Goal: Transaction & Acquisition: Purchase product/service

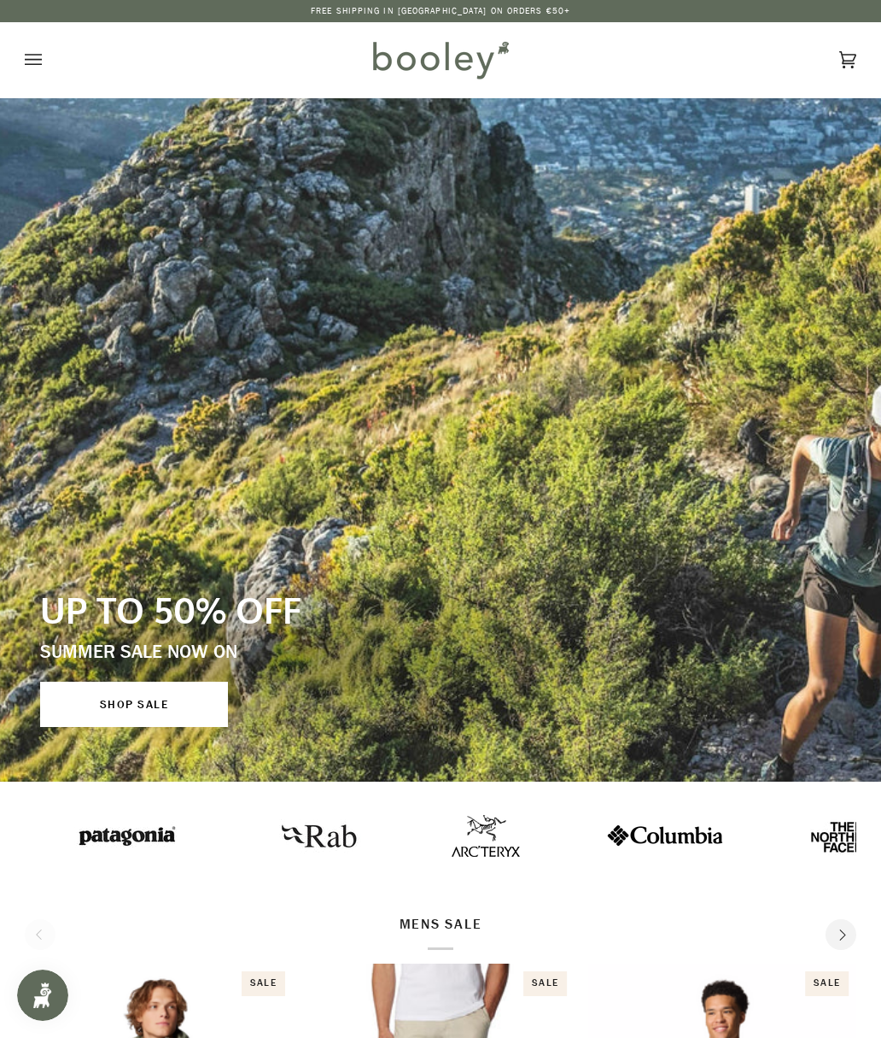
click at [42, 62] on button "Open menu" at bounding box center [50, 59] width 51 height 75
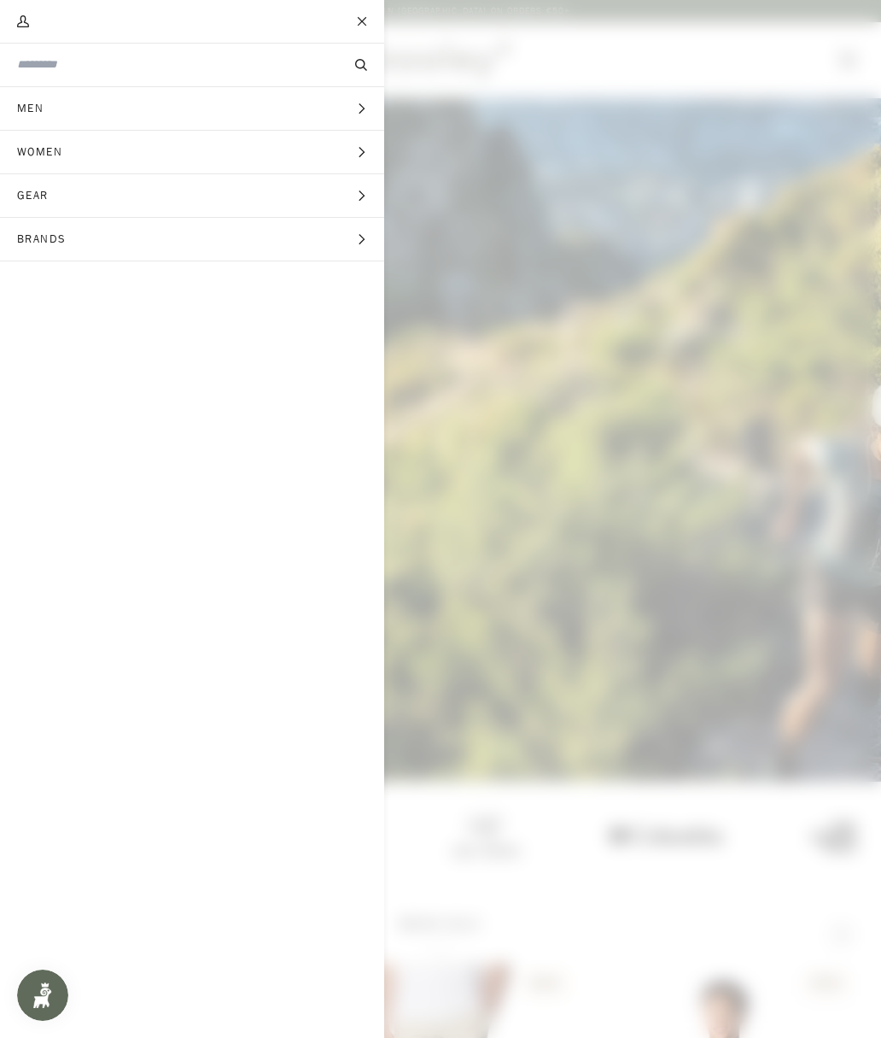
click at [44, 117] on span "Men" at bounding box center [36, 108] width 73 height 43
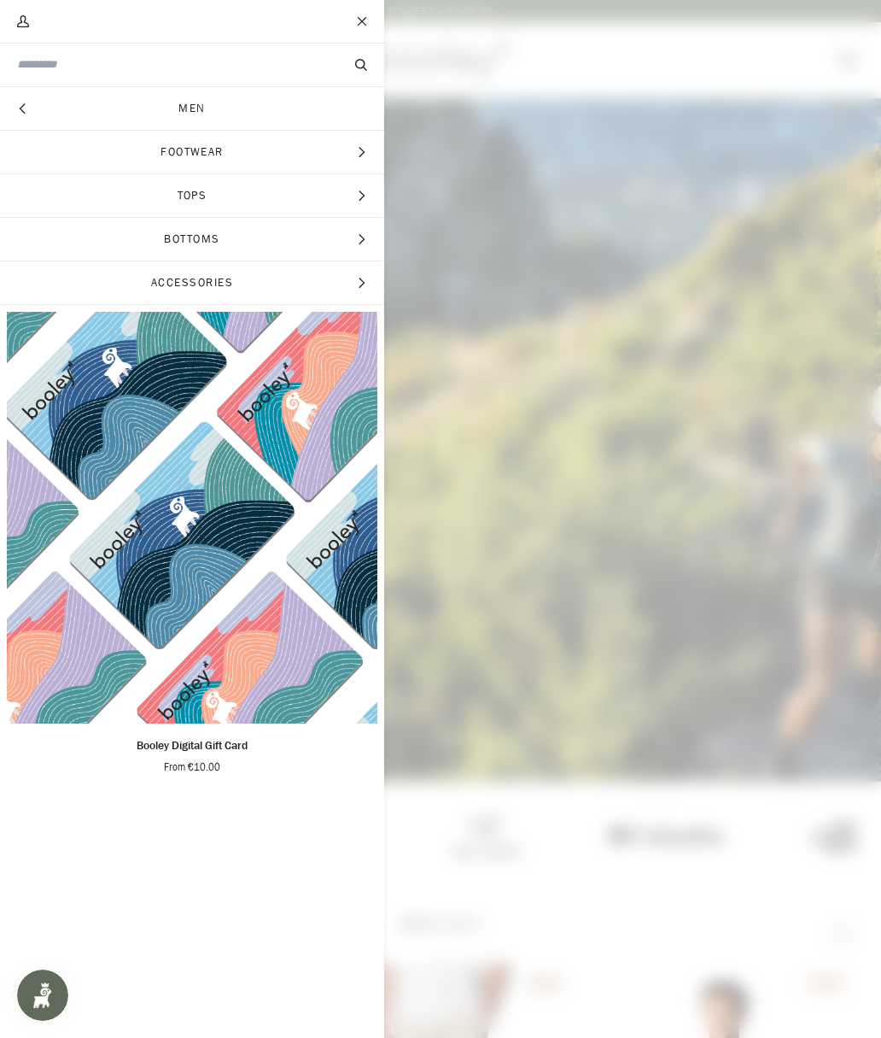
click at [158, 196] on span "Tops" at bounding box center [192, 195] width 384 height 43
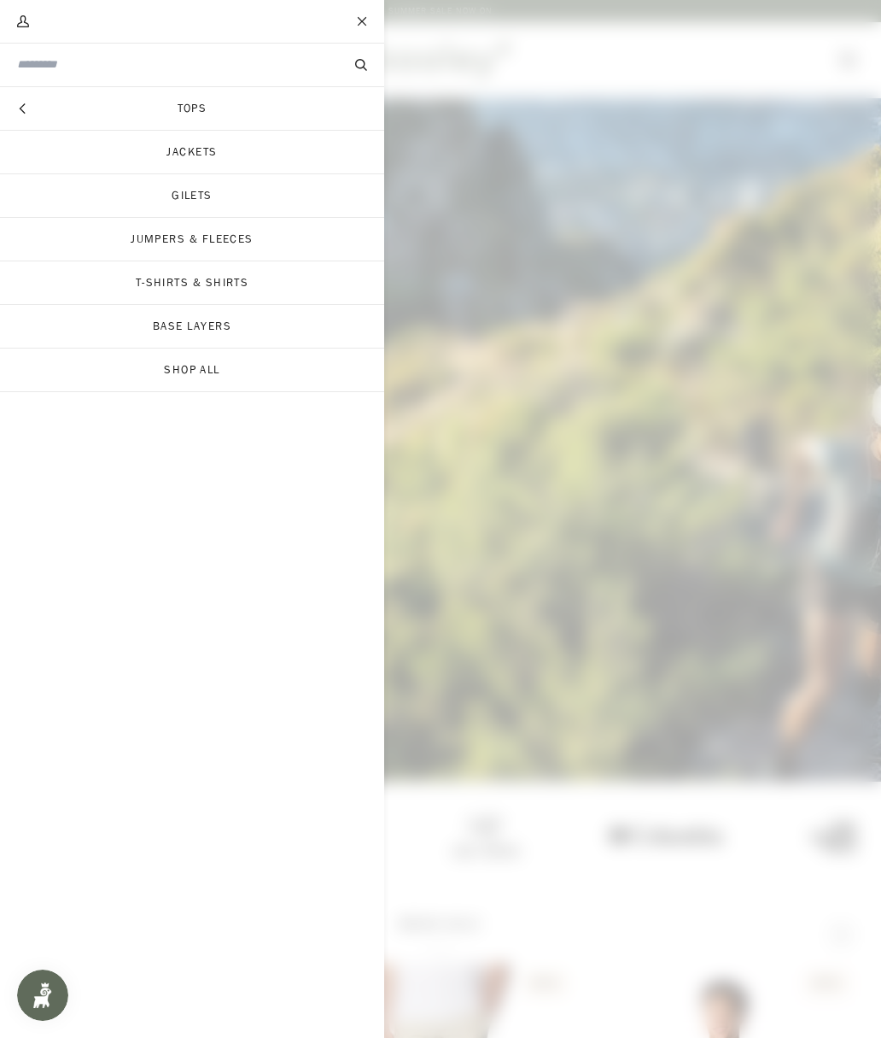
click at [125, 160] on link "Jackets" at bounding box center [192, 152] width 384 height 43
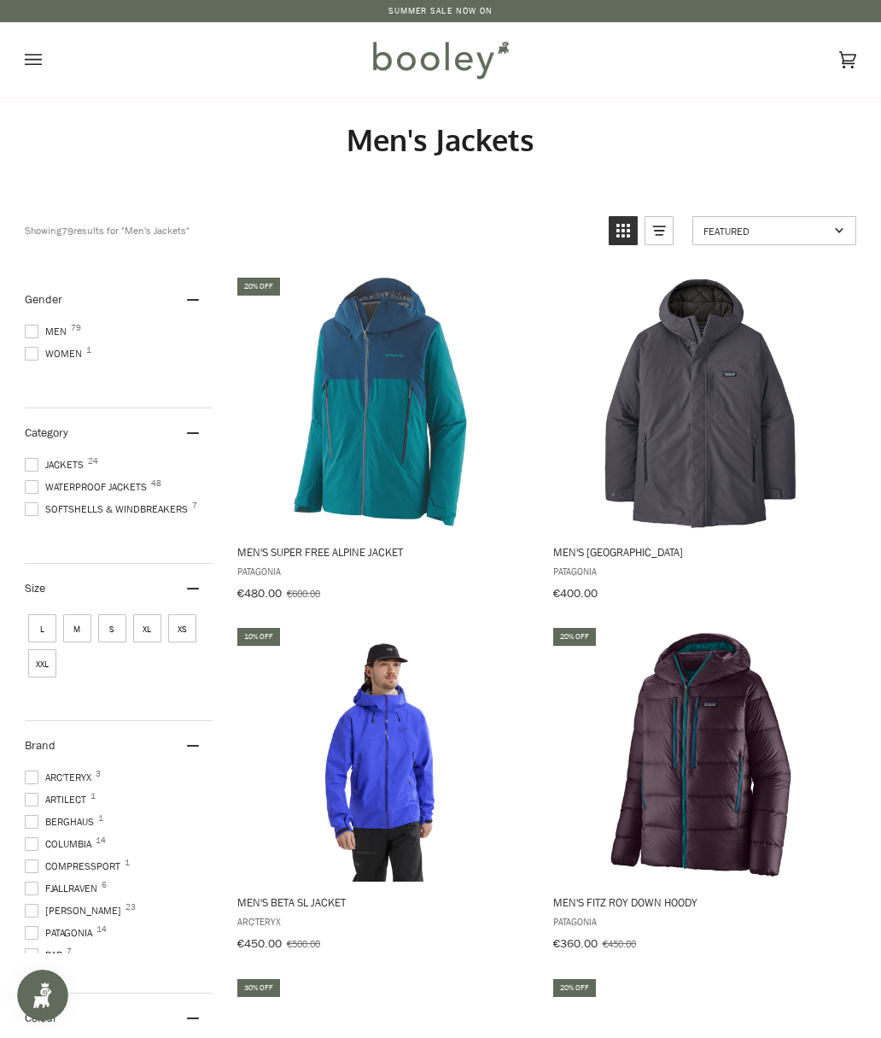
click at [53, 338] on span "Men 79" at bounding box center [48, 331] width 47 height 15
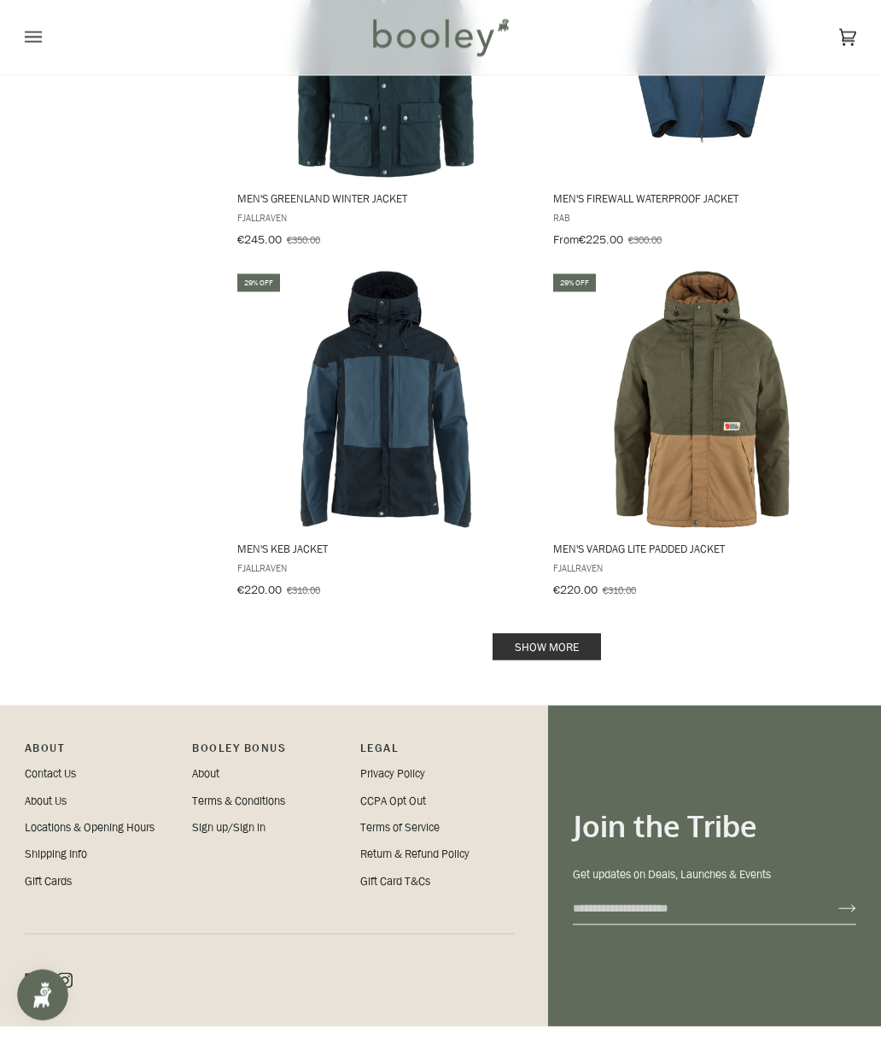
scroll to position [3202, 0]
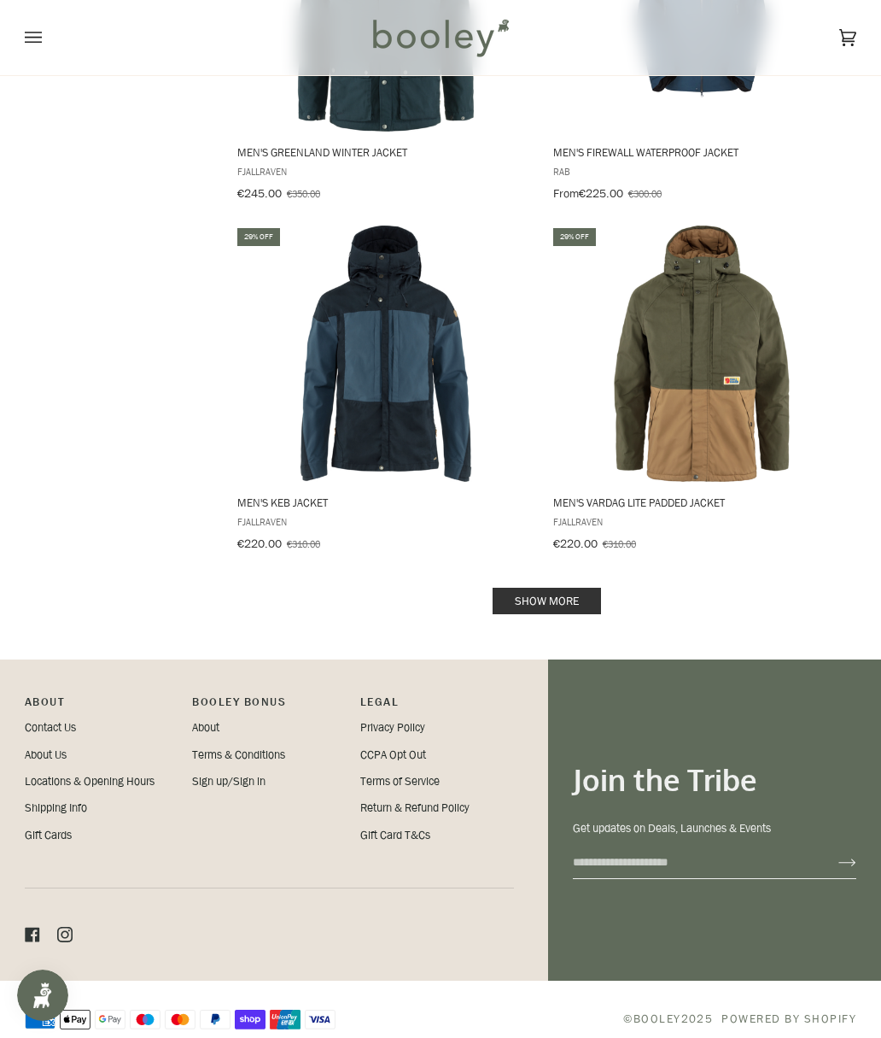
click at [572, 588] on link "Show more" at bounding box center [547, 601] width 108 height 26
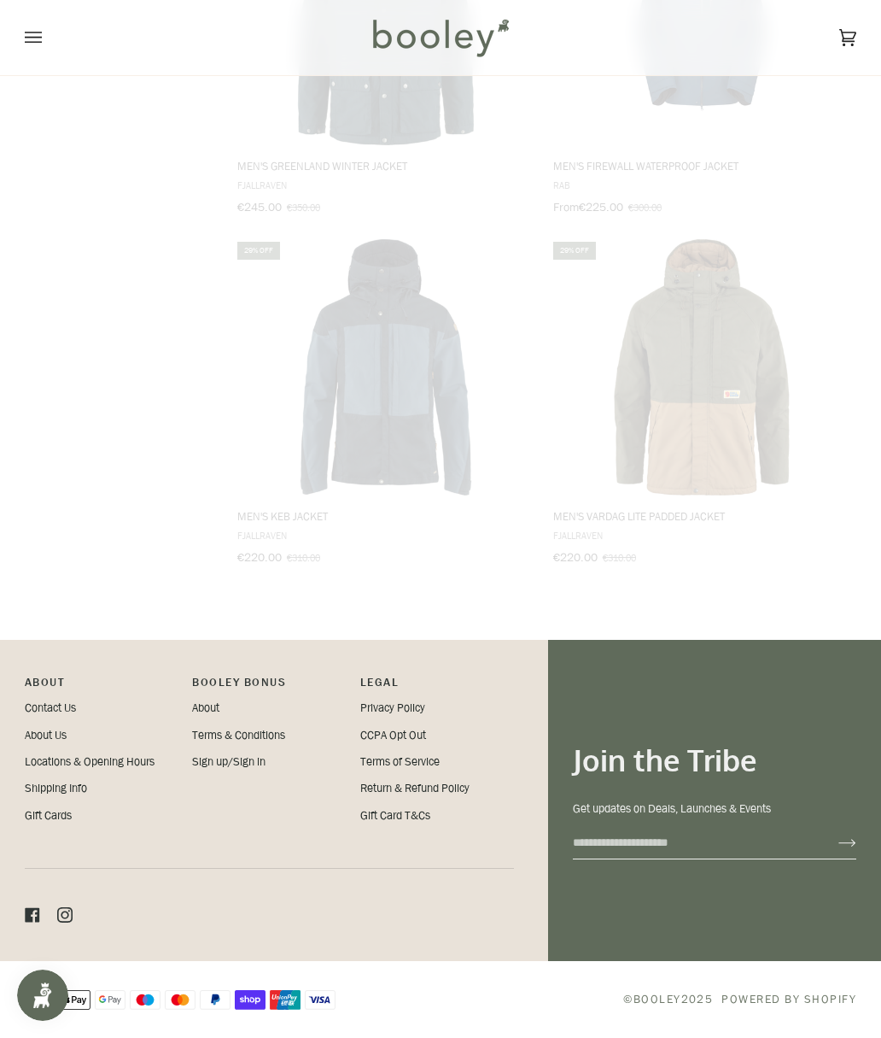
scroll to position [3170, 0]
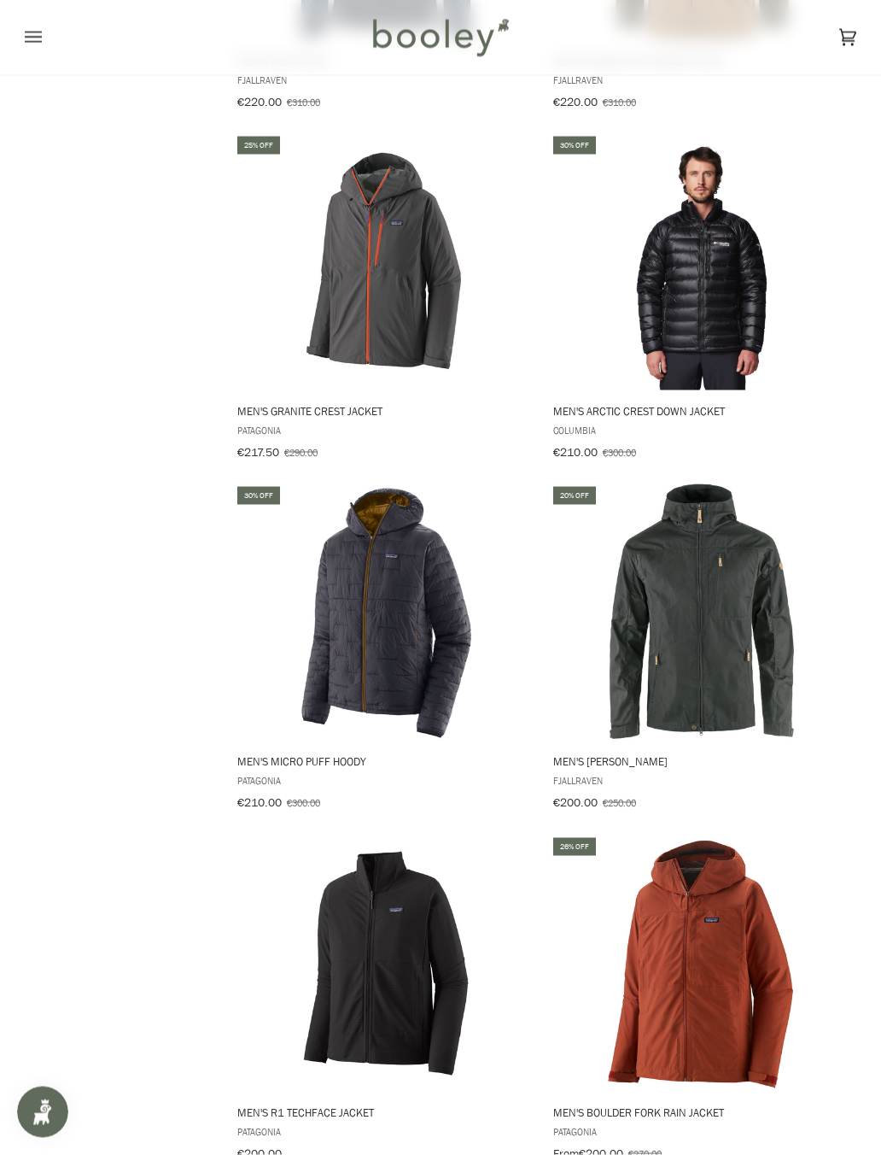
scroll to position [3653, 0]
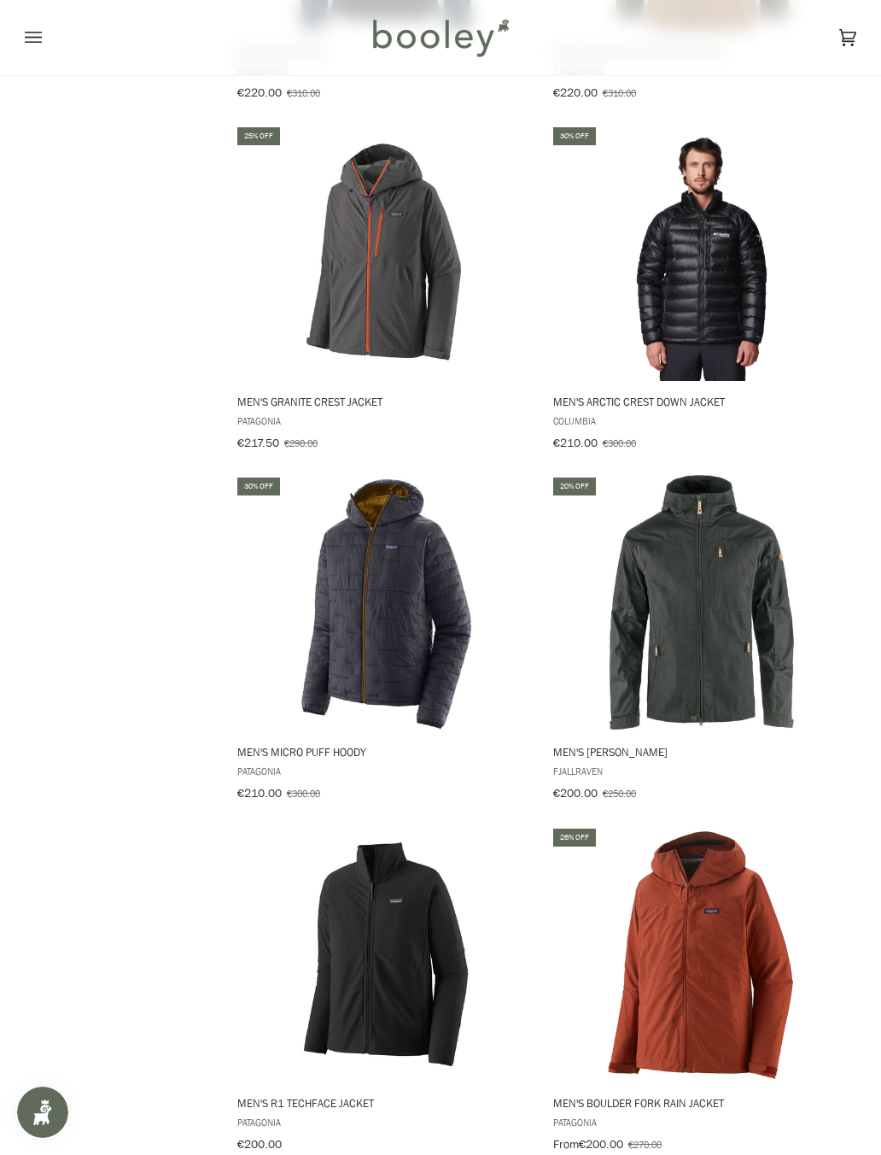
click at [360, 588] on img "Men's Micro Puff Hoody" at bounding box center [386, 603] width 256 height 256
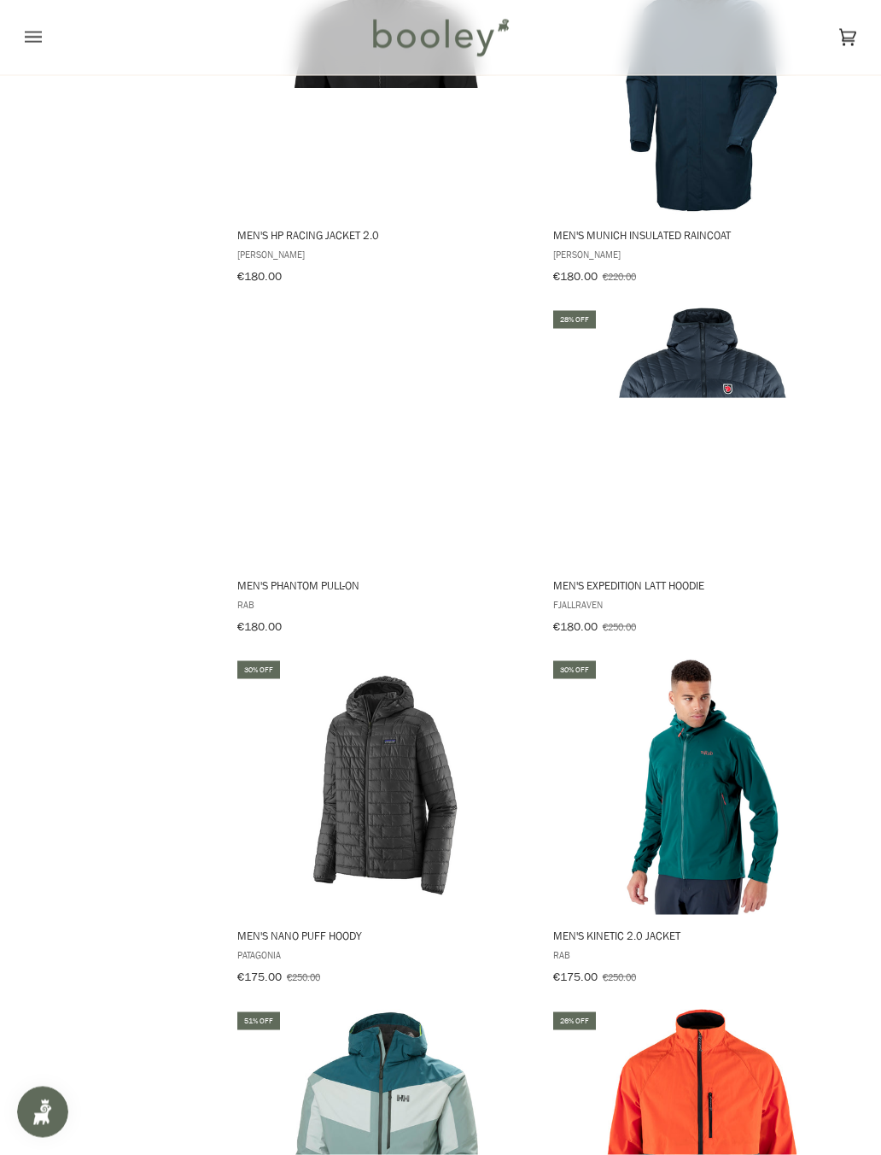
scroll to position [5611, 0]
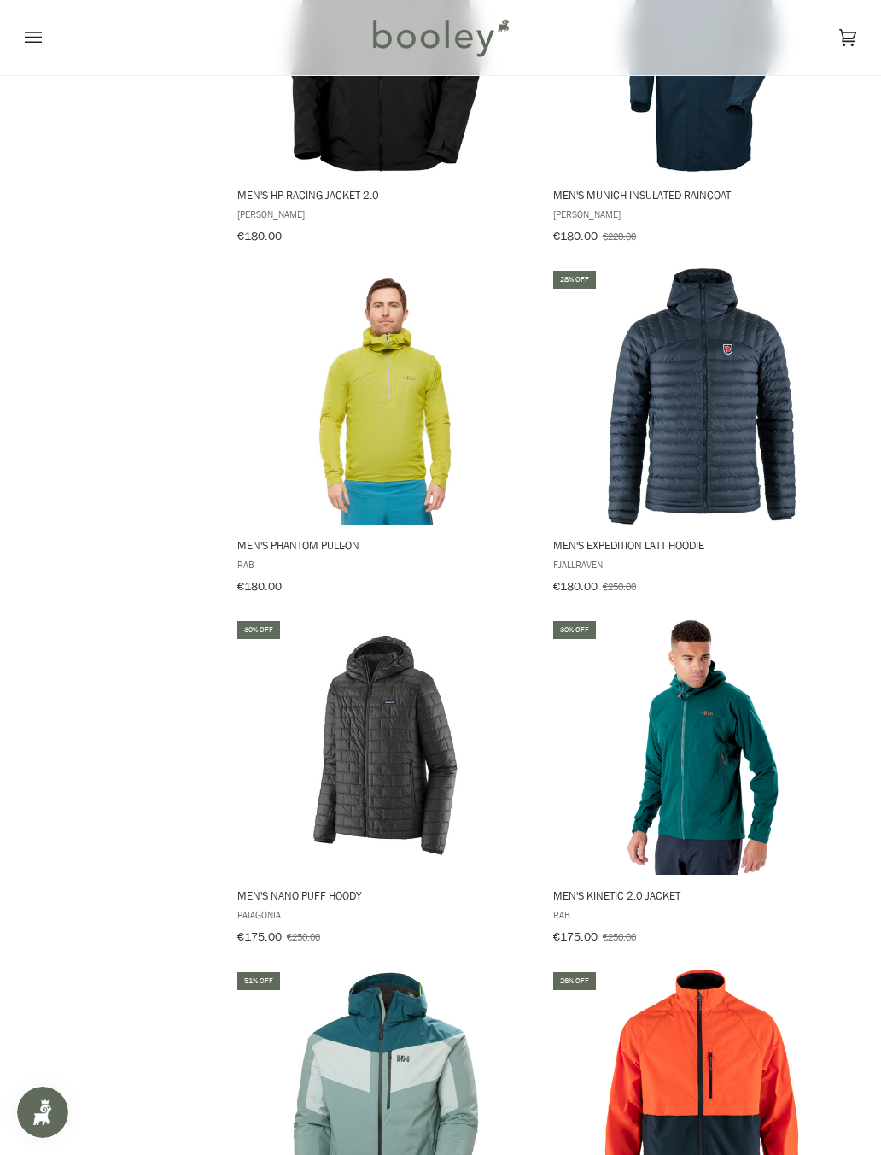
click at [737, 438] on img "Men's Expedition Latt Hoodie" at bounding box center [702, 396] width 256 height 256
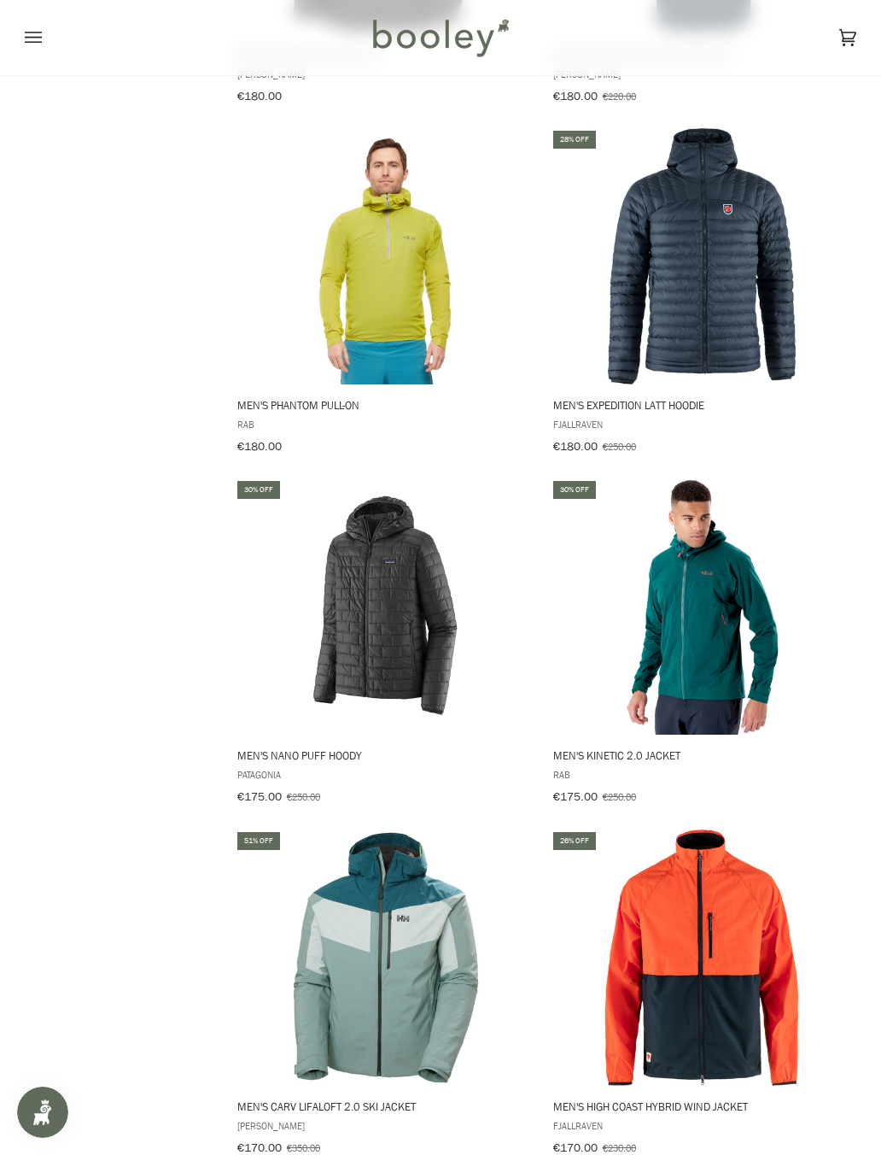
scroll to position [5884, 0]
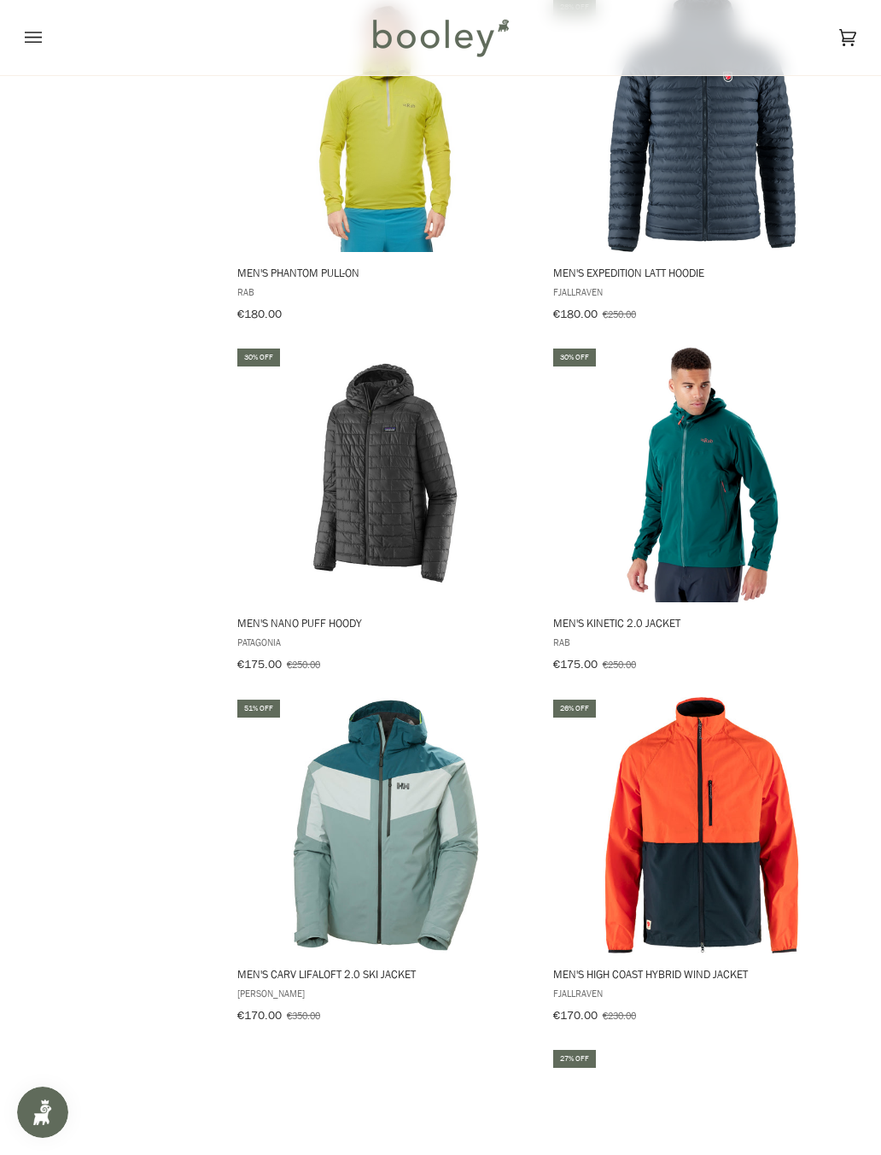
click at [365, 459] on img "Men's Nano Puff Hoody" at bounding box center [386, 474] width 256 height 256
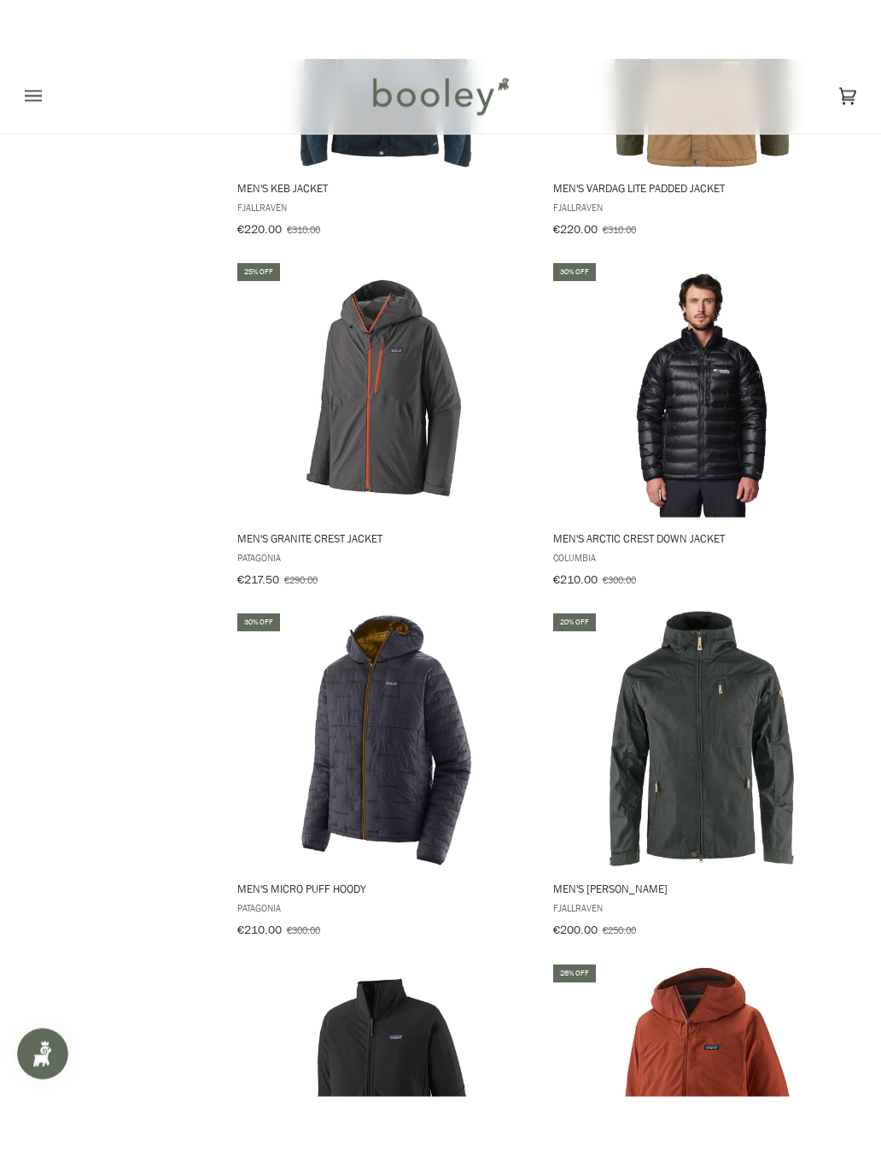
scroll to position [3558, 0]
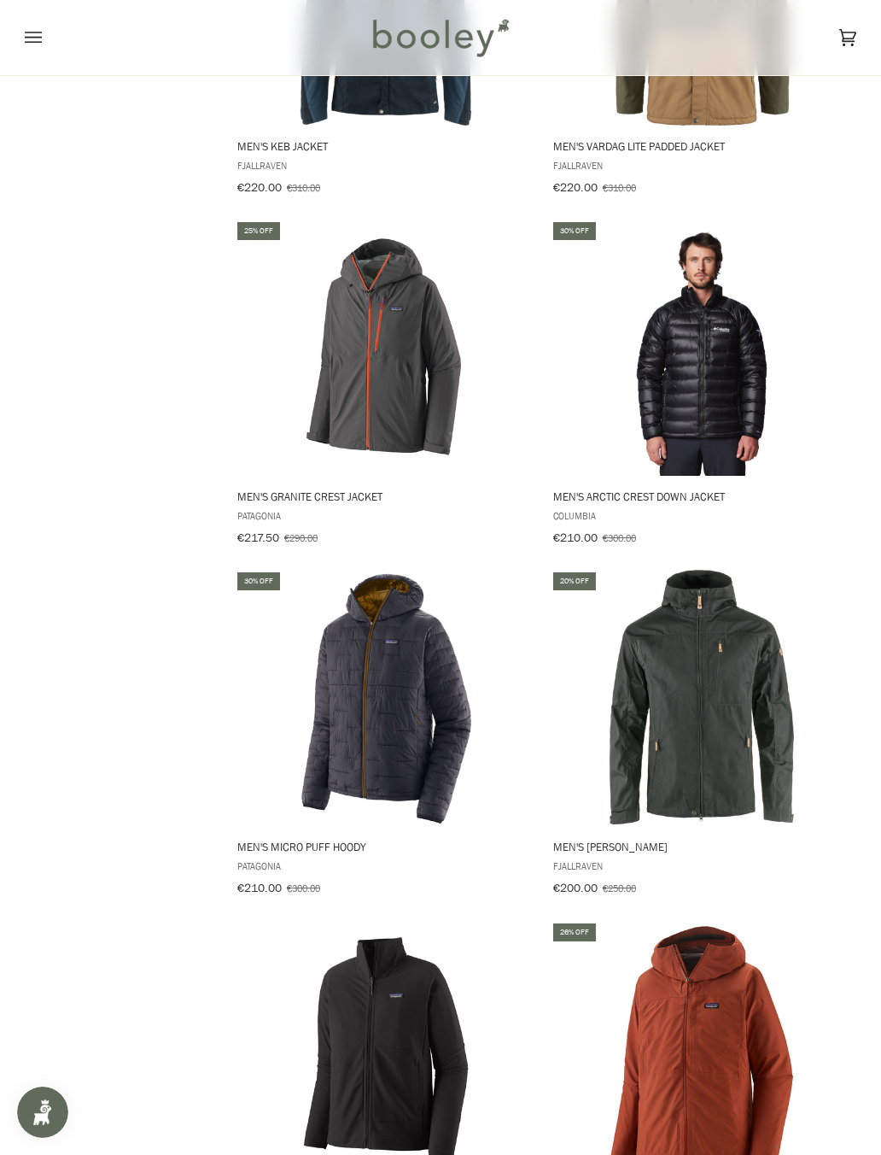
click at [320, 705] on img "Men's Micro Puff Hoody" at bounding box center [386, 698] width 256 height 256
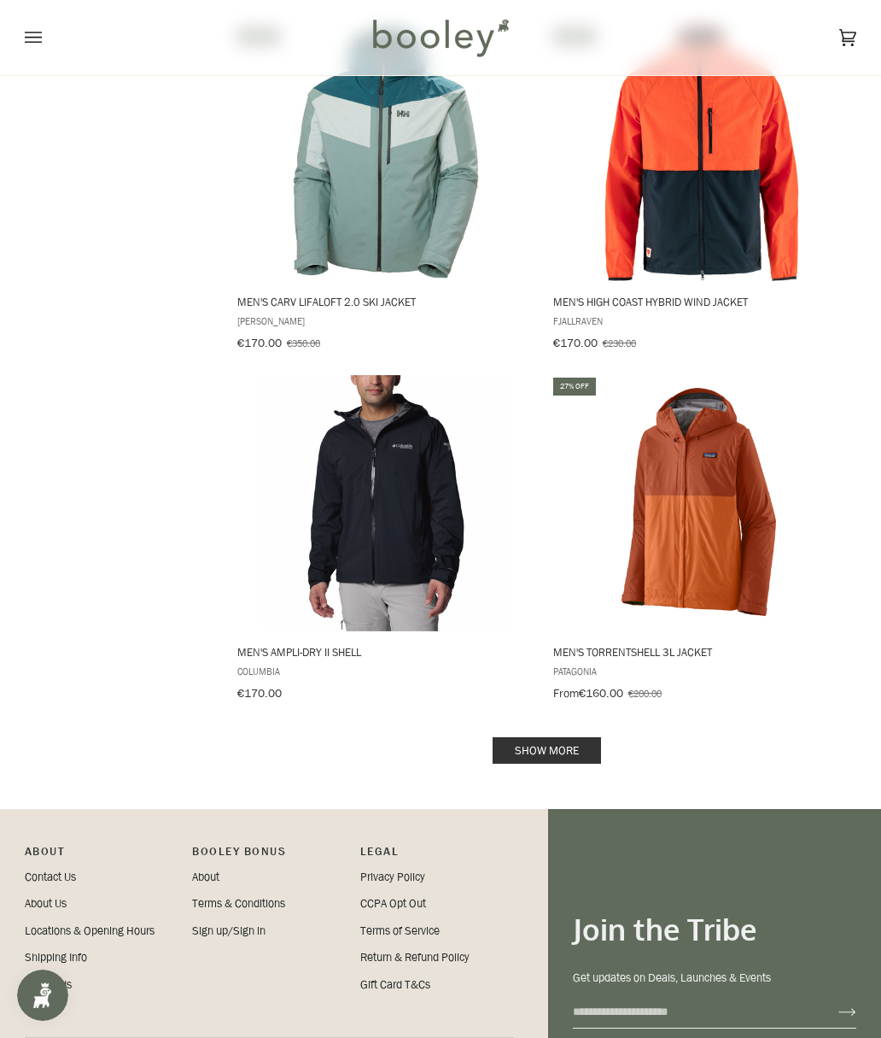
scroll to position [6688, 0]
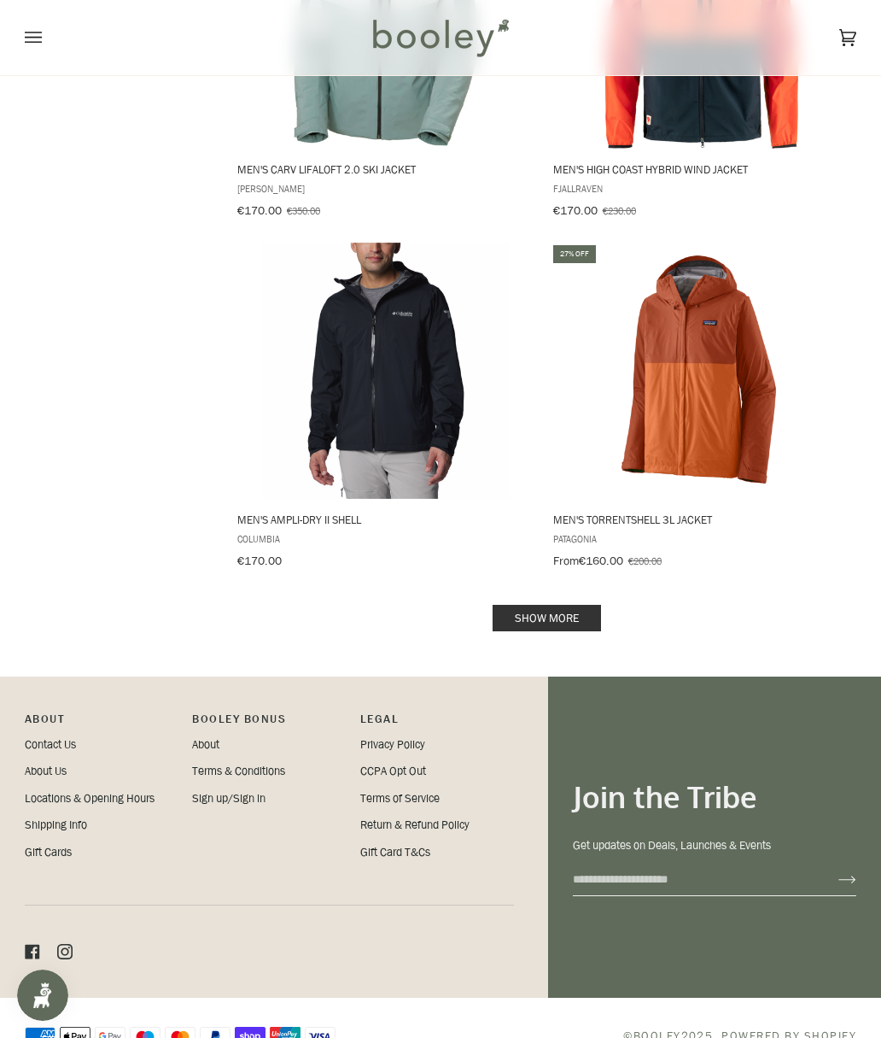
click at [567, 605] on link "Show more" at bounding box center [547, 618] width 108 height 26
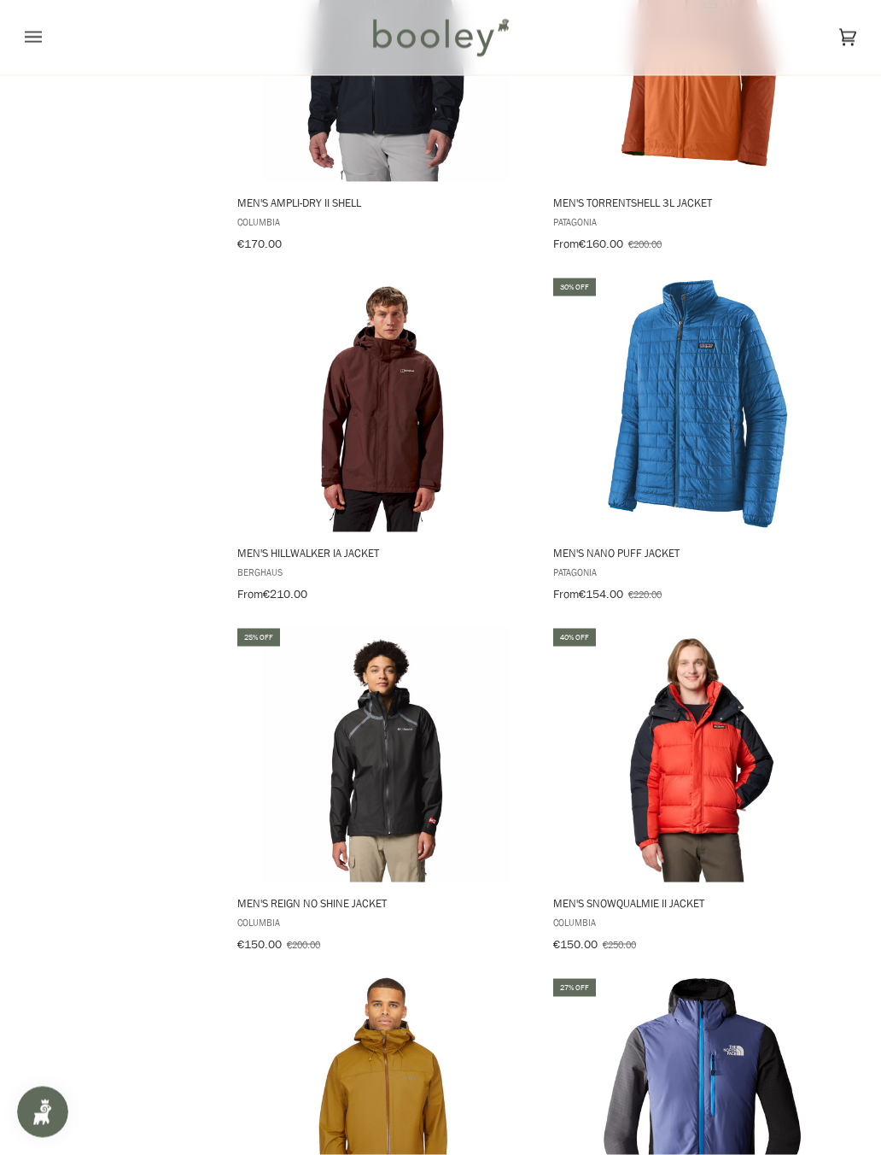
scroll to position [7006, 0]
click at [737, 422] on img "Men's Nano Puff Jacket" at bounding box center [702, 403] width 256 height 256
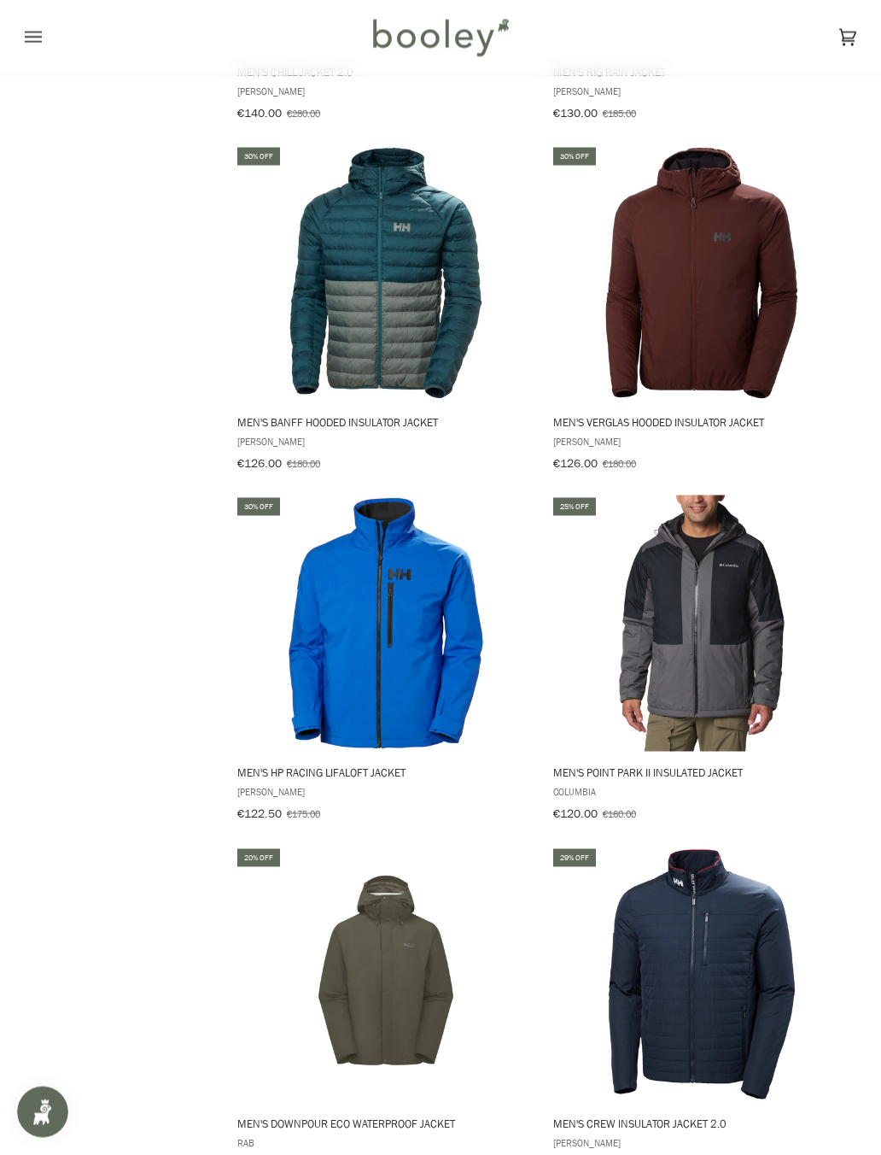
scroll to position [9253, 0]
click at [284, 364] on button "View product" at bounding box center [385, 382] width 301 height 37
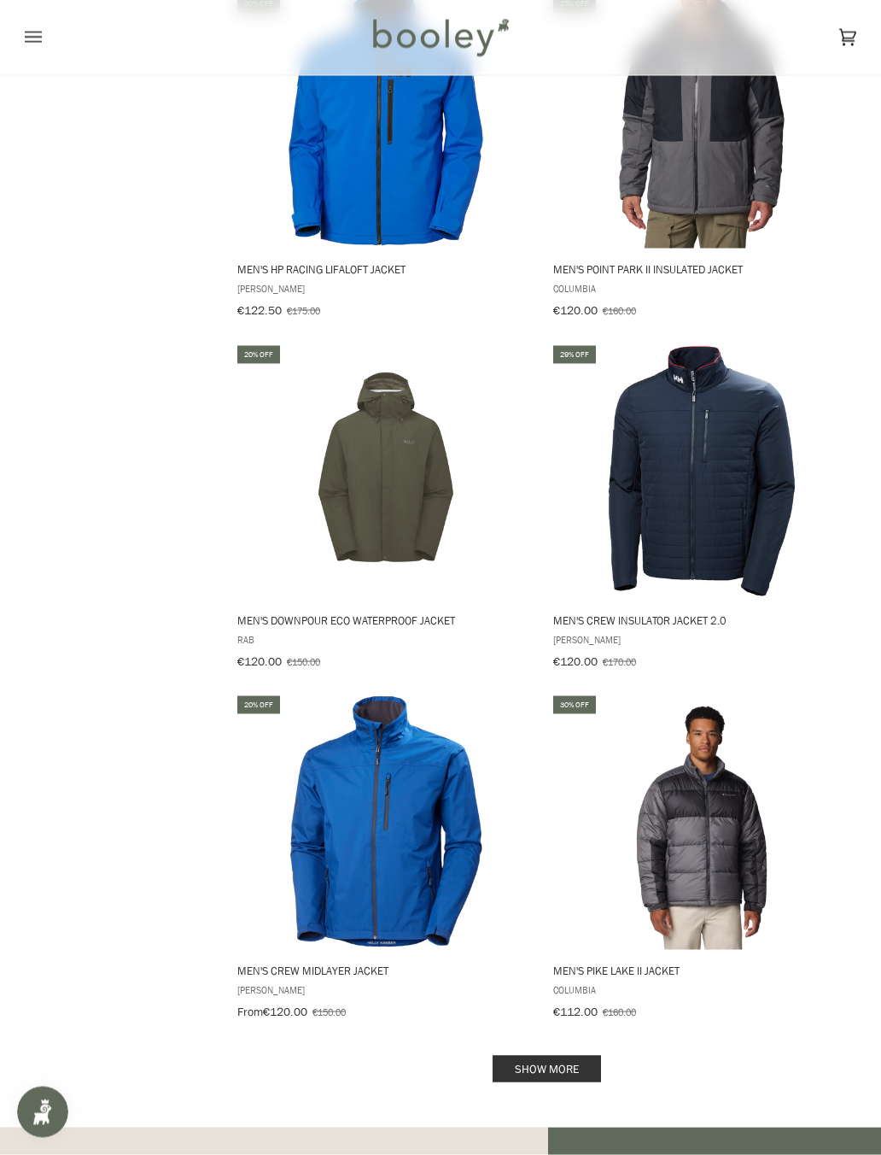
scroll to position [9756, 0]
click at [734, 418] on img "Men's Crew Insulator Jacket 2.0" at bounding box center [702, 470] width 256 height 256
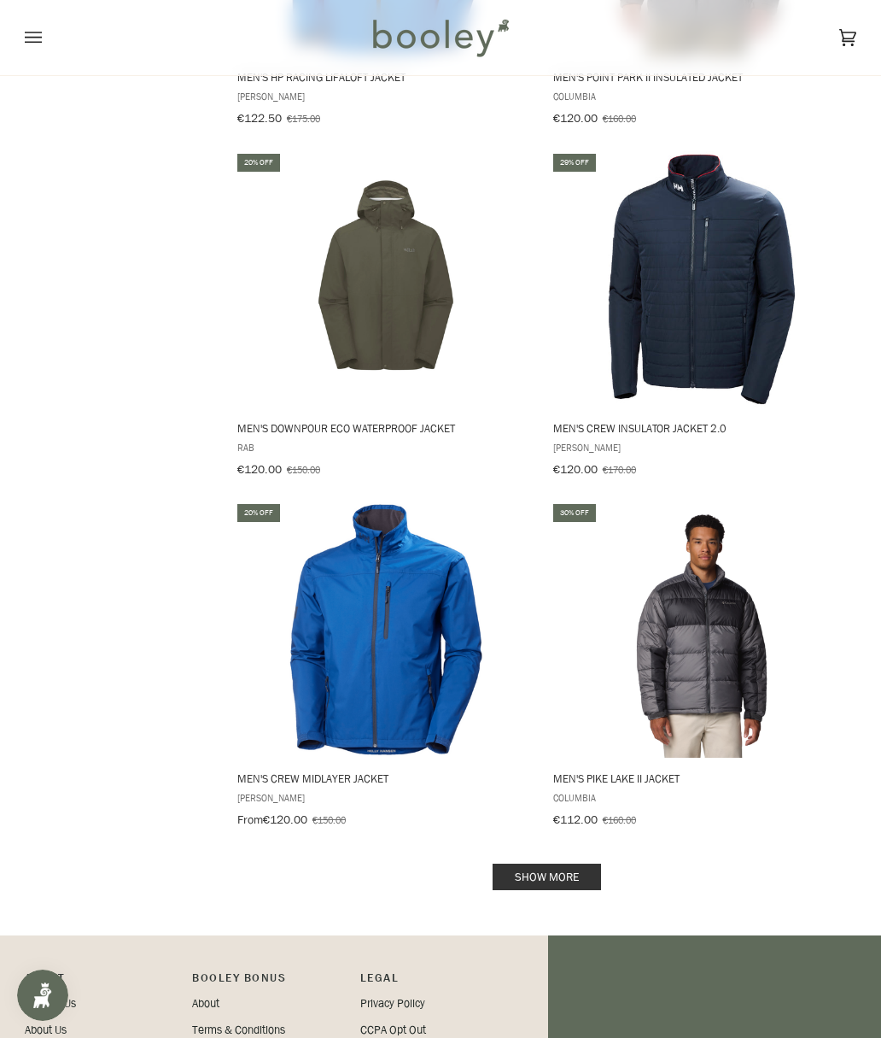
scroll to position [10174, 0]
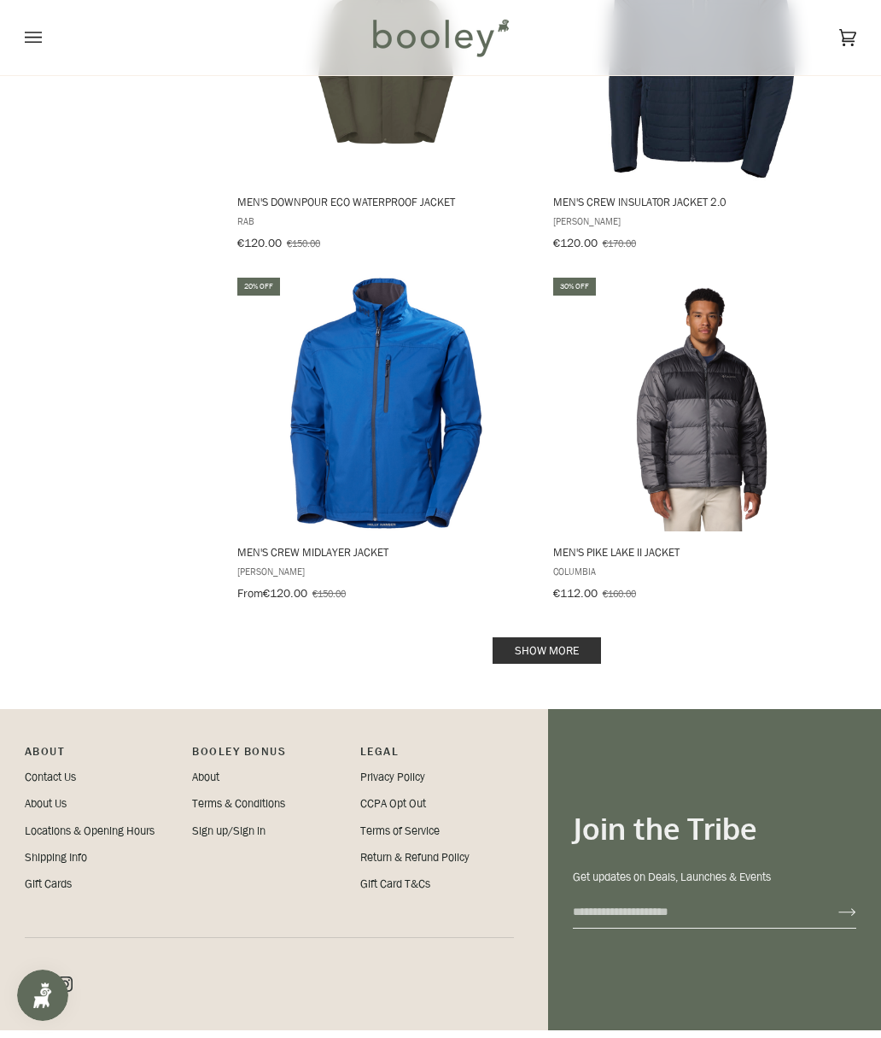
click at [584, 637] on link "Show more" at bounding box center [547, 650] width 108 height 26
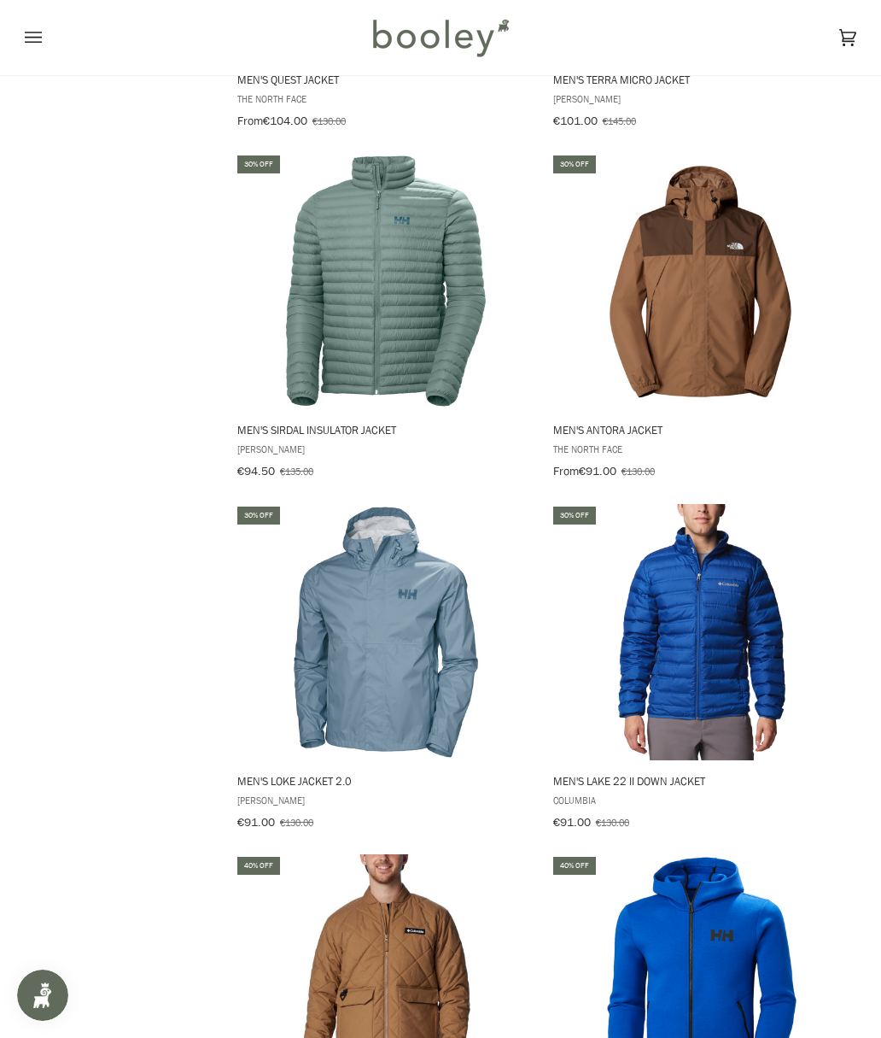
scroll to position [11695, 0]
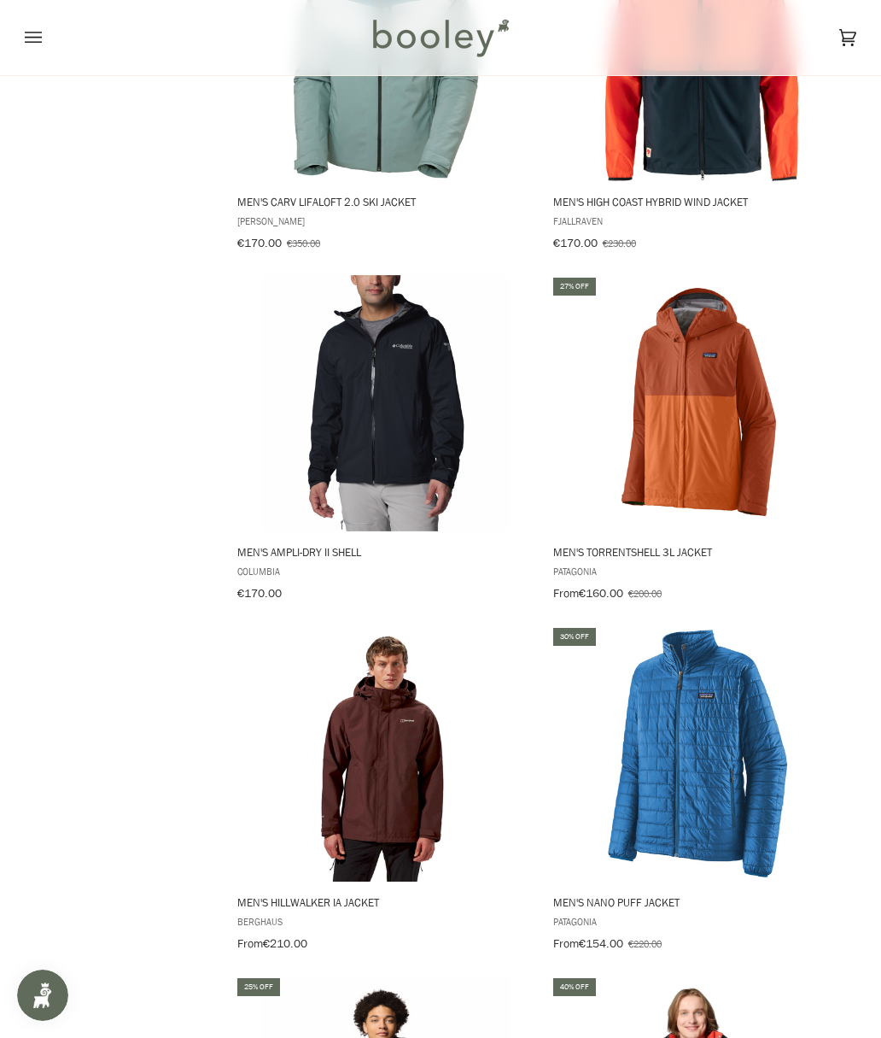
scroll to position [3170, 0]
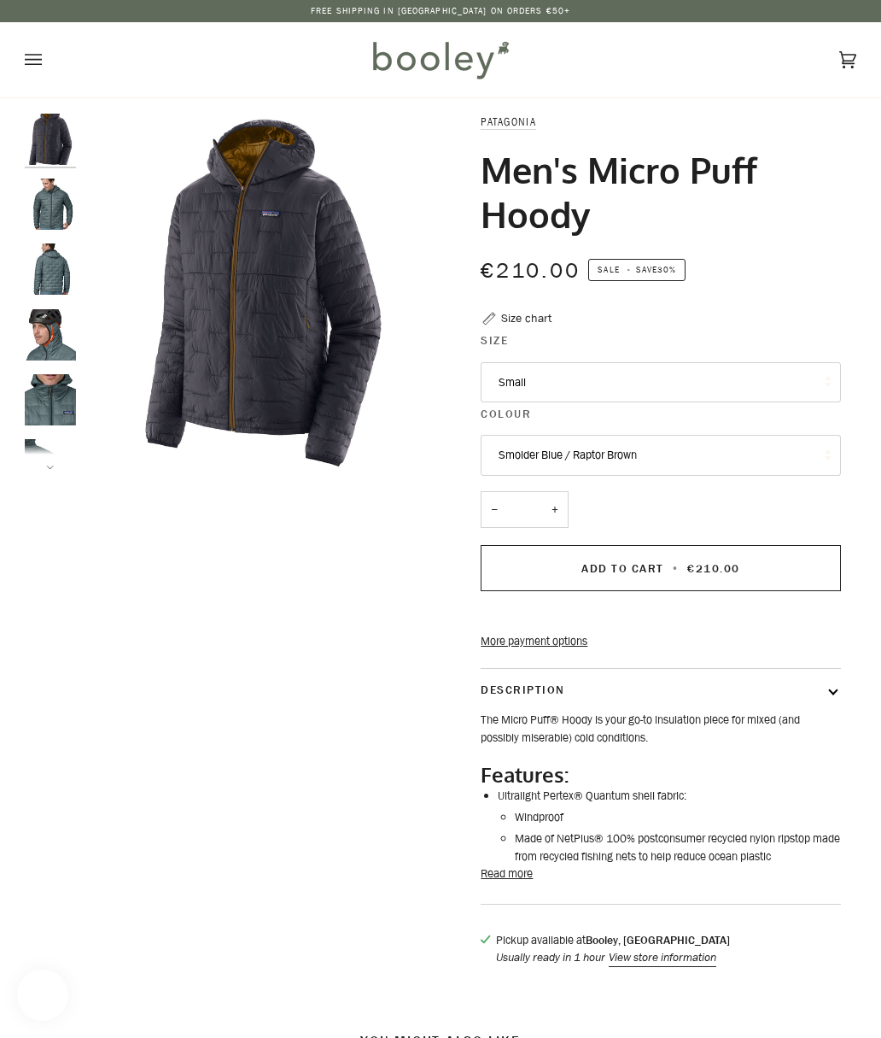
click at [758, 395] on button "Small" at bounding box center [661, 382] width 360 height 41
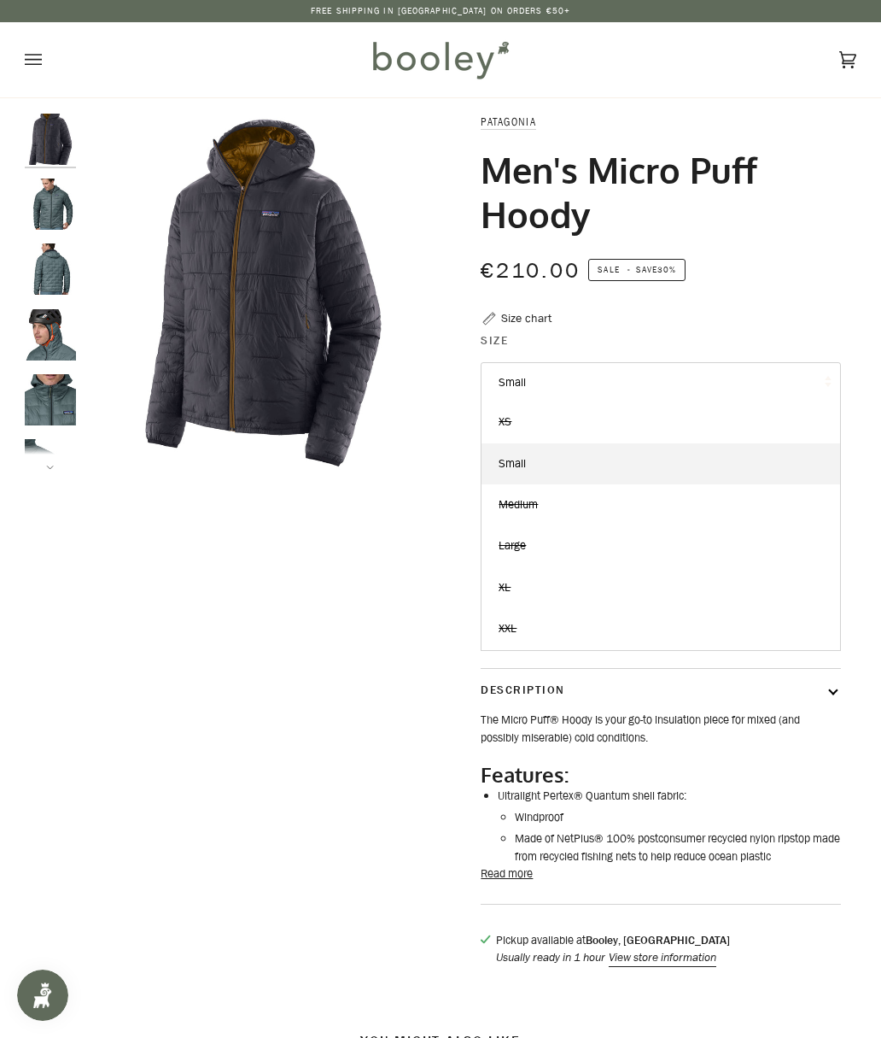
click at [821, 295] on div "€210.00 Sale • Save 30%" at bounding box center [661, 281] width 360 height 56
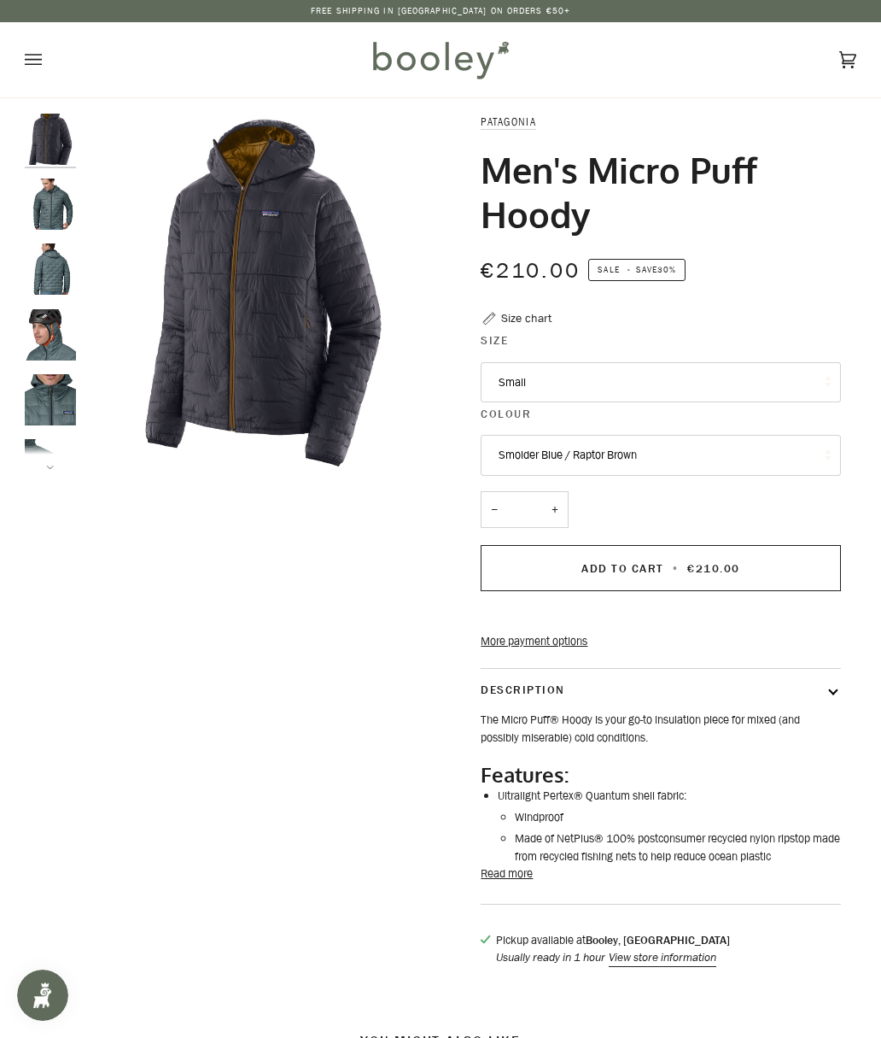
click at [683, 453] on button "Smolder Blue / Raptor Brown" at bounding box center [661, 455] width 360 height 41
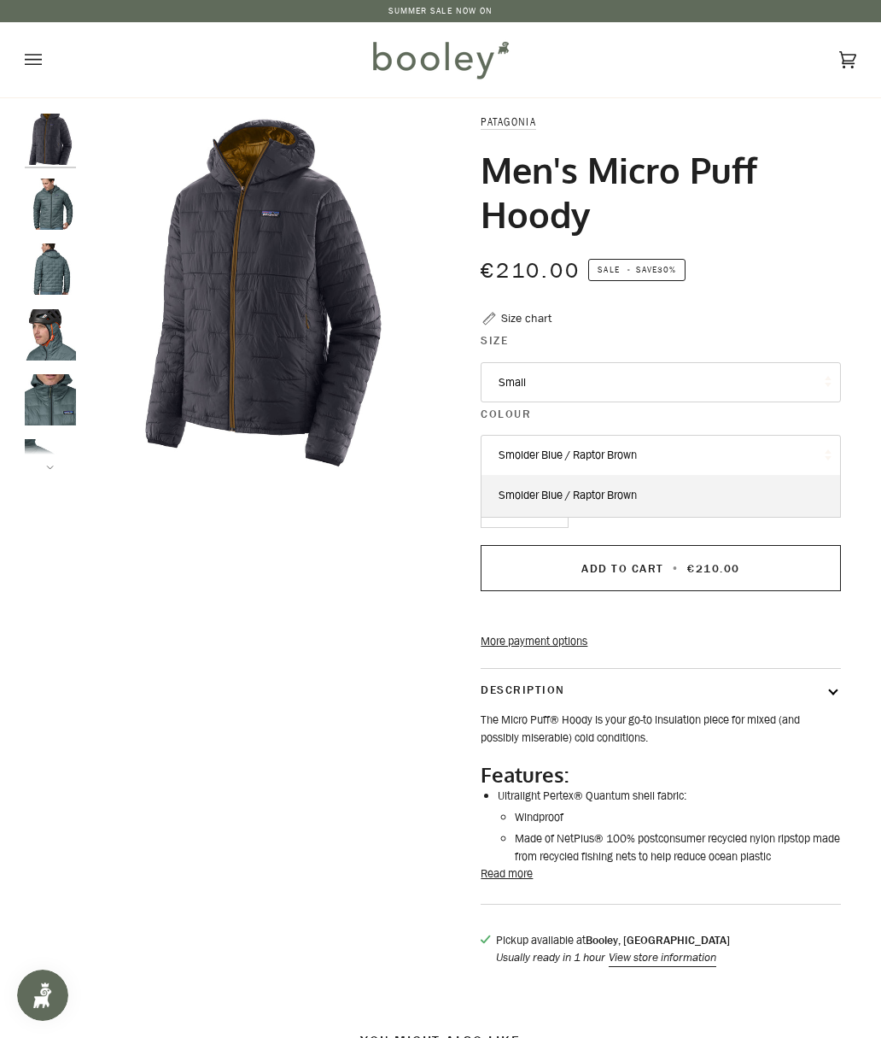
click at [800, 325] on div "Patagonia Men's Micro Puff Hoody €210.00 Sale • Save 30% Size chart Size Small …" at bounding box center [649, 549] width 384 height 870
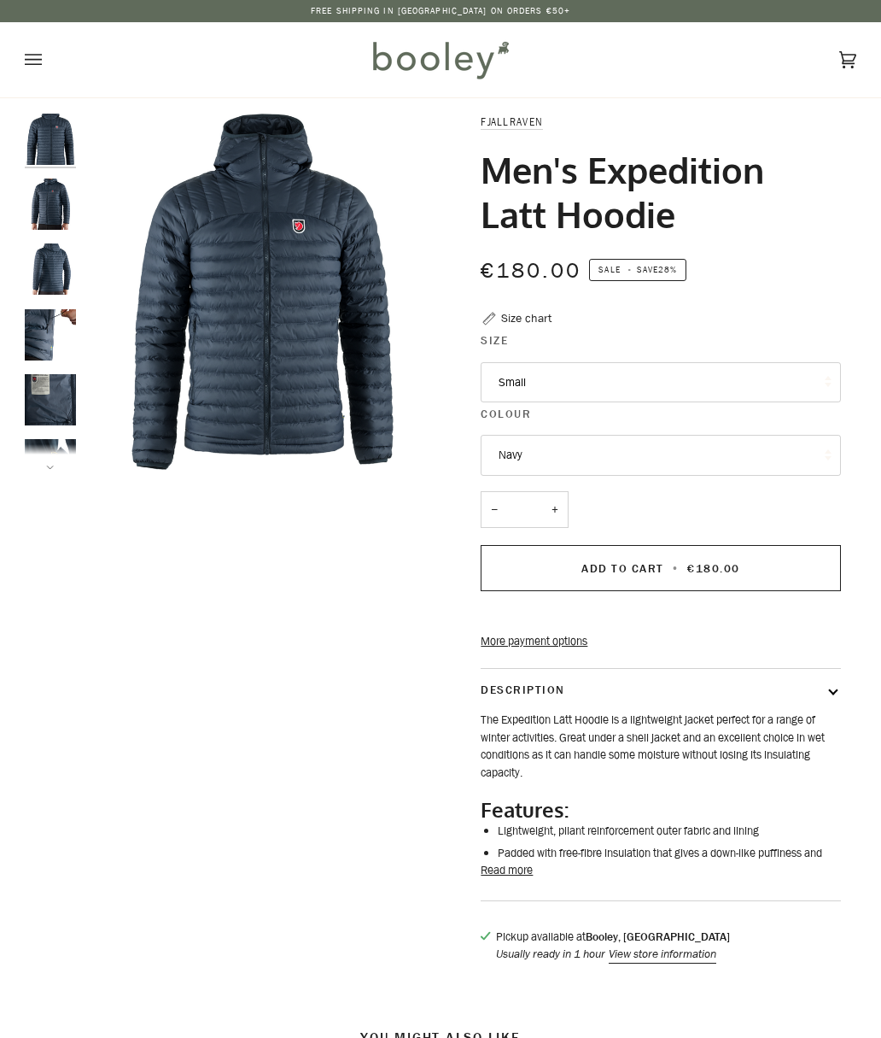
click at [745, 377] on button "Small" at bounding box center [661, 382] width 360 height 41
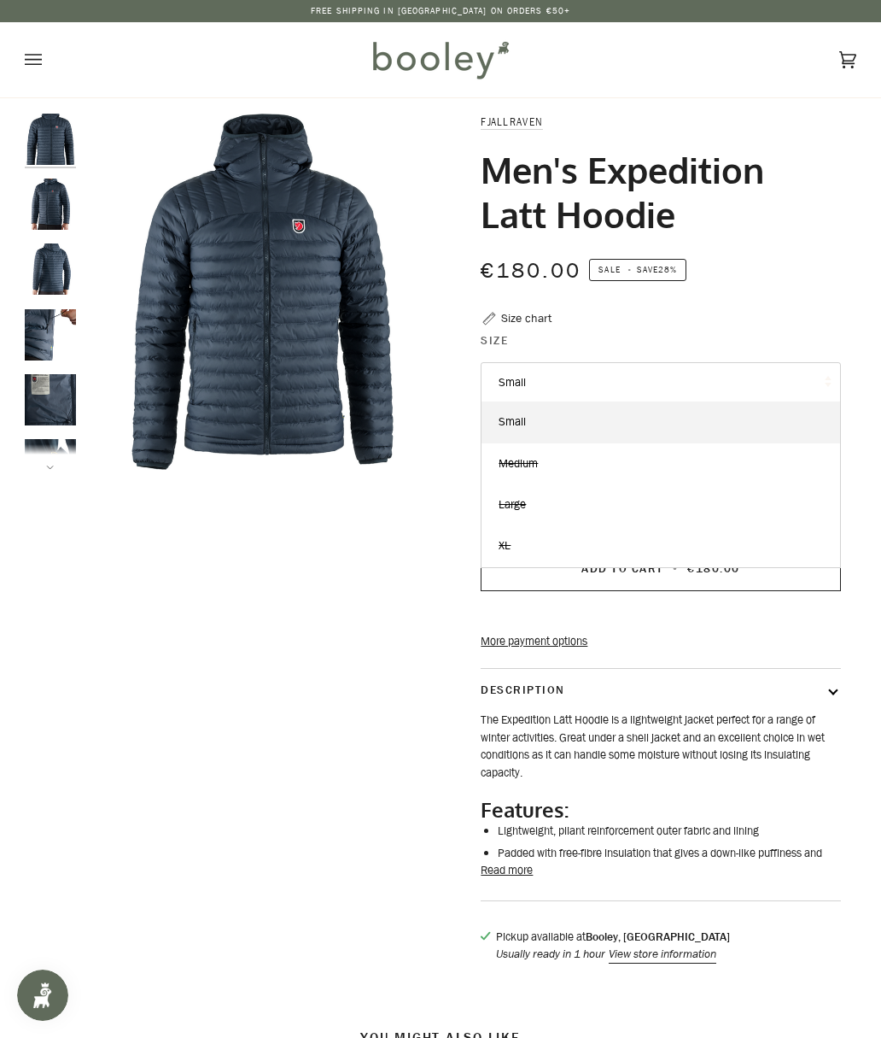
click at [132, 565] on div "Zoom Zoom" at bounding box center [441, 547] width 832 height 867
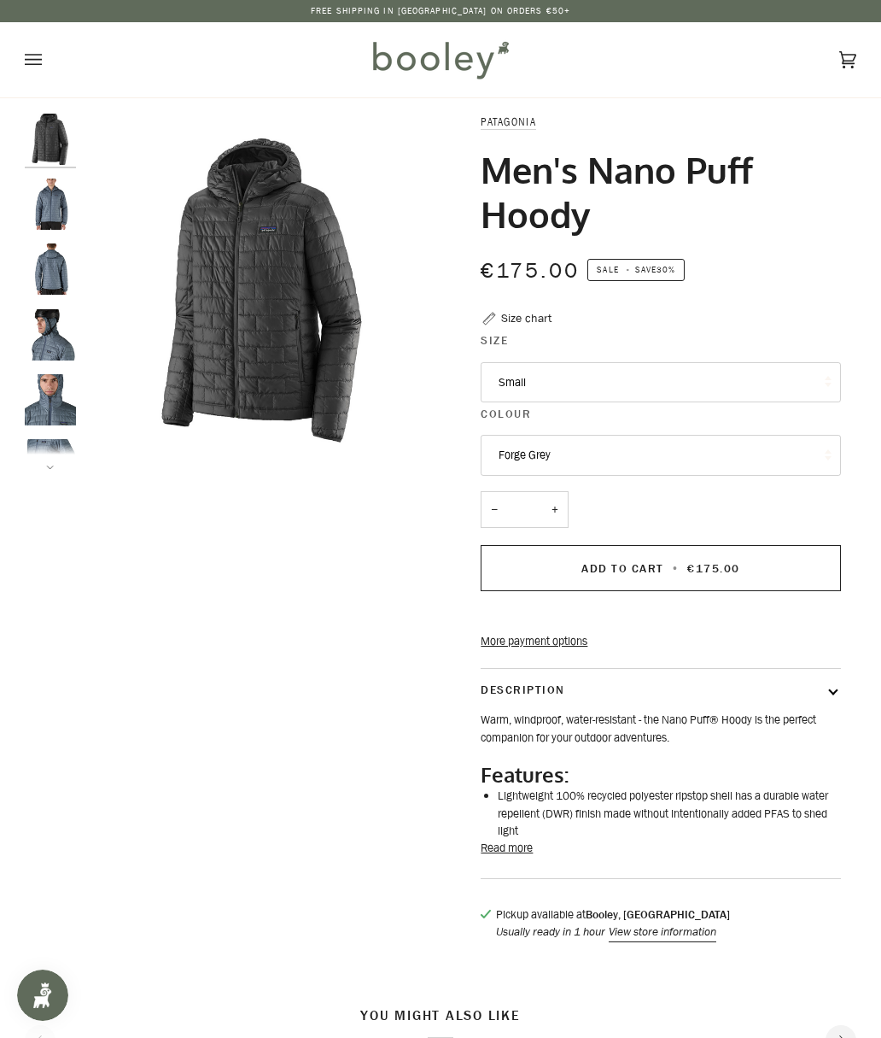
click at [774, 380] on button "Small" at bounding box center [661, 382] width 360 height 41
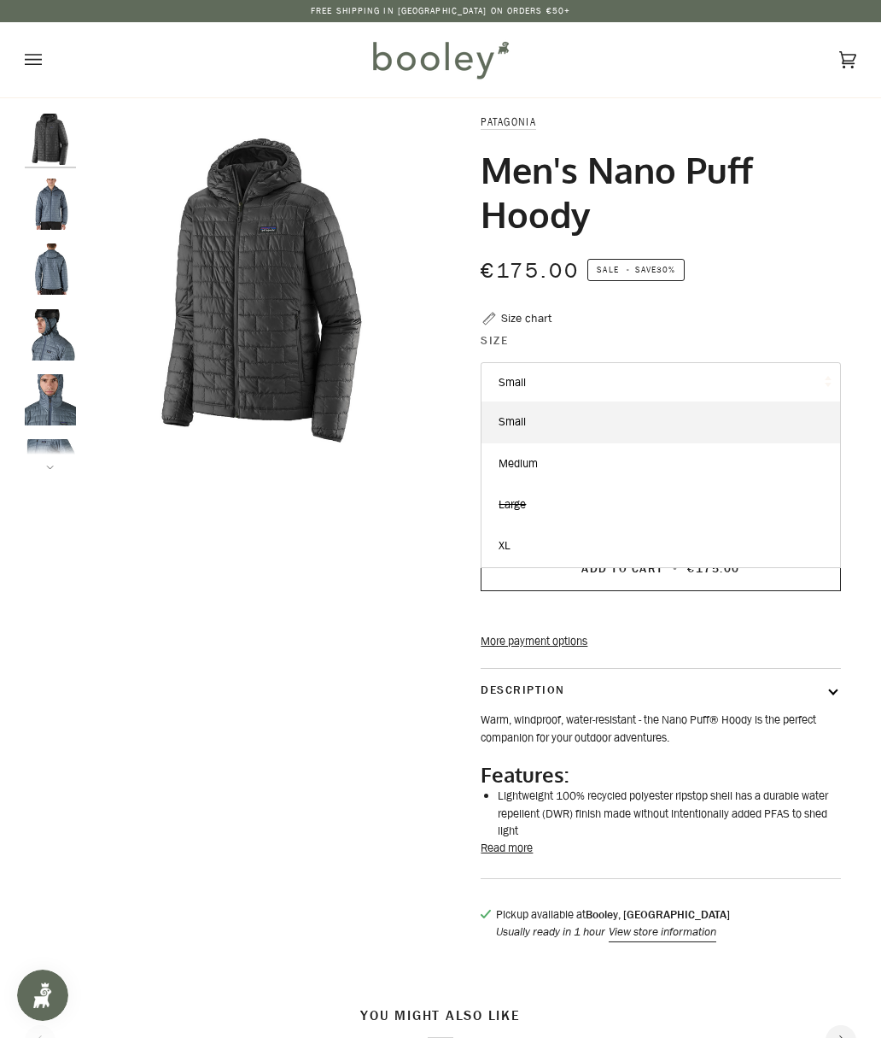
click at [606, 533] on link "XL" at bounding box center [661, 545] width 358 height 41
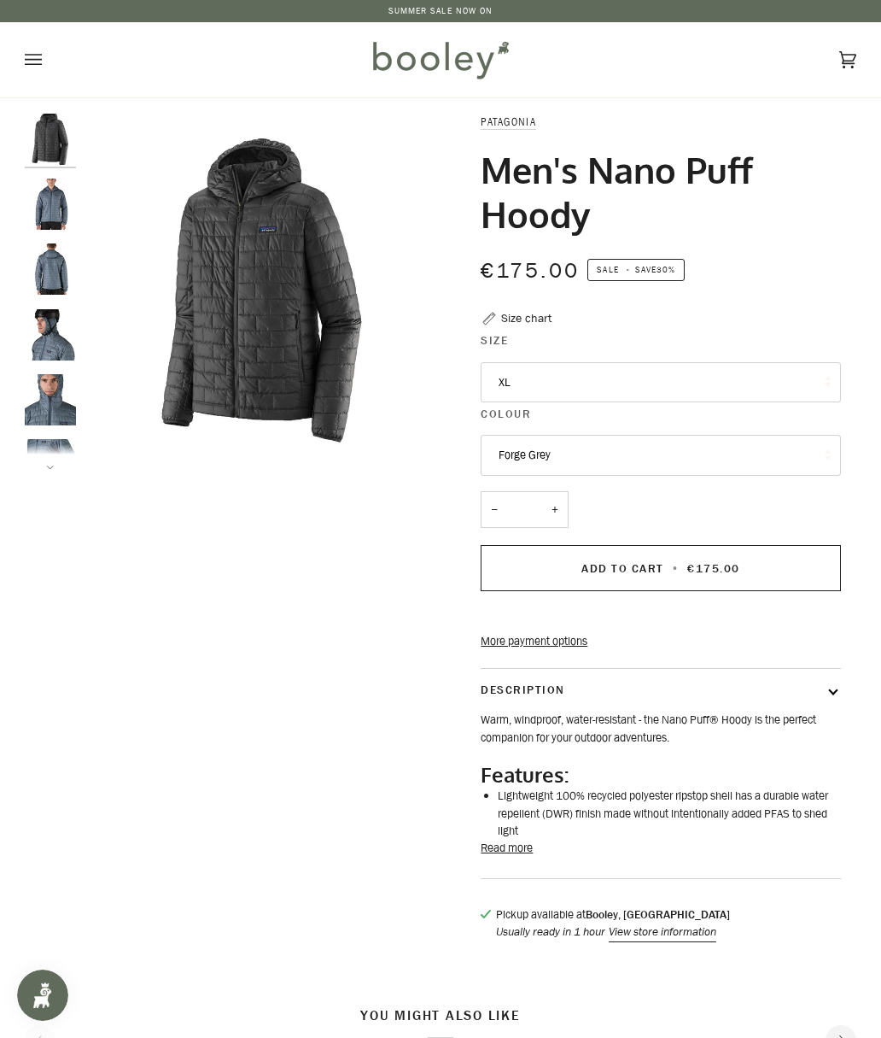
click at [519, 857] on button "Read more" at bounding box center [507, 847] width 52 height 17
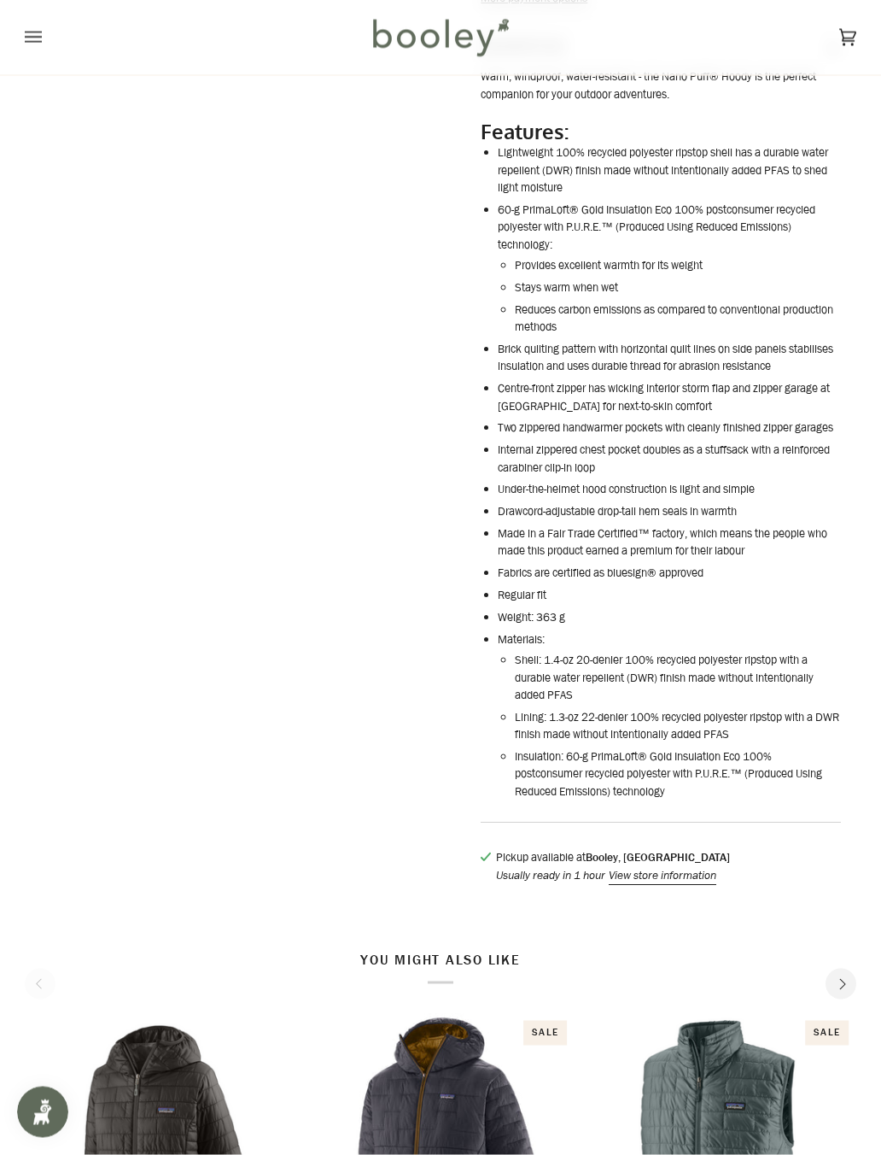
scroll to position [643, 0]
click at [700, 884] on button "View store information" at bounding box center [663, 875] width 108 height 17
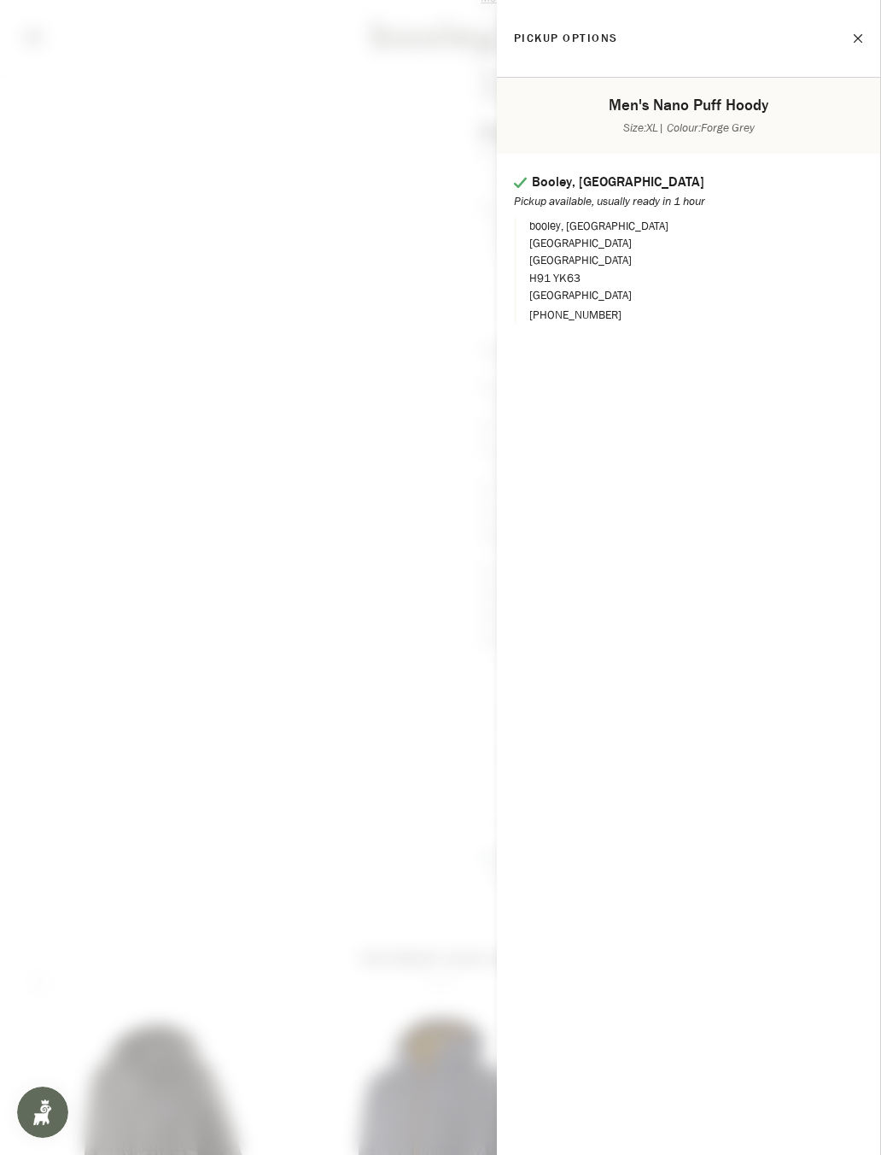
click at [862, 40] on button "Close" at bounding box center [842, 38] width 43 height 43
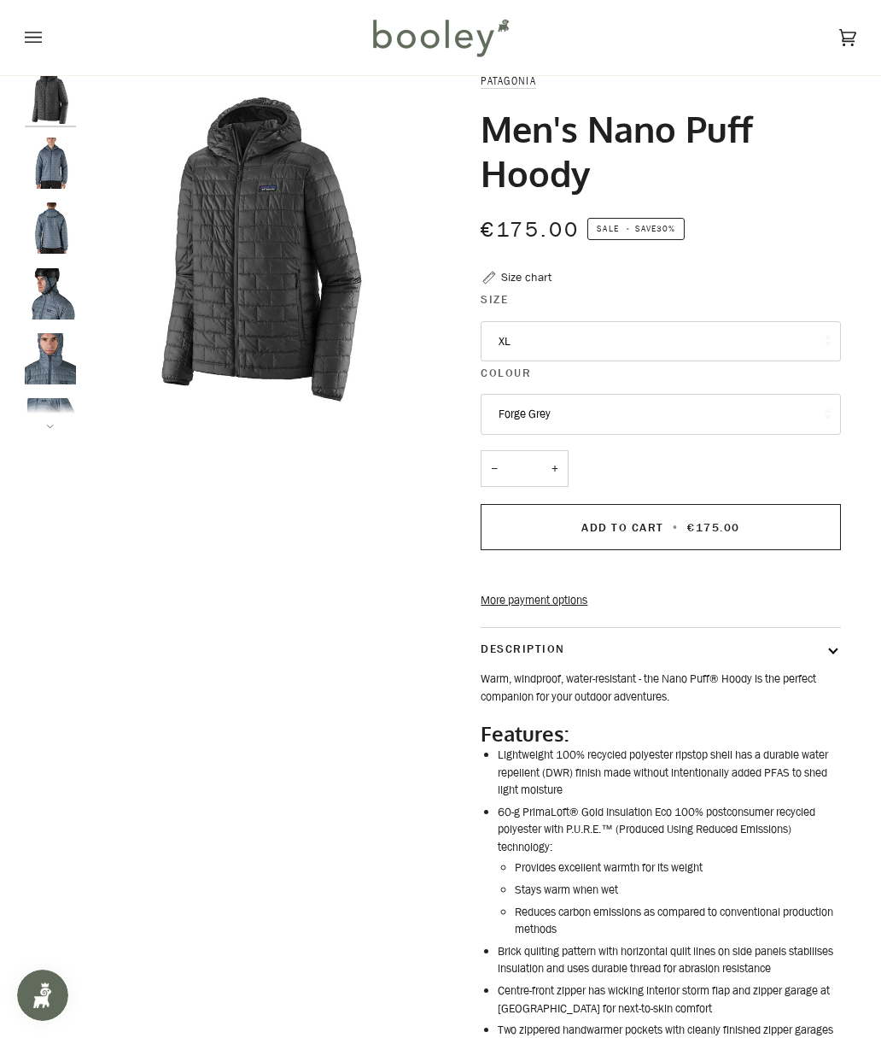
scroll to position [0, 0]
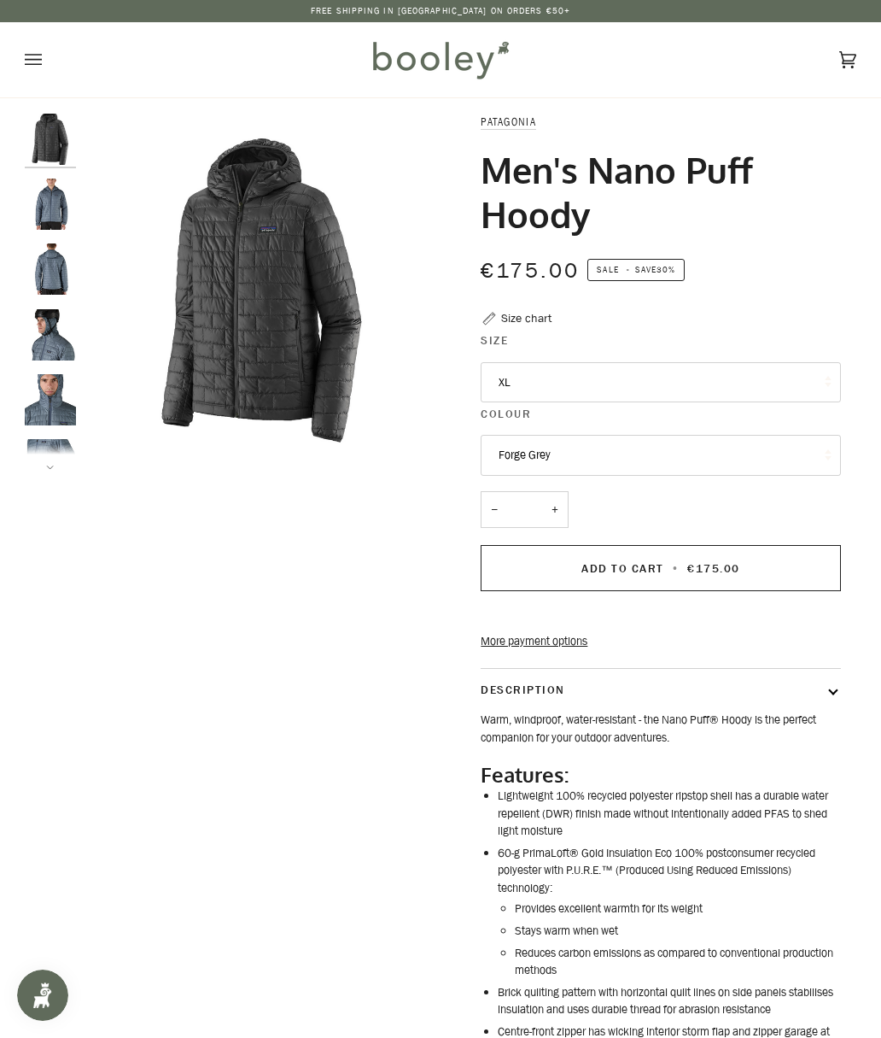
click at [44, 215] on img "Patagonia Men's Nano Puff Hoody - Booley Galway" at bounding box center [50, 203] width 51 height 51
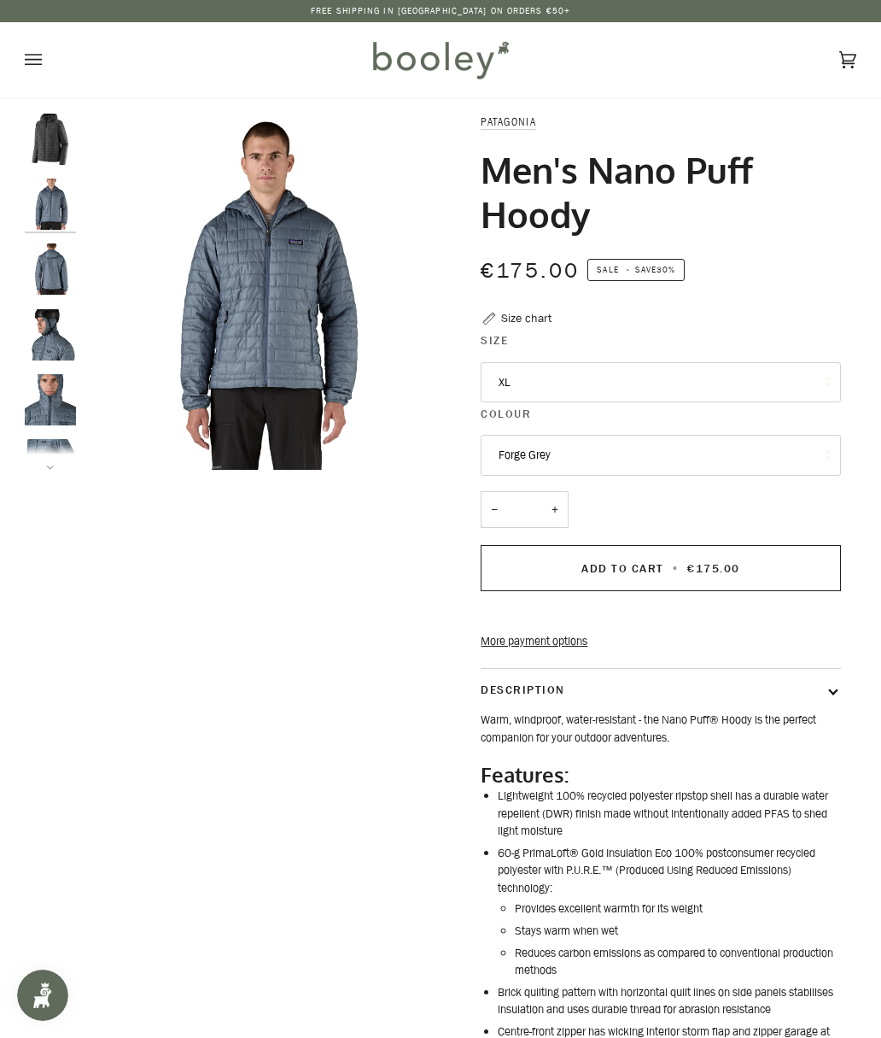
click at [45, 280] on img "Men's Nano Puff Hoody" at bounding box center [50, 268] width 51 height 51
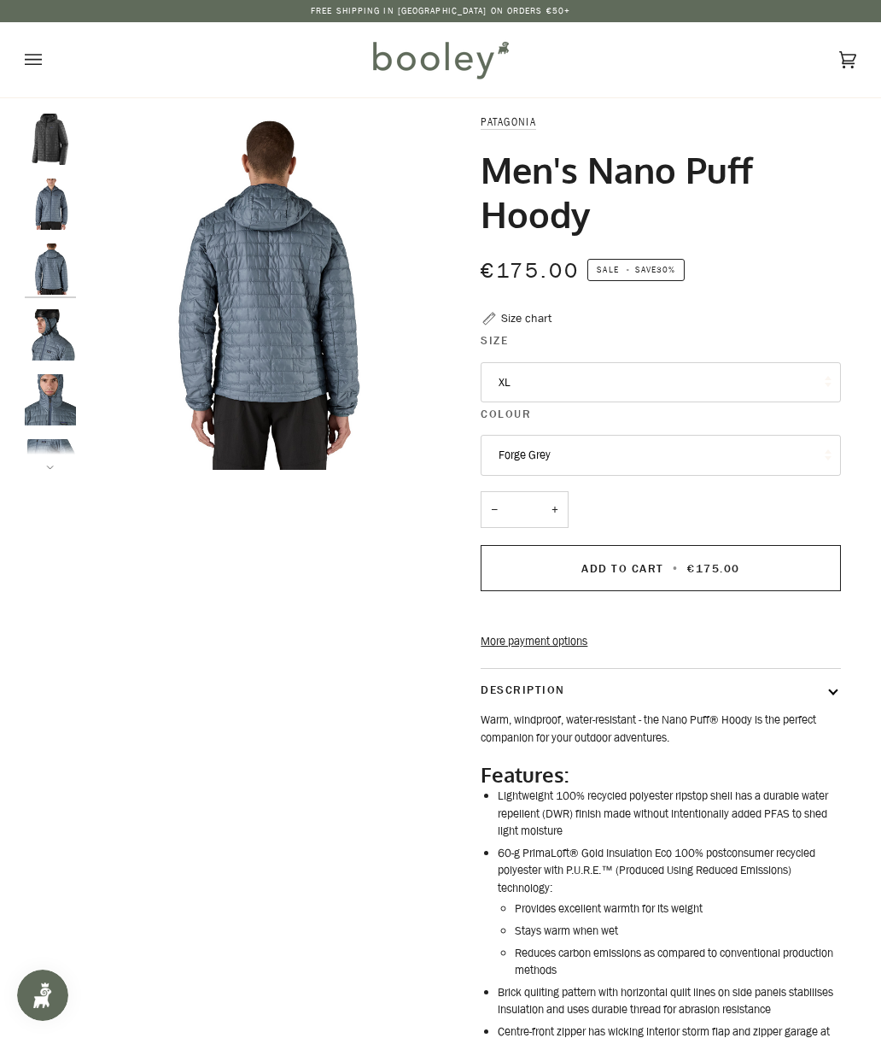
click at [39, 319] on img "Men's Nano Puff Hoody" at bounding box center [50, 334] width 51 height 51
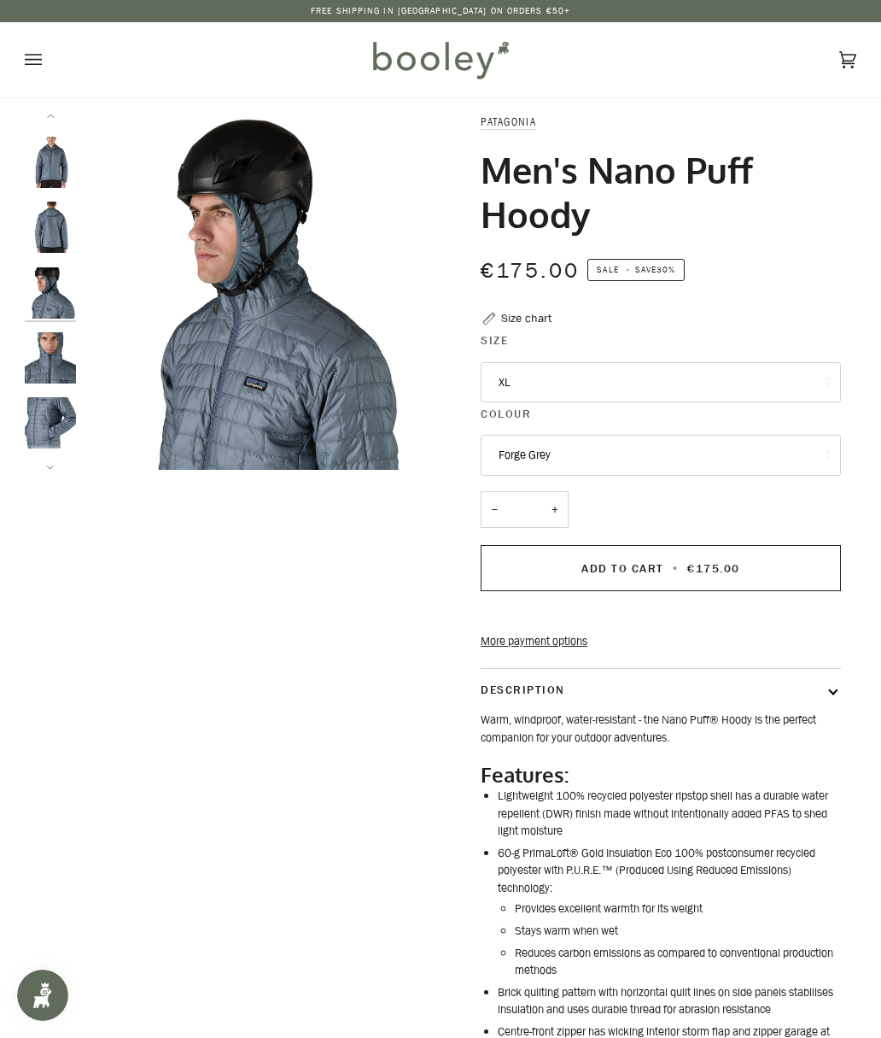
click at [38, 355] on img "Men's Nano Puff Hoody" at bounding box center [50, 357] width 51 height 51
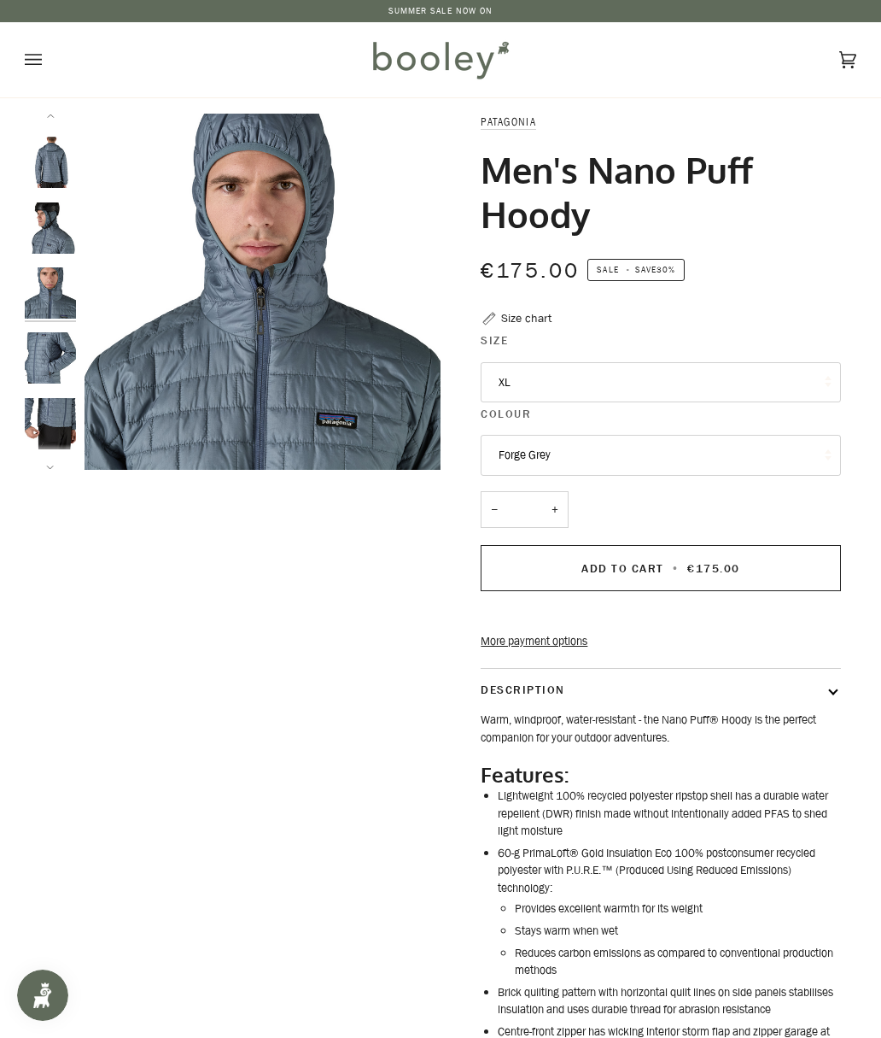
click at [44, 365] on img "Men's Nano Puff Hoody" at bounding box center [50, 357] width 51 height 51
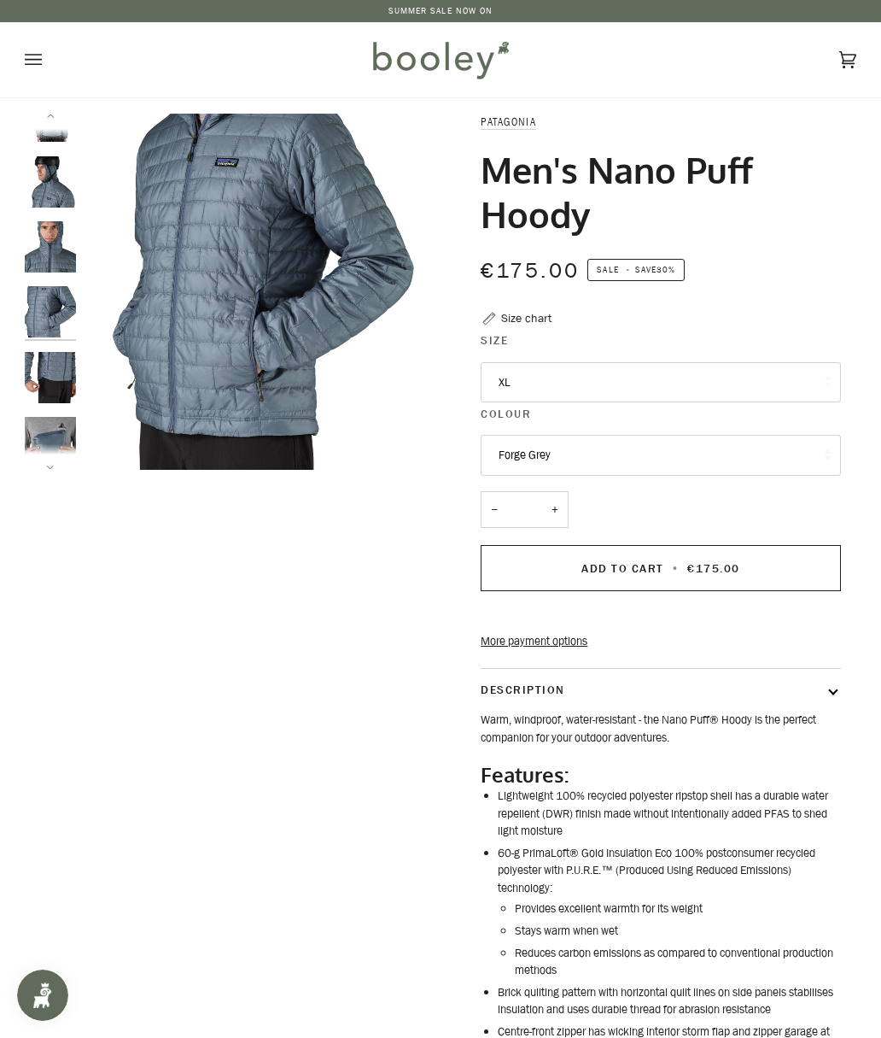
scroll to position [172, 0]
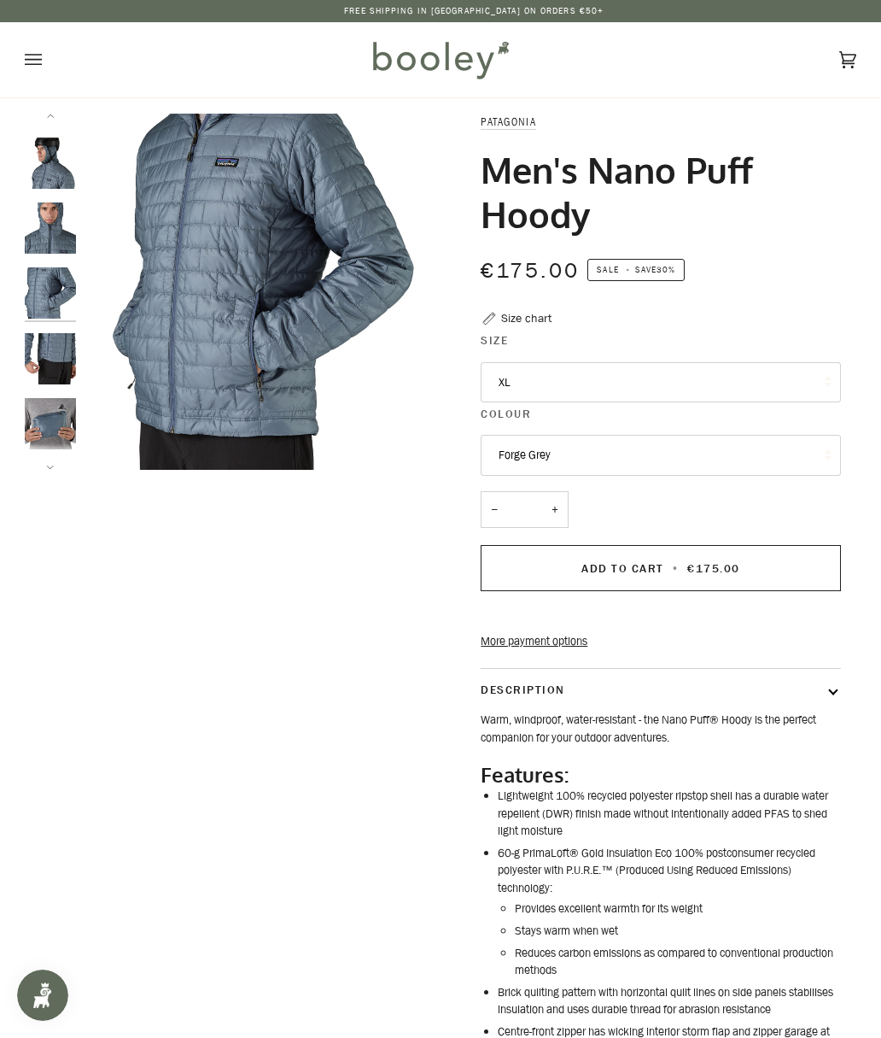
click at [771, 454] on button "Forge Grey" at bounding box center [661, 455] width 360 height 41
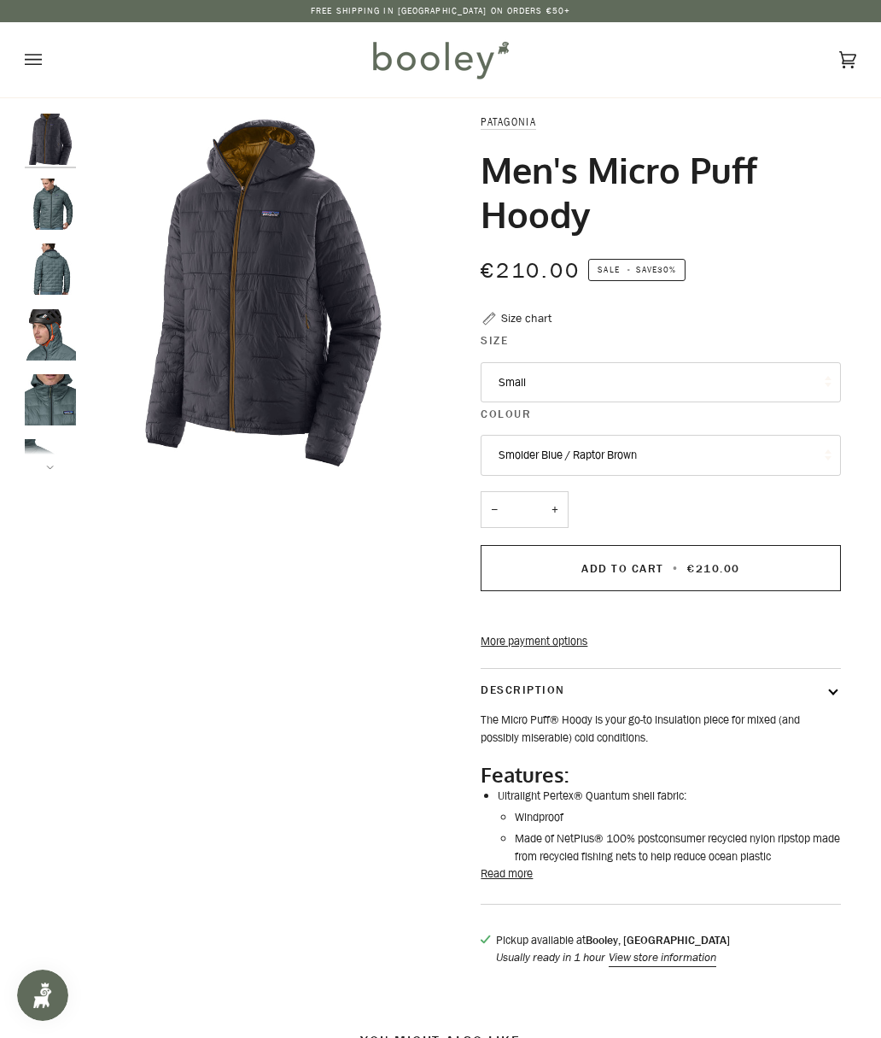
click at [821, 383] on button "Small" at bounding box center [661, 382] width 360 height 41
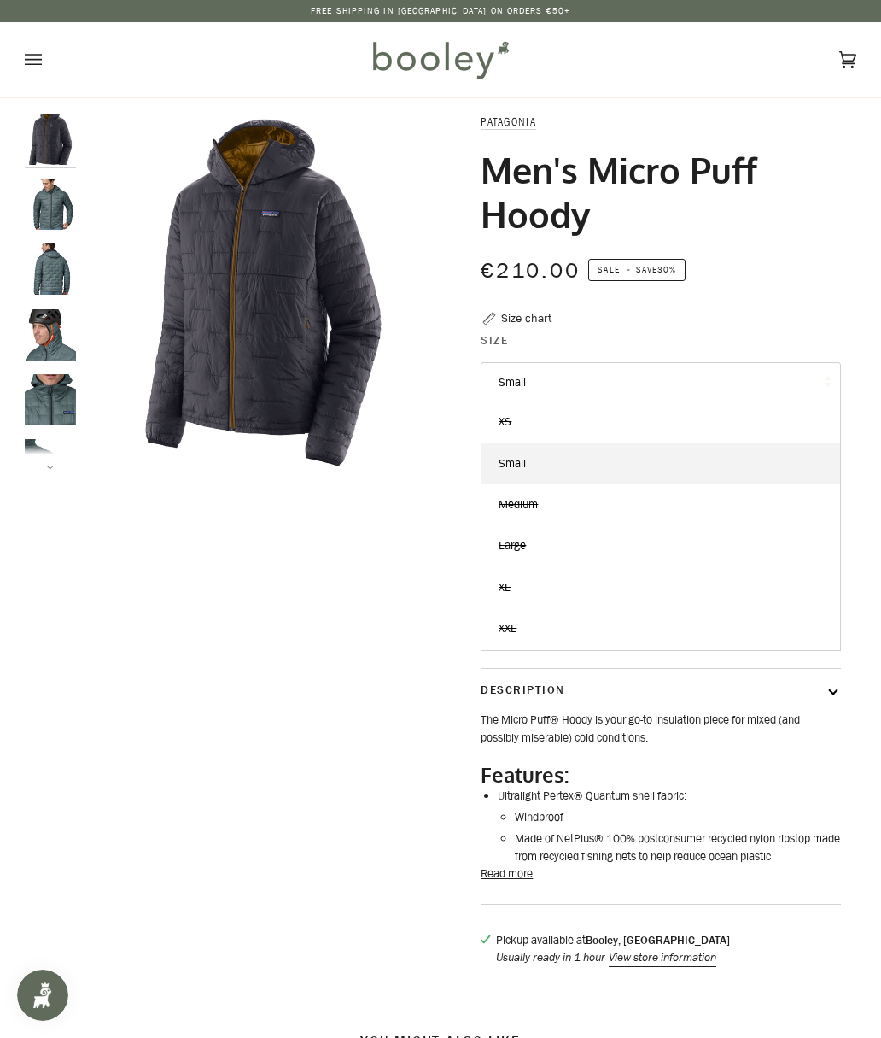
click at [167, 596] on div "Zoom" at bounding box center [441, 549] width 832 height 870
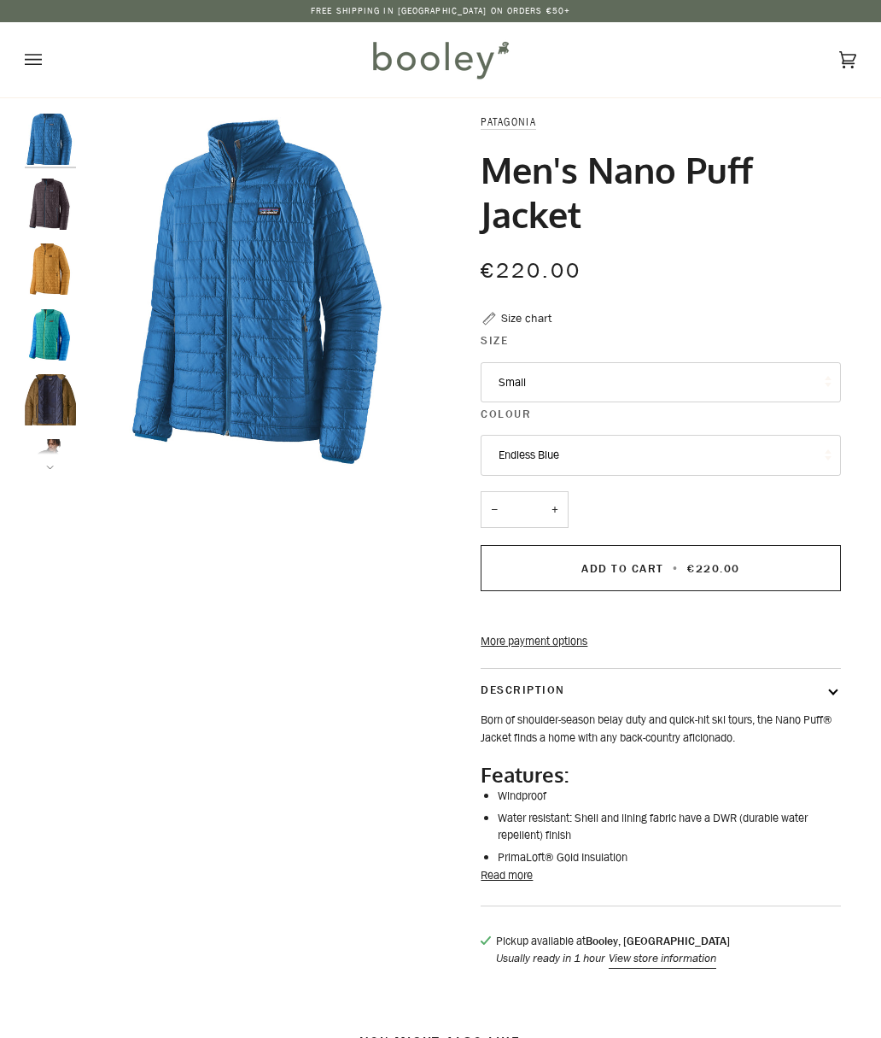
click at [779, 384] on button "Small" at bounding box center [661, 382] width 360 height 41
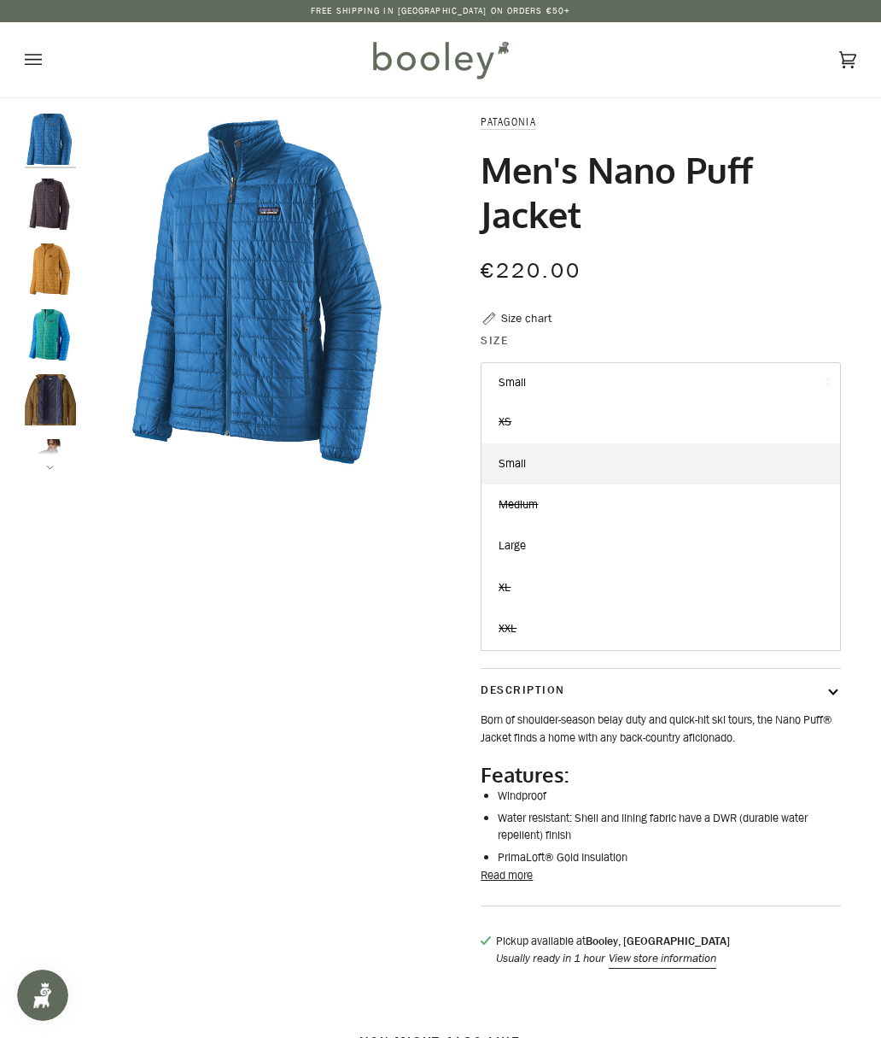
click at [44, 214] on img "Patagonia Men's Nano Puff Jacket Obsidian Plum - Booley Galway" at bounding box center [50, 203] width 51 height 51
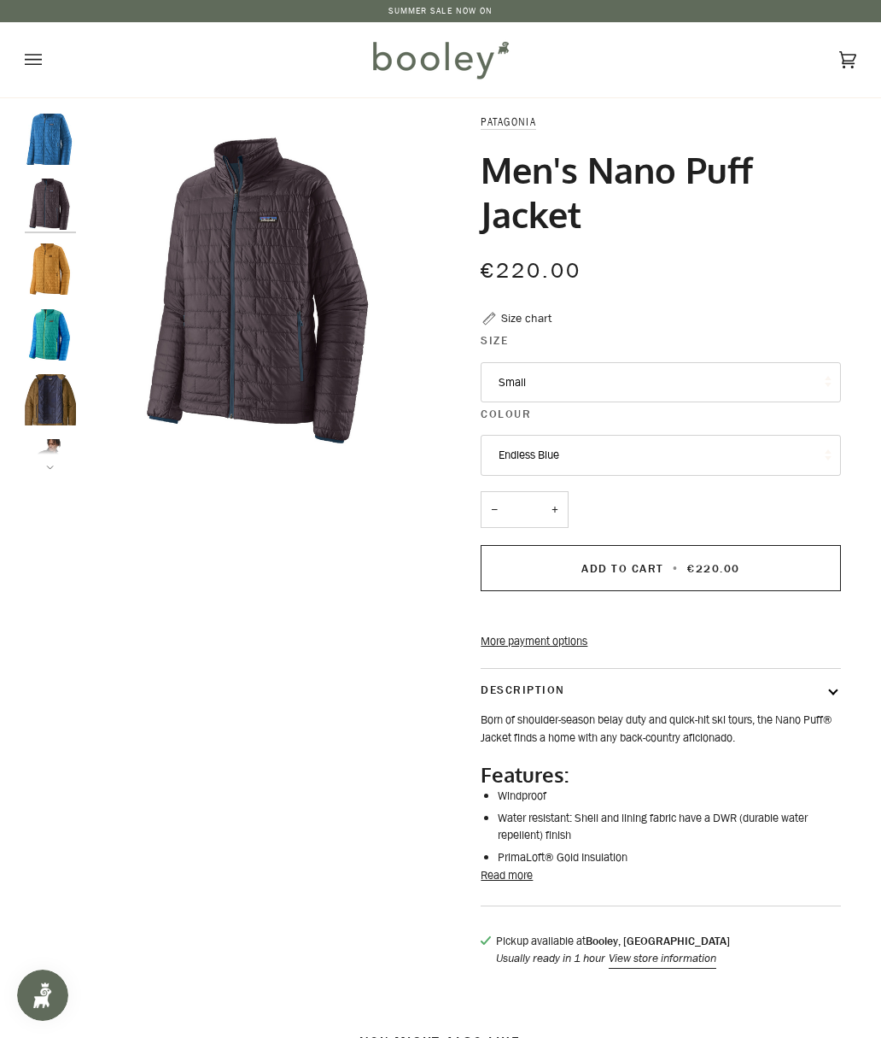
click at [804, 367] on button "Small" at bounding box center [661, 382] width 360 height 41
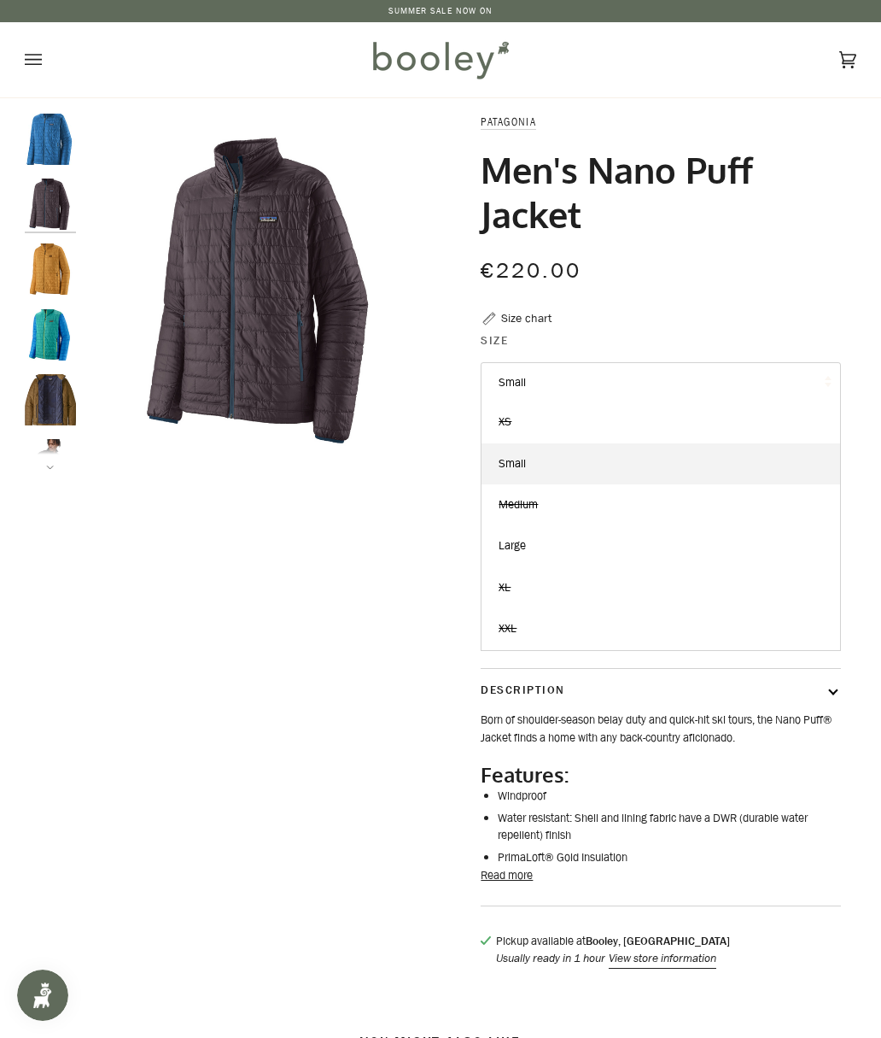
click at [54, 272] on img "Patagonia Men's Nano Puff Jacket Pufferfish Gold - Booley Galway" at bounding box center [50, 268] width 51 height 51
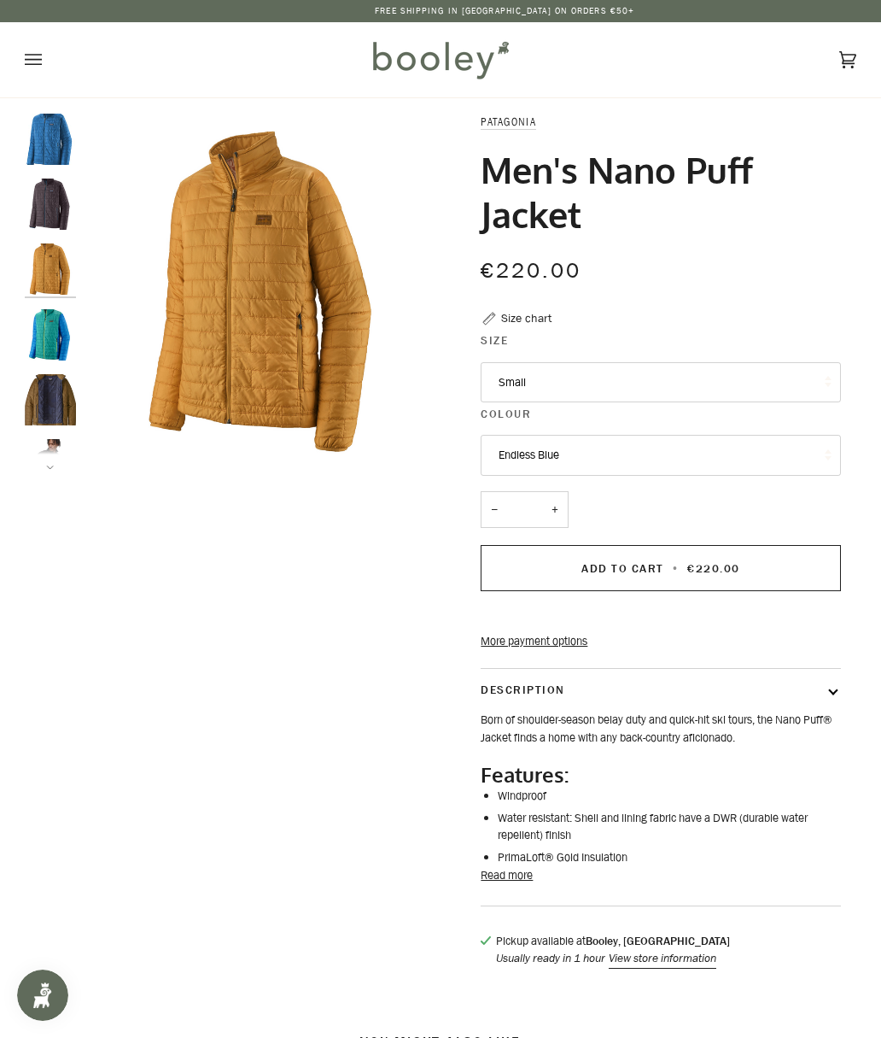
click at [810, 370] on button "Small" at bounding box center [661, 382] width 360 height 41
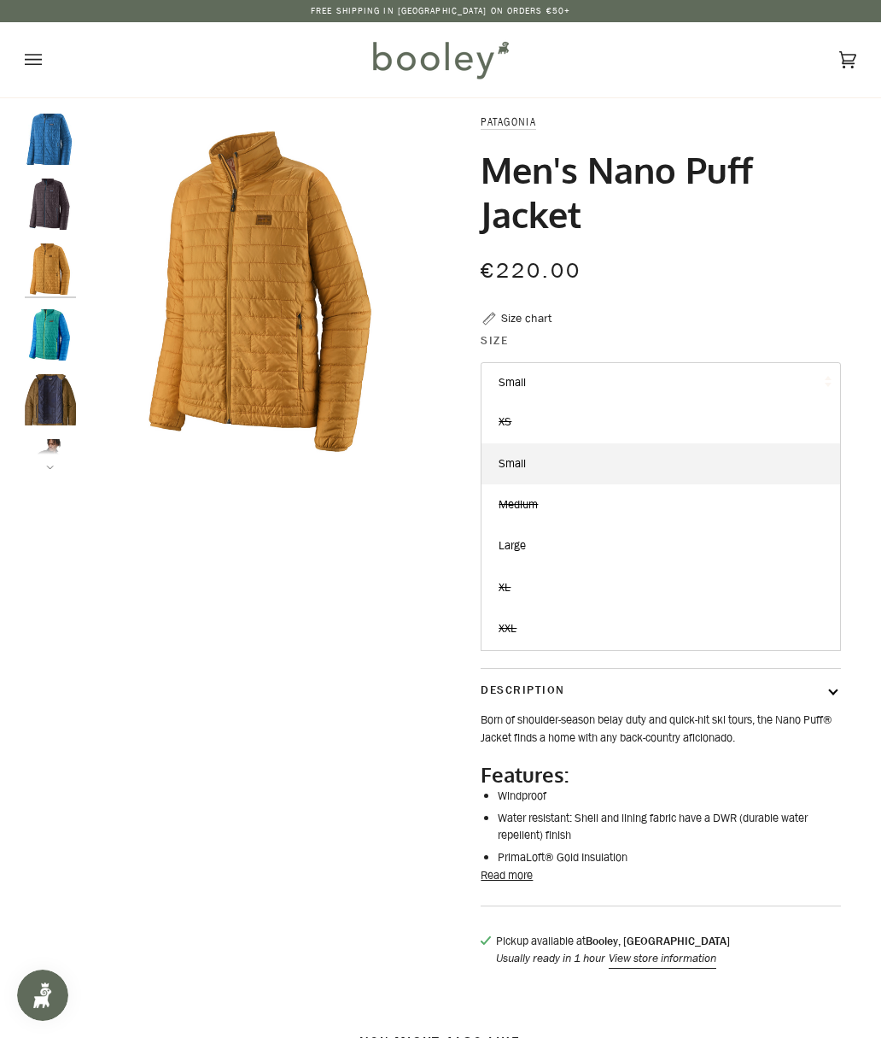
click at [50, 337] on img "Patagonia Men's Nano Puff Jacket Subtidal Blue - Booley Galway" at bounding box center [50, 334] width 51 height 51
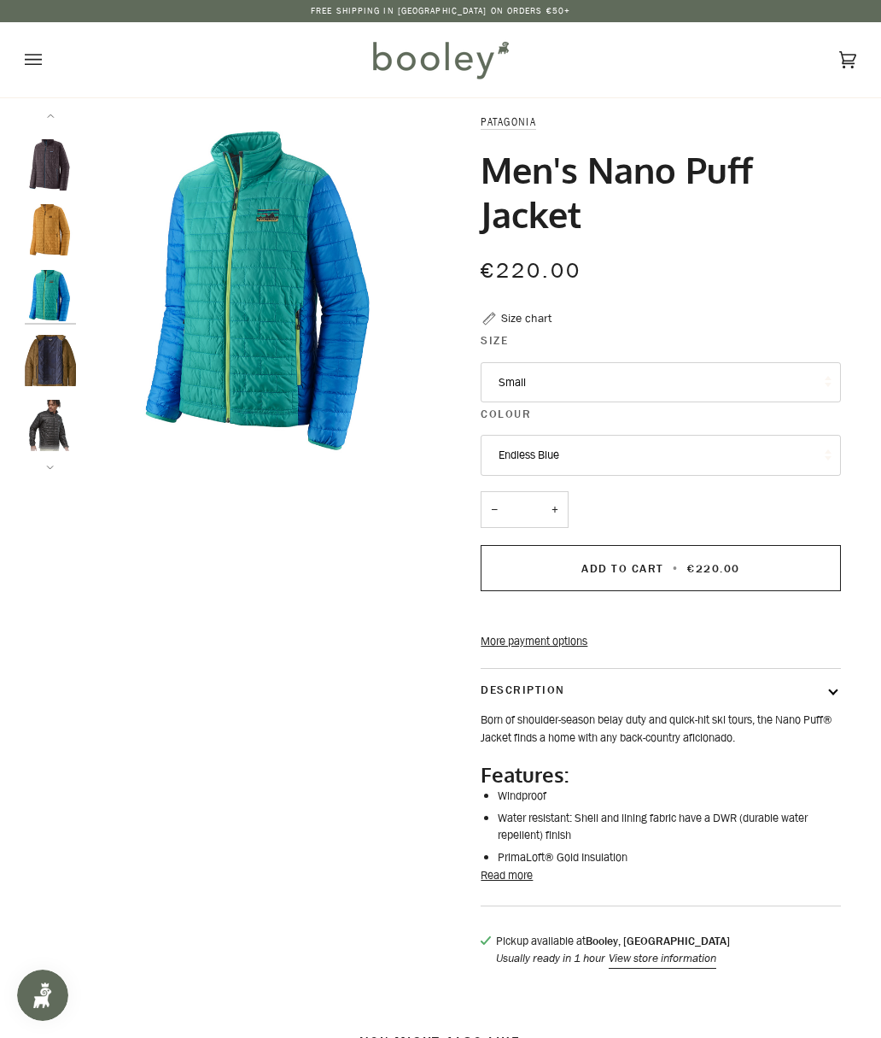
scroll to position [42, 0]
click at [797, 376] on button "Small" at bounding box center [661, 382] width 360 height 41
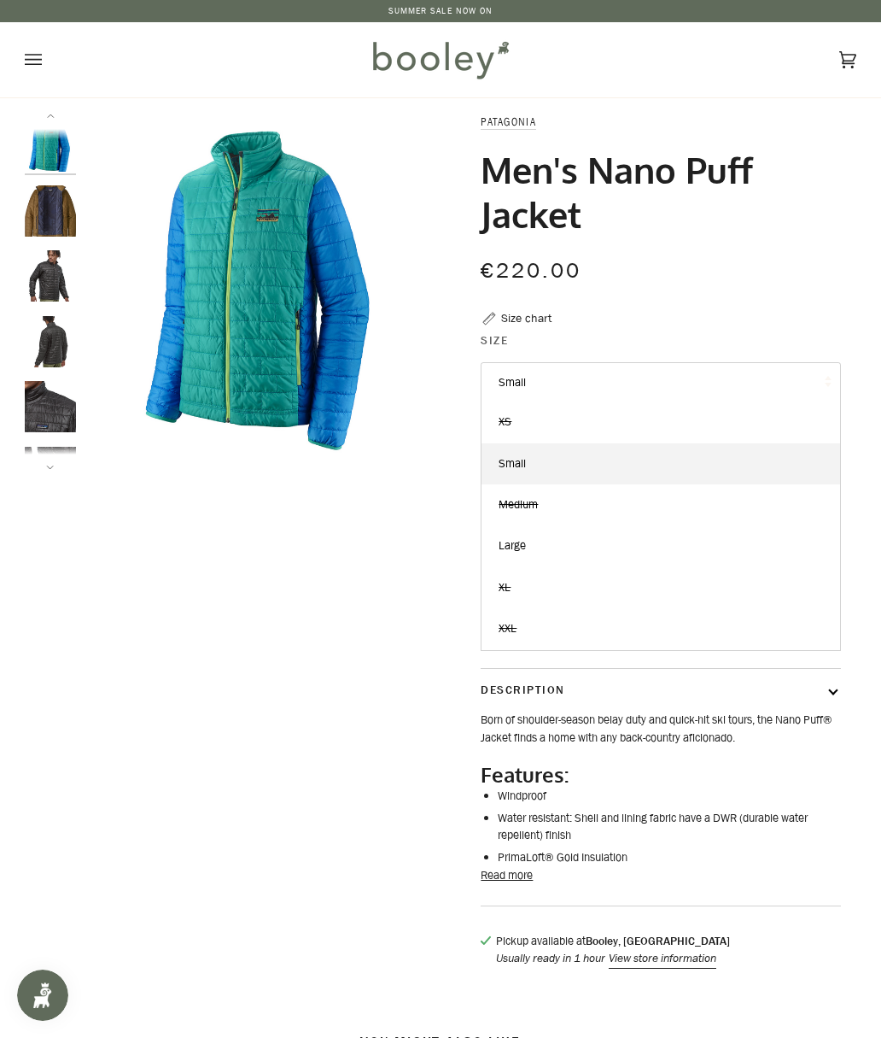
click at [55, 221] on img "Patagonia Men's Nano Puff Jacket Coriander Brown / River Delta Multi / Smolder …" at bounding box center [50, 210] width 51 height 51
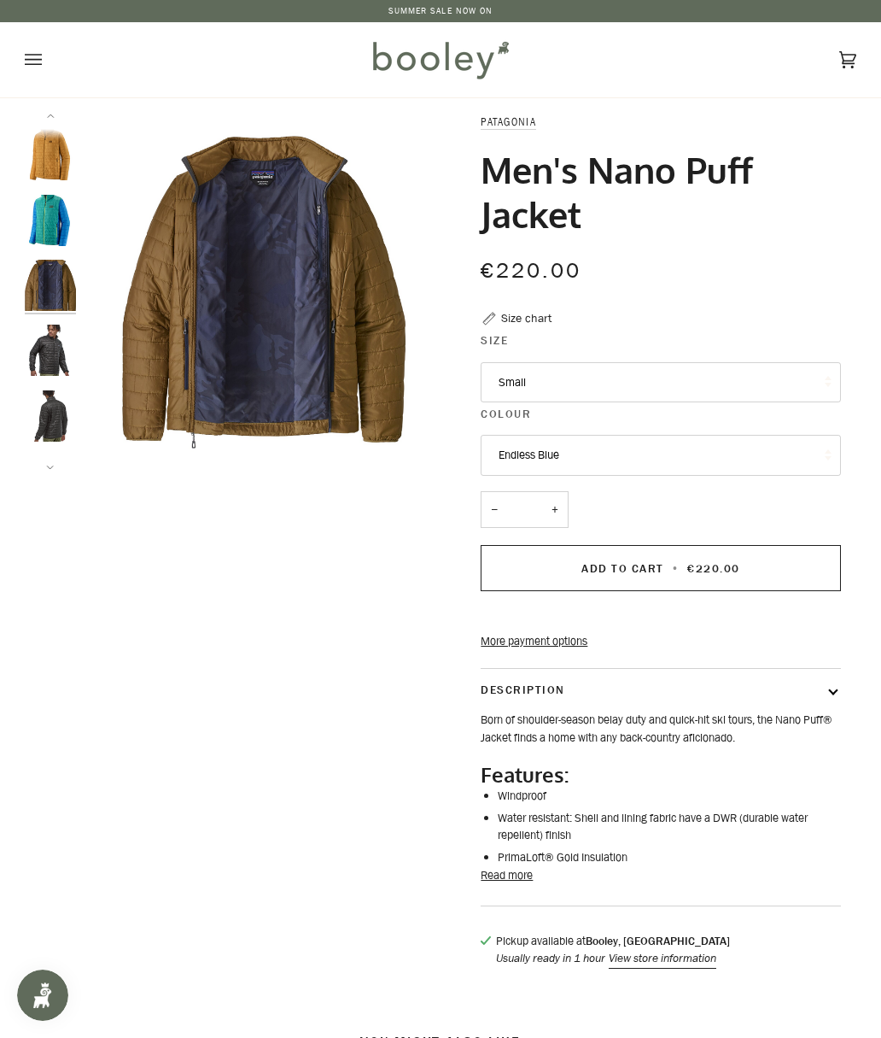
scroll to position [107, 0]
click at [789, 441] on button "Endless Blue" at bounding box center [661, 455] width 360 height 41
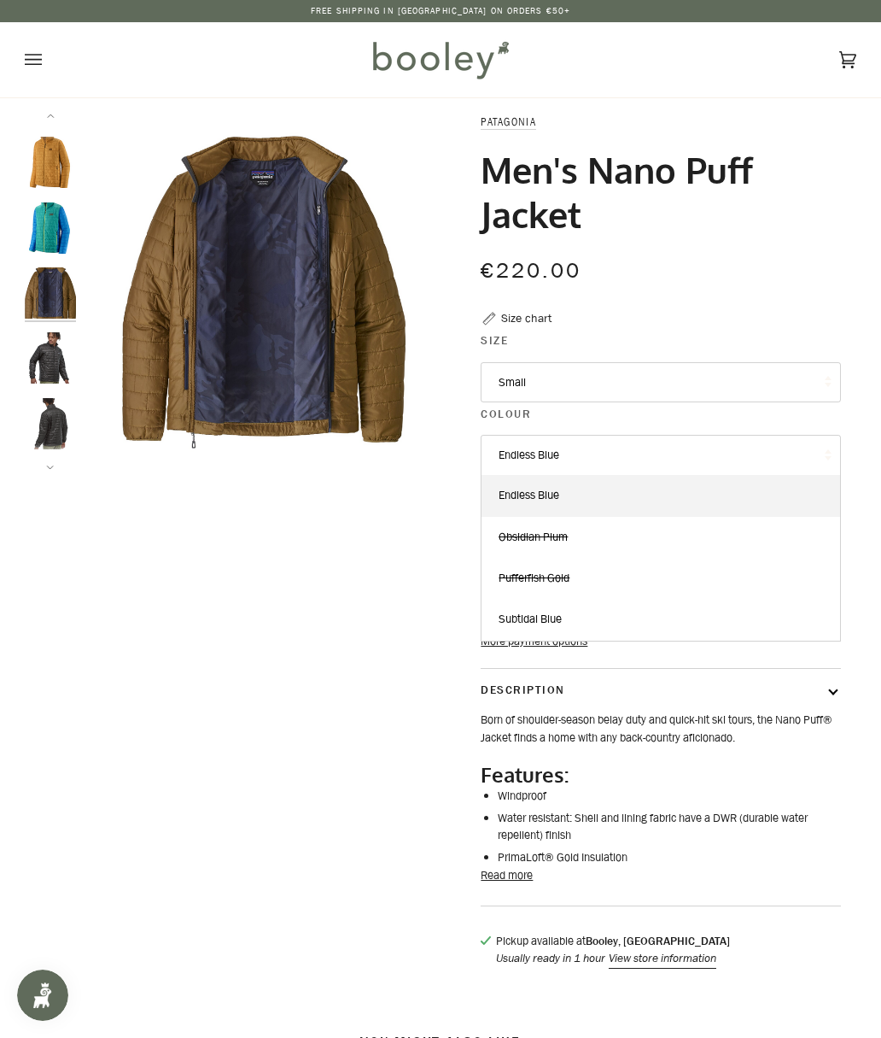
click at [755, 612] on link "Subtidal Blue" at bounding box center [661, 619] width 358 height 41
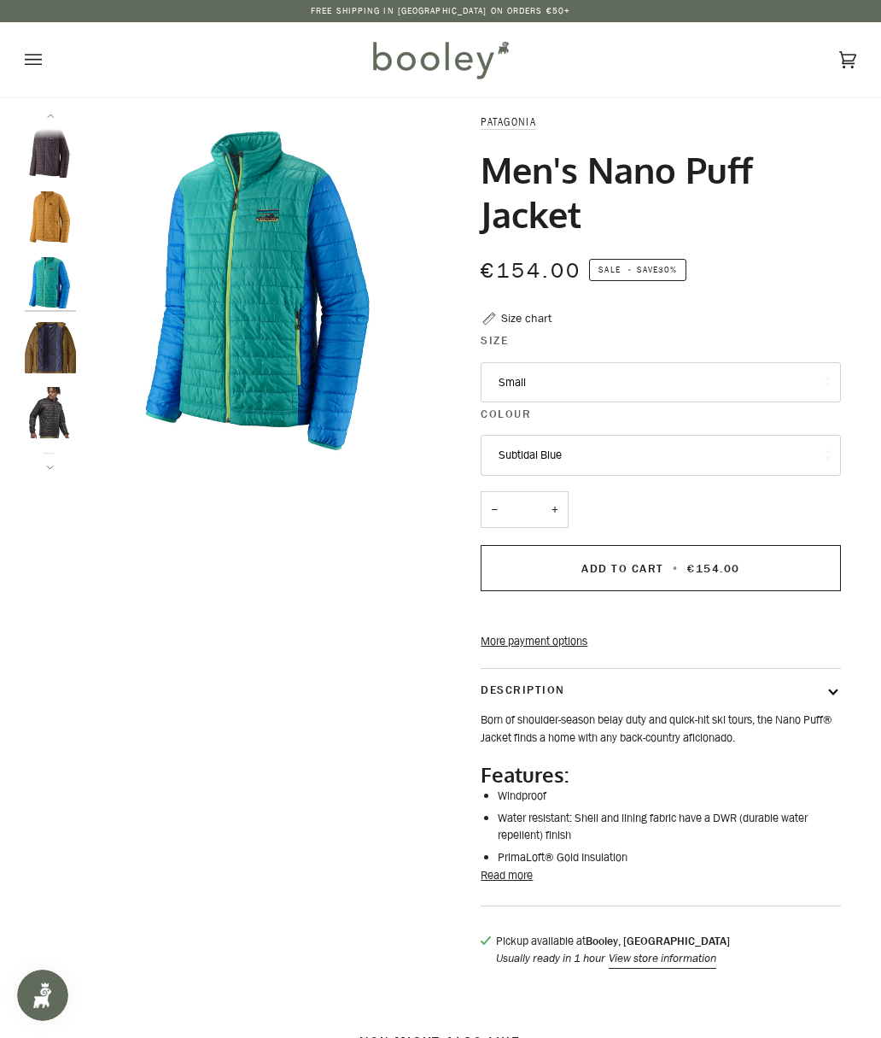
scroll to position [42, 0]
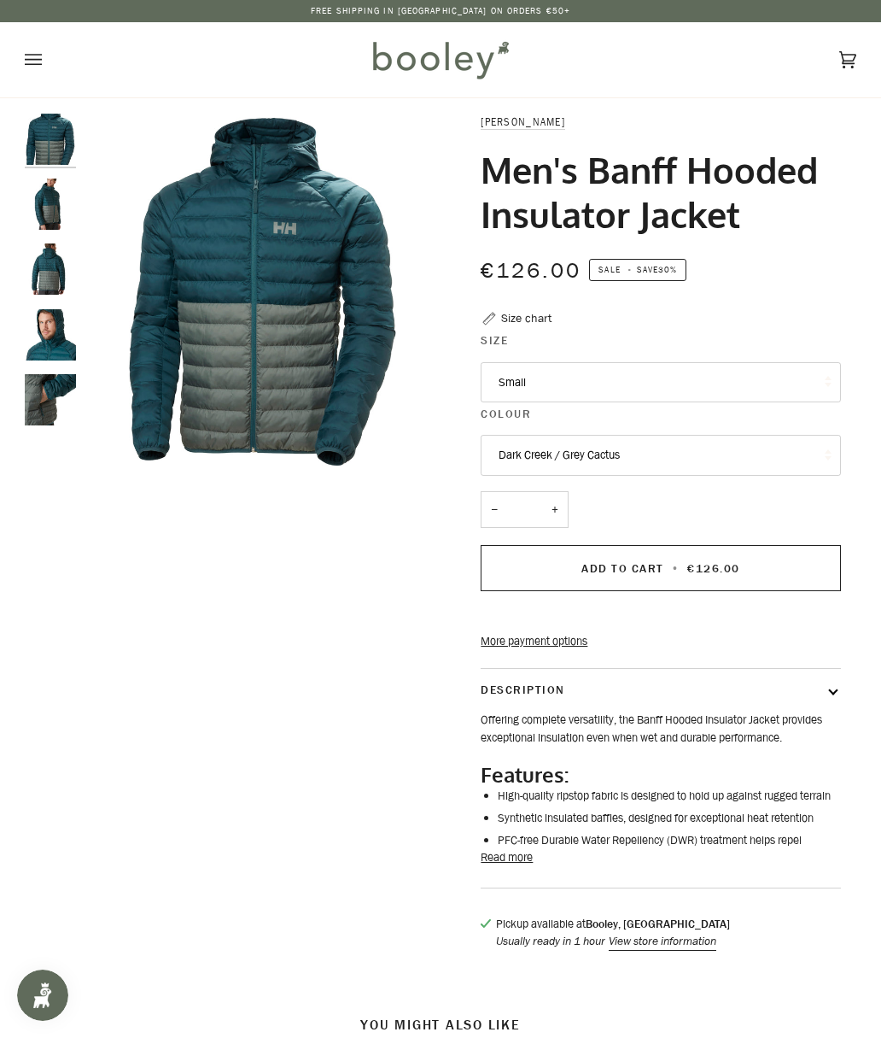
click at [705, 373] on button "Small" at bounding box center [661, 382] width 360 height 41
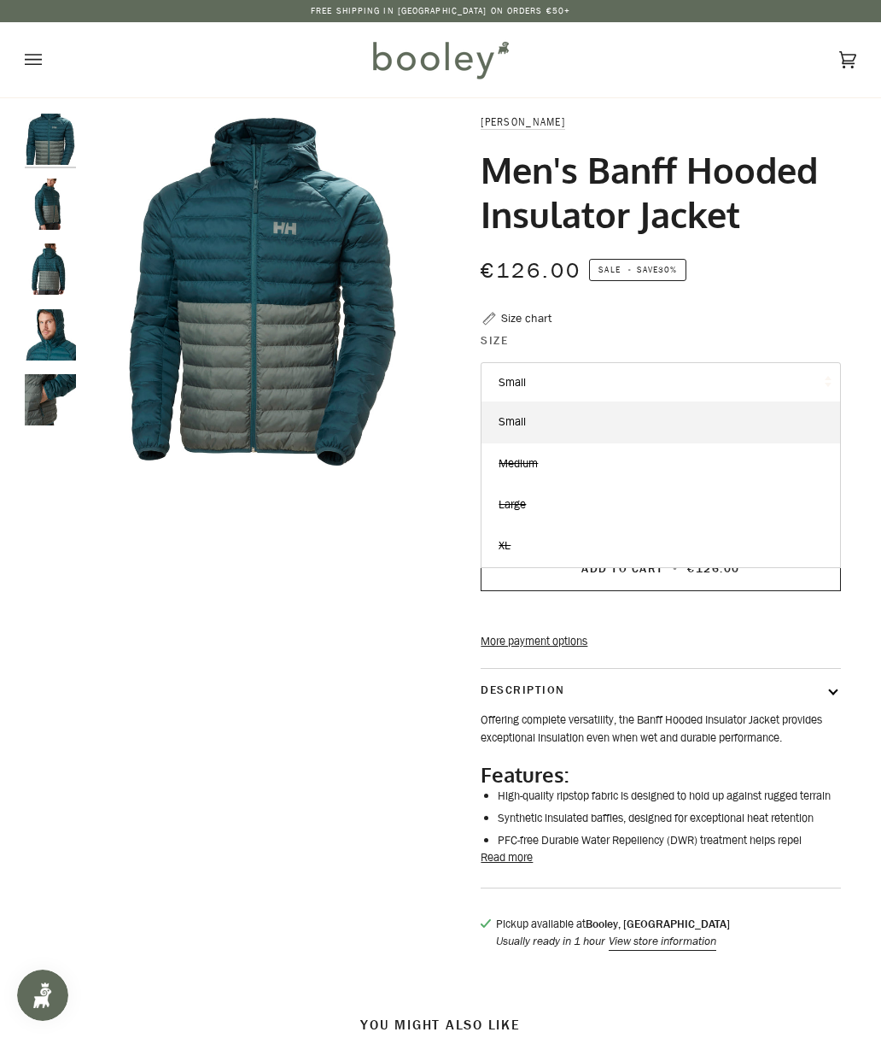
click at [831, 231] on div "Men's Banff Hooded Insulator Jacket" at bounding box center [661, 192] width 360 height 89
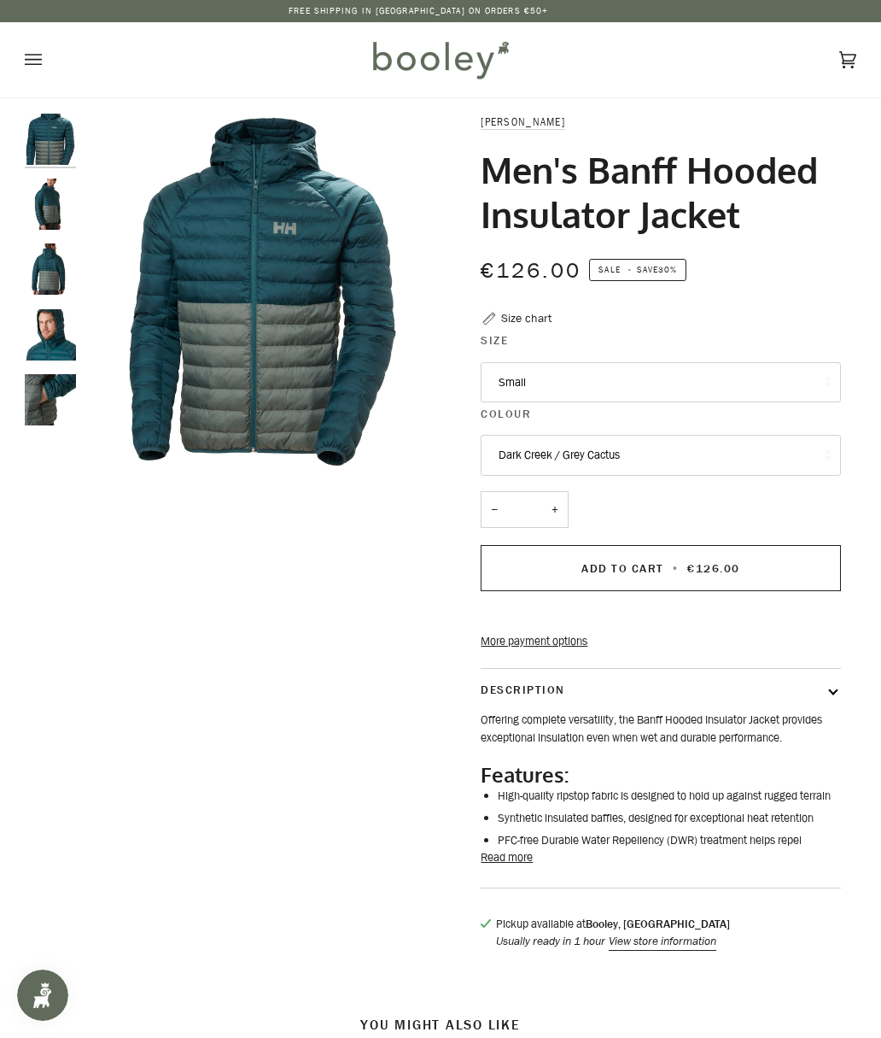
click at [689, 446] on button "Dark Creek / Grey Cactus" at bounding box center [661, 455] width 360 height 41
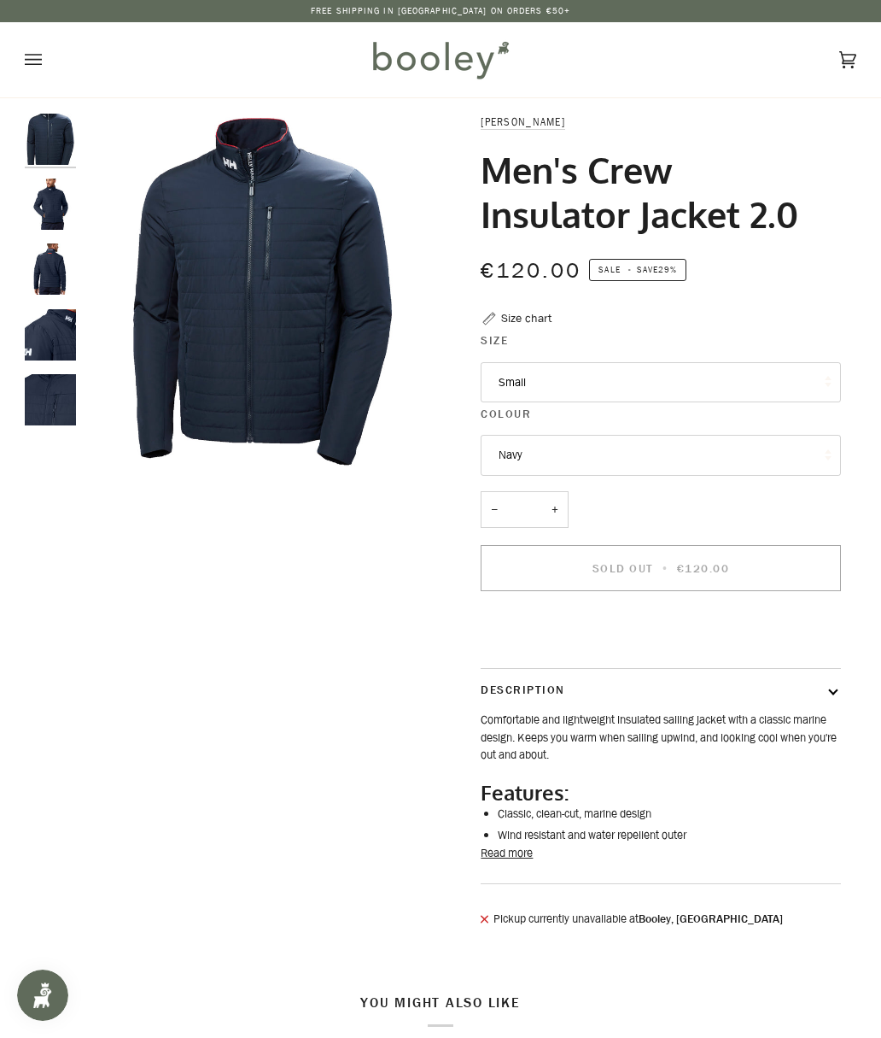
click at [731, 382] on button "Small" at bounding box center [661, 382] width 360 height 41
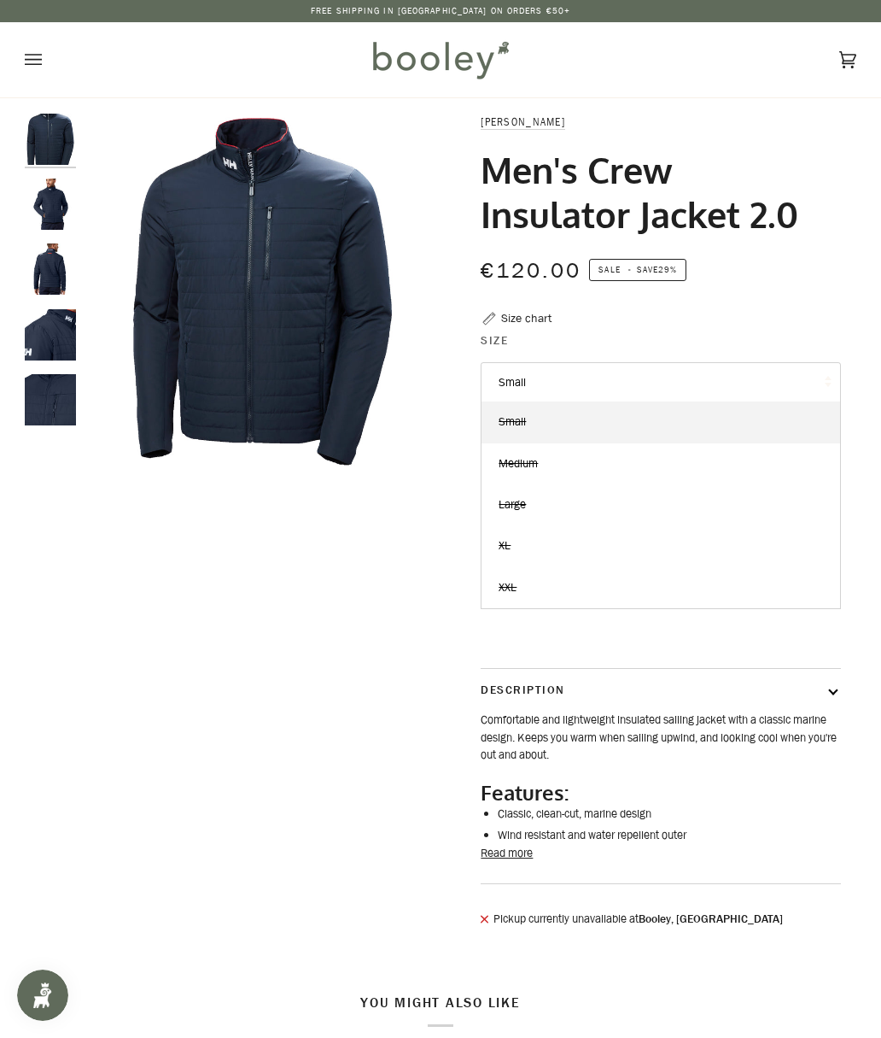
click at [827, 227] on h1 "Men's Crew Insulator Jacket 2.0" at bounding box center [654, 192] width 347 height 89
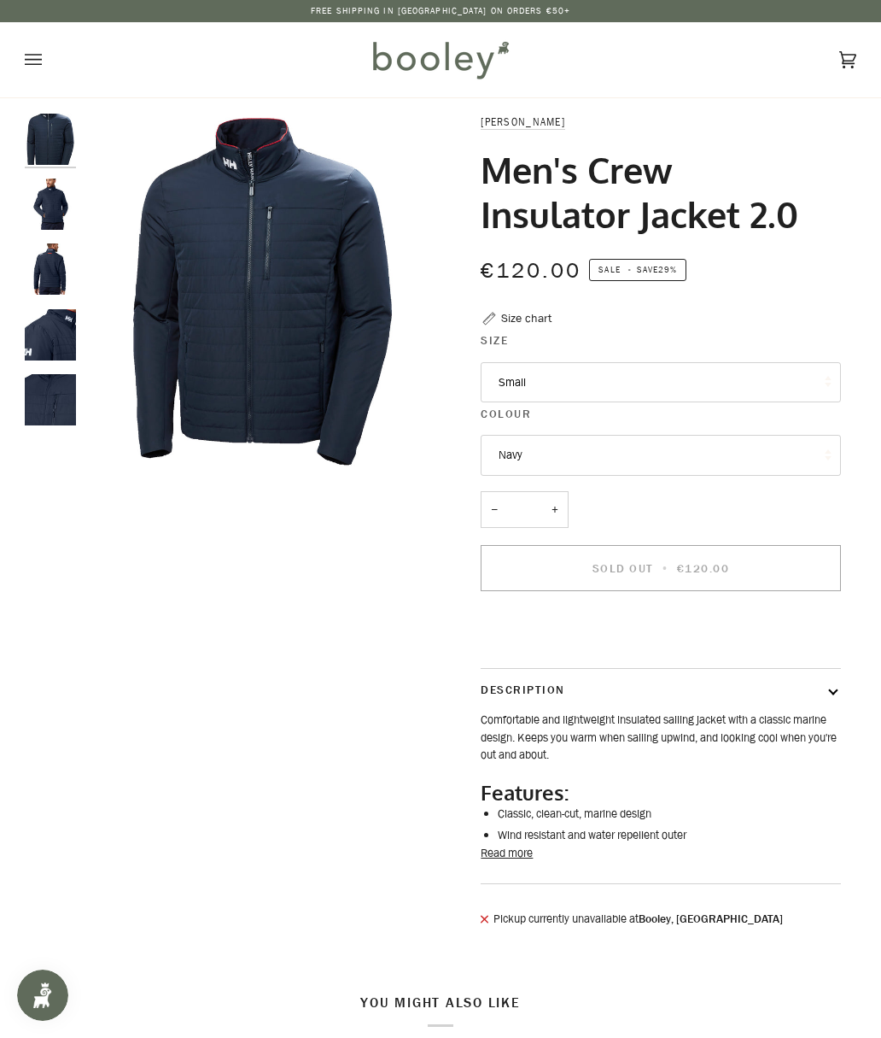
click at [705, 449] on button "Navy" at bounding box center [661, 455] width 360 height 41
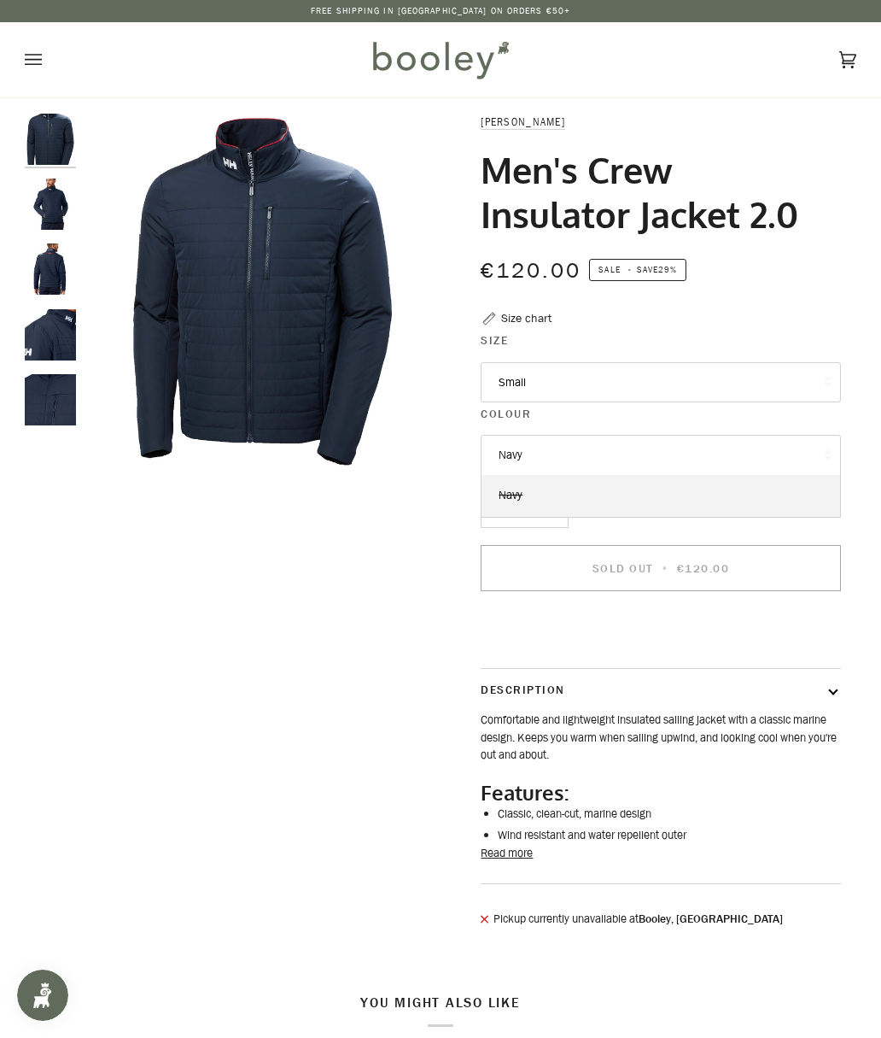
click at [827, 239] on div "Men's Crew Insulator Jacket 2.0" at bounding box center [661, 201] width 360 height 106
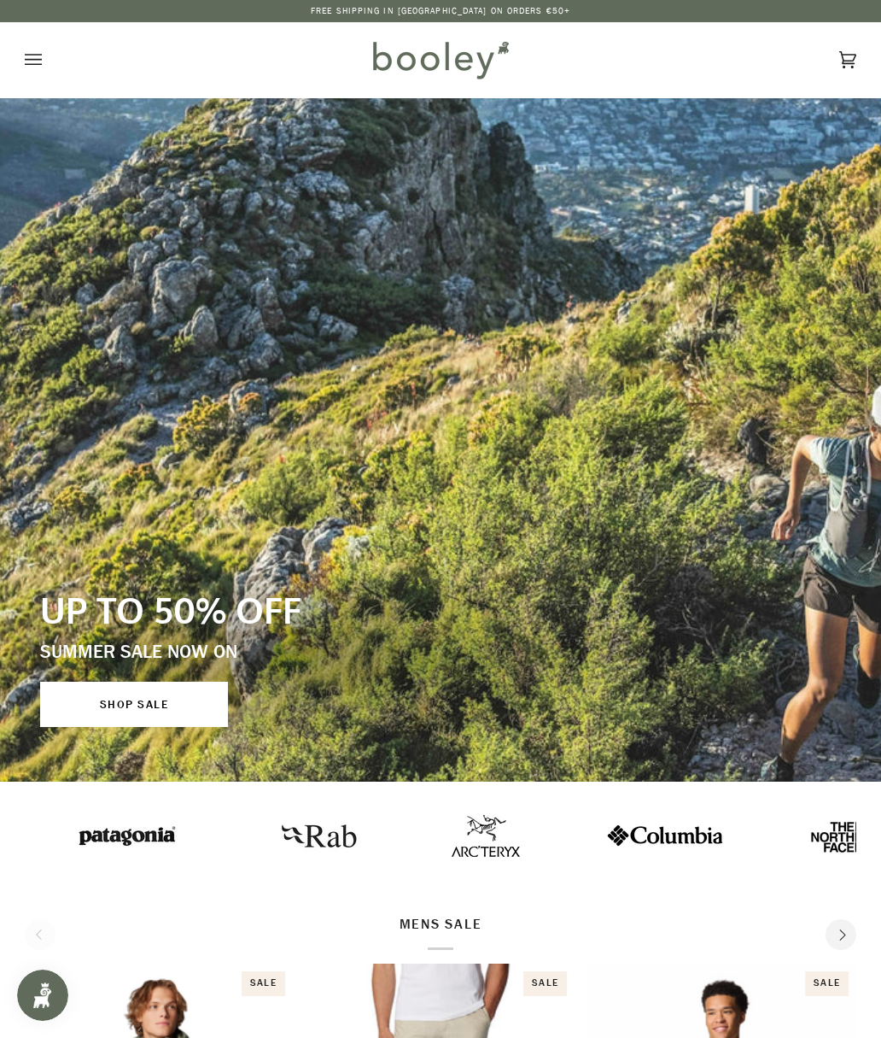
click at [30, 60] on icon "Open menu" at bounding box center [33, 59] width 17 height 11
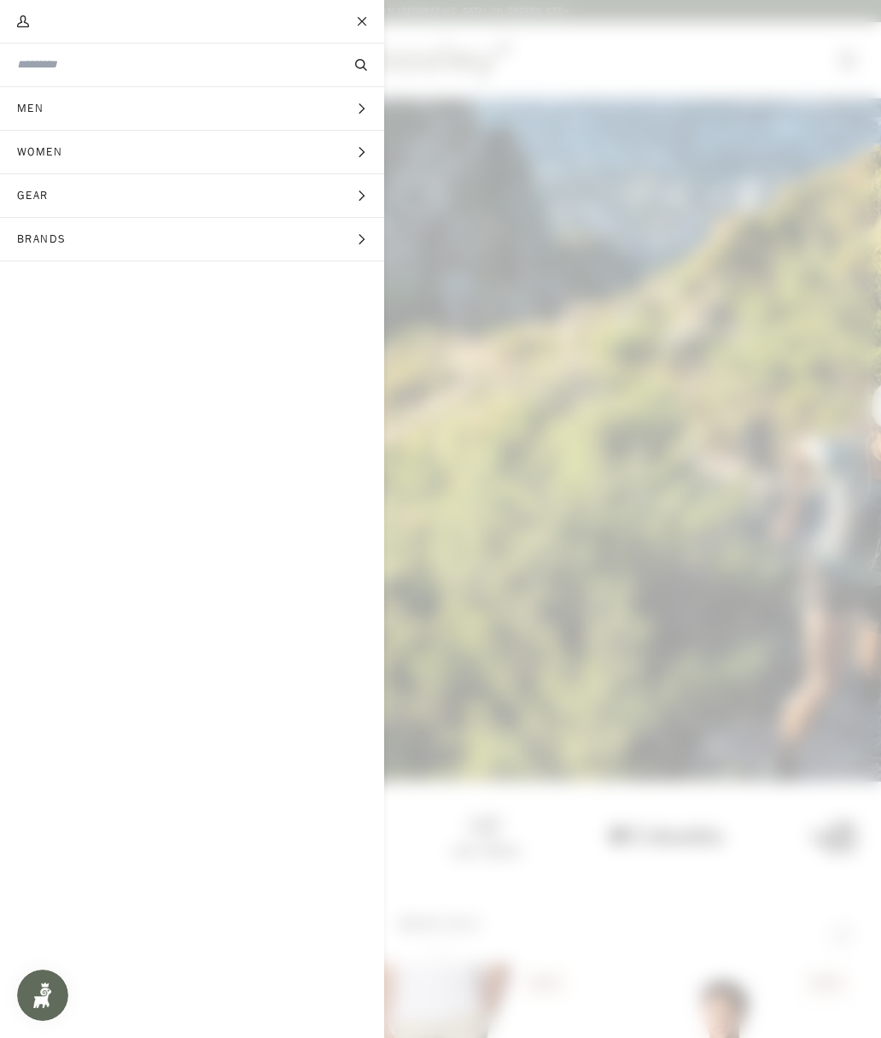
click at [36, 120] on span "Men" at bounding box center [36, 108] width 73 height 43
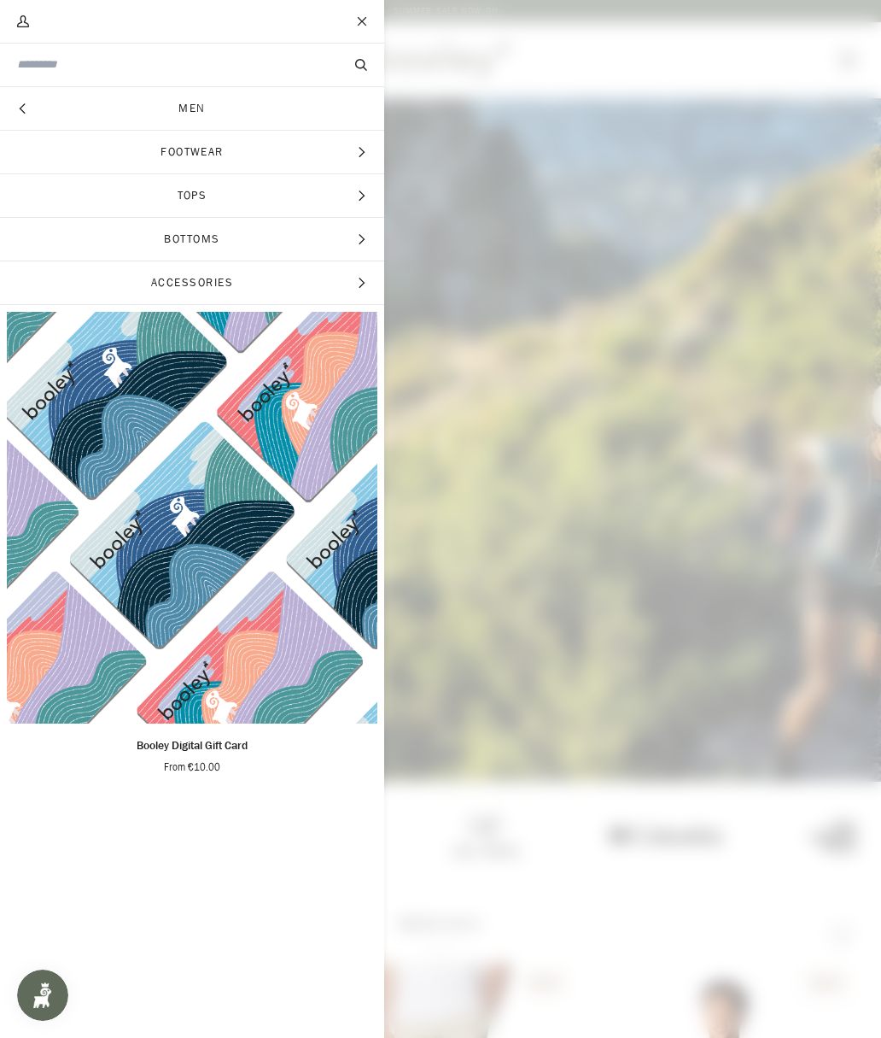
click at [147, 200] on span "Tops" at bounding box center [192, 195] width 384 height 43
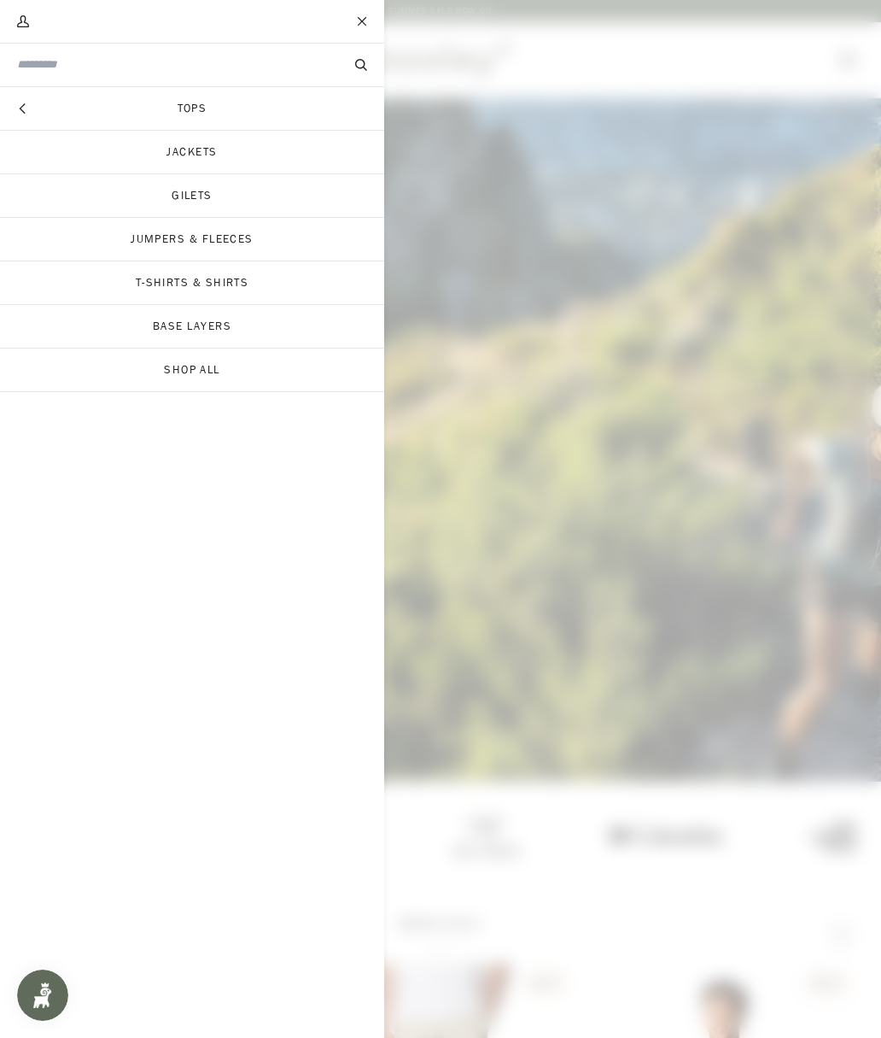
click at [126, 158] on link "Jackets" at bounding box center [192, 152] width 384 height 43
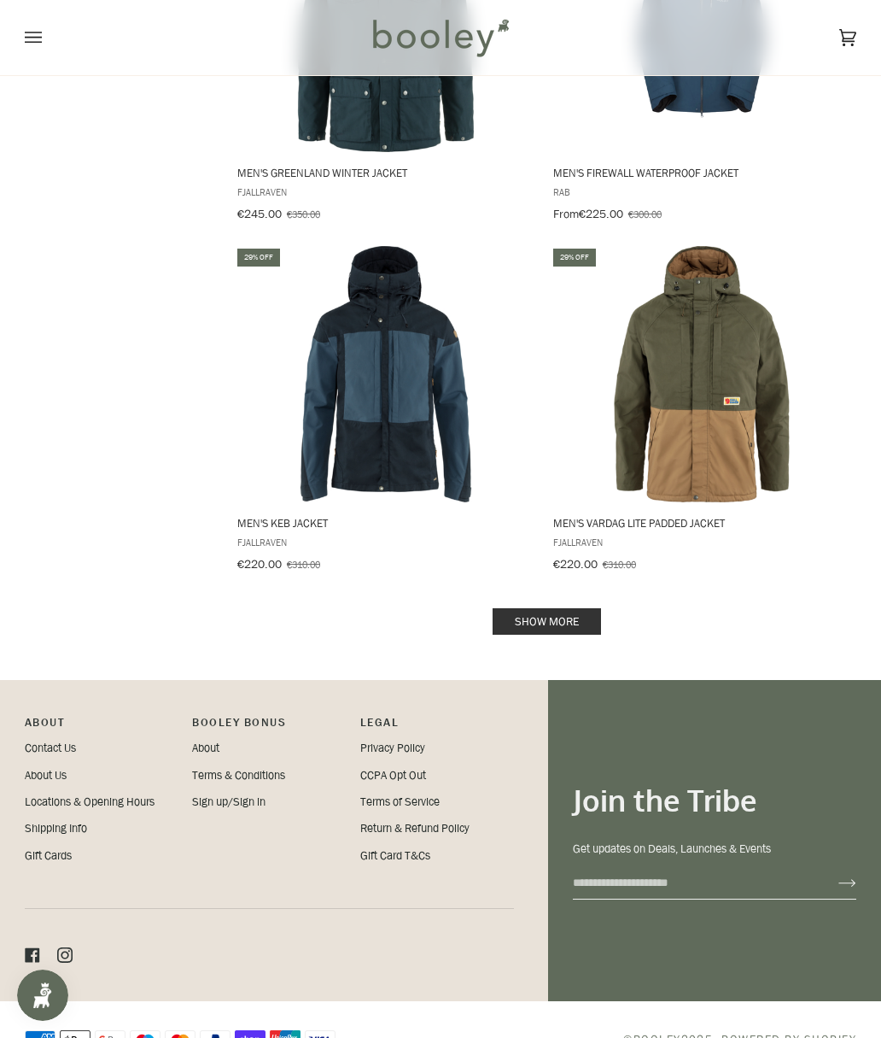
click at [586, 608] on link "Show more" at bounding box center [547, 621] width 108 height 26
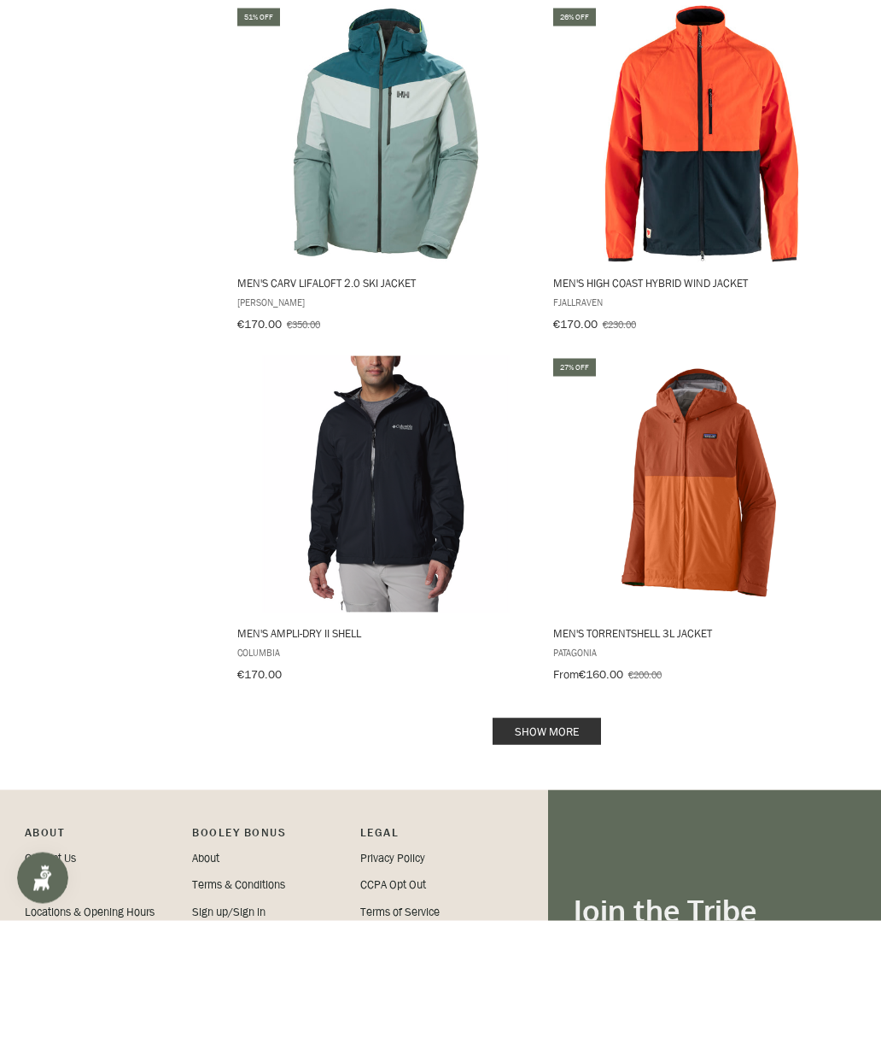
scroll to position [6688, 0]
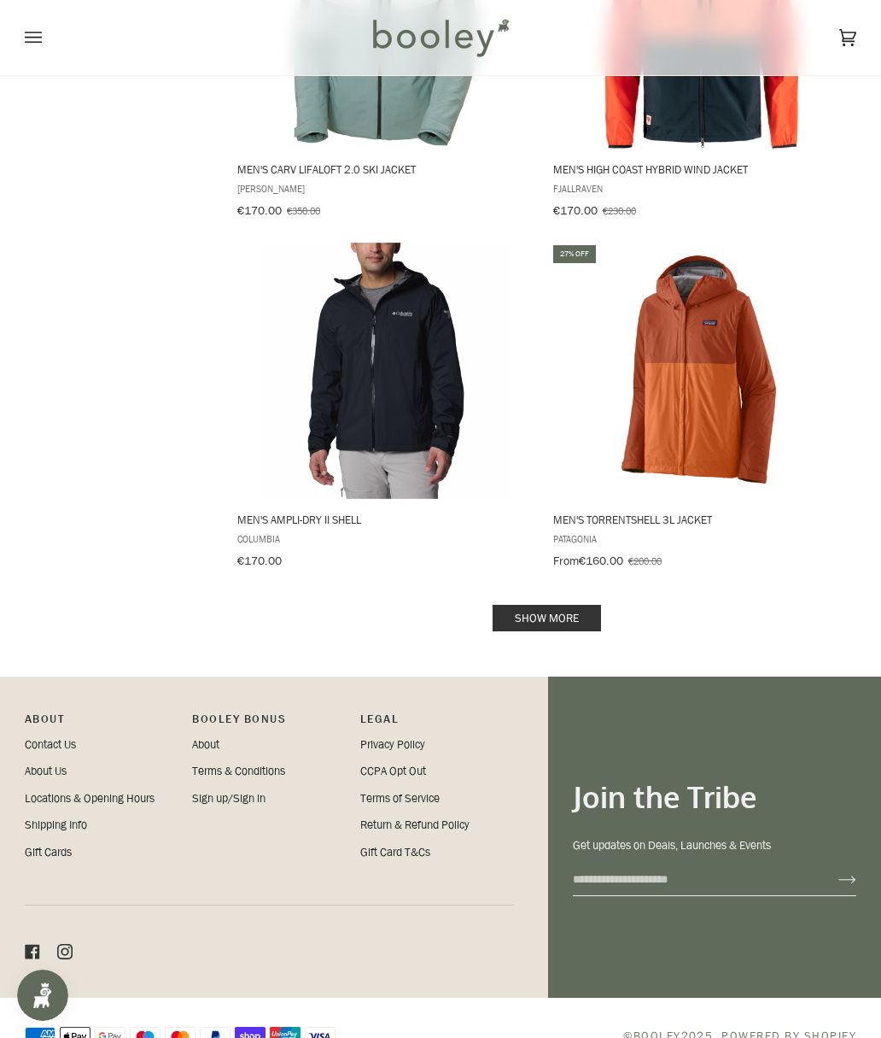
click at [585, 605] on link "Show more" at bounding box center [547, 618] width 108 height 26
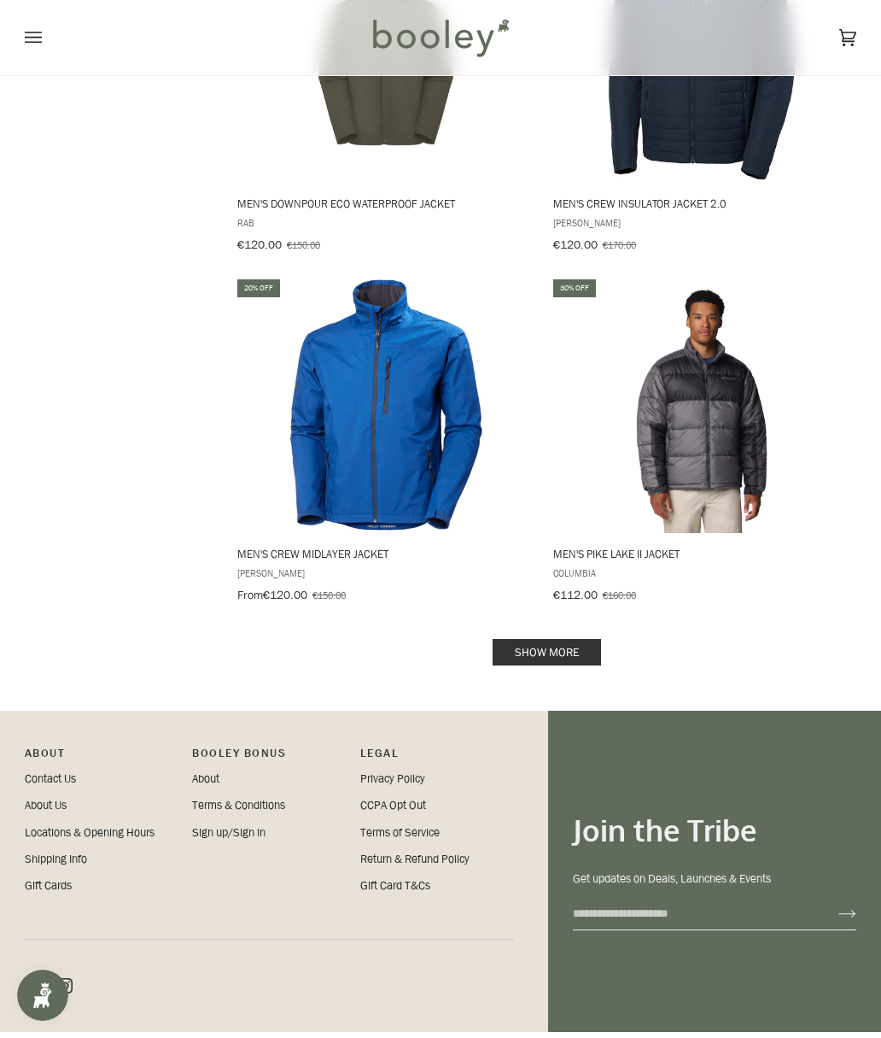
click at [584, 639] on link "Show more" at bounding box center [547, 652] width 108 height 26
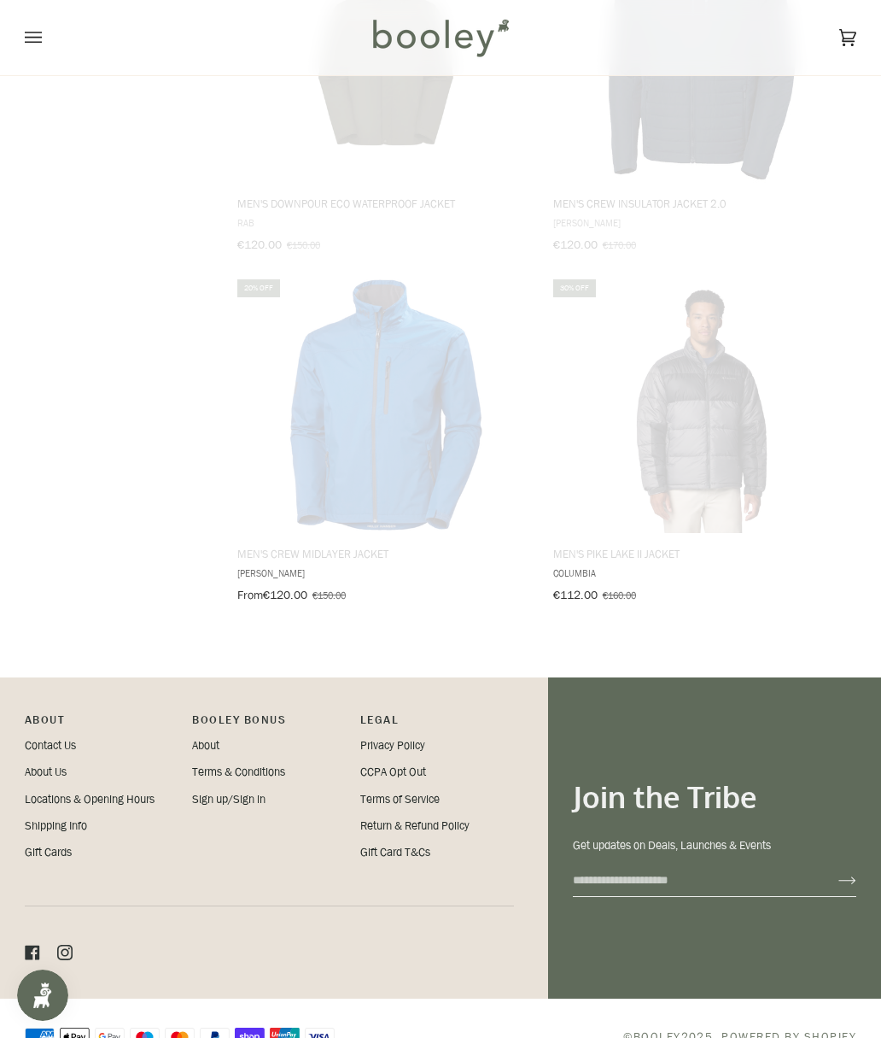
scroll to position [10142, 0]
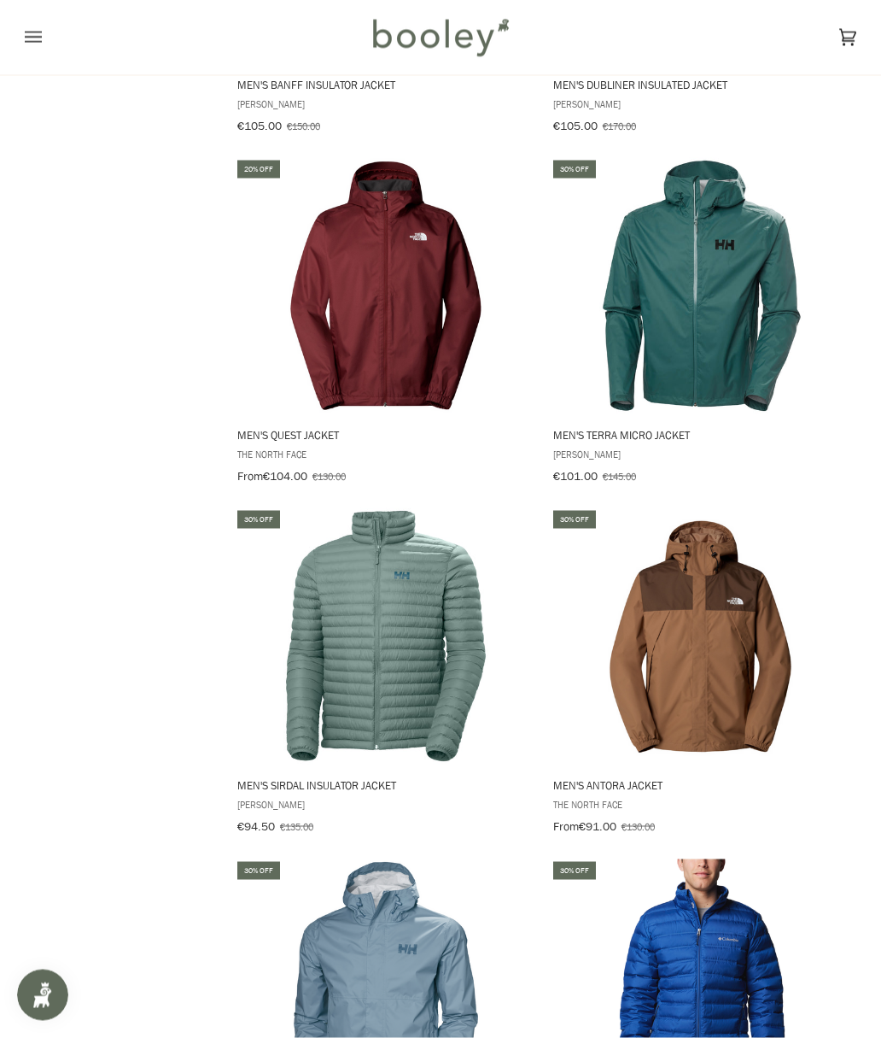
scroll to position [11333, 0]
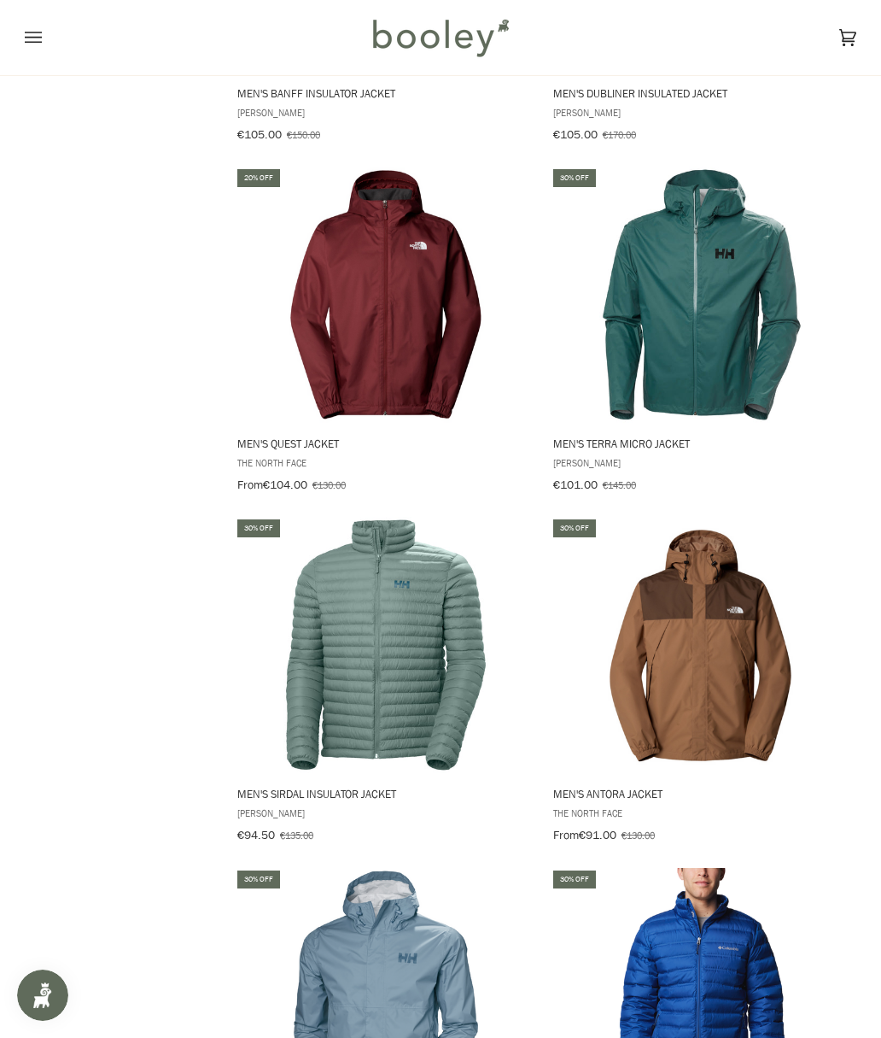
click at [26, 38] on icon "Open menu" at bounding box center [33, 38] width 17 height 26
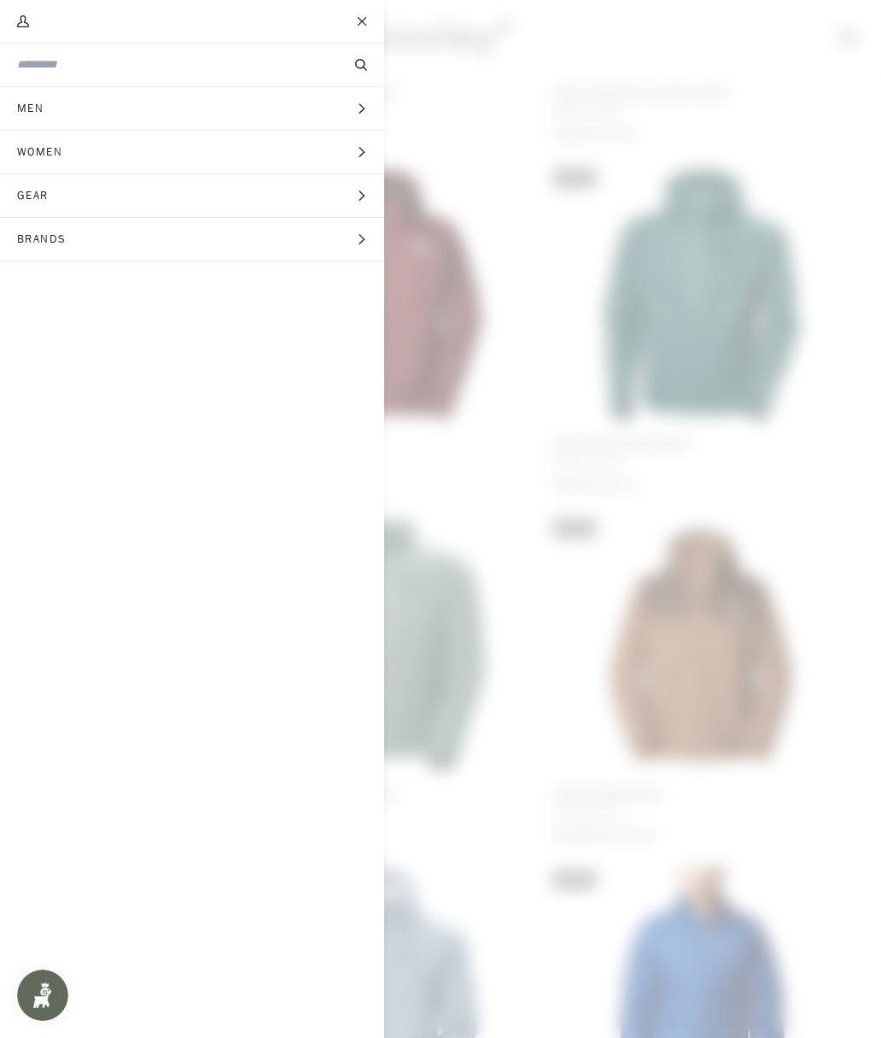
click at [77, 249] on span "Brands" at bounding box center [48, 239] width 96 height 43
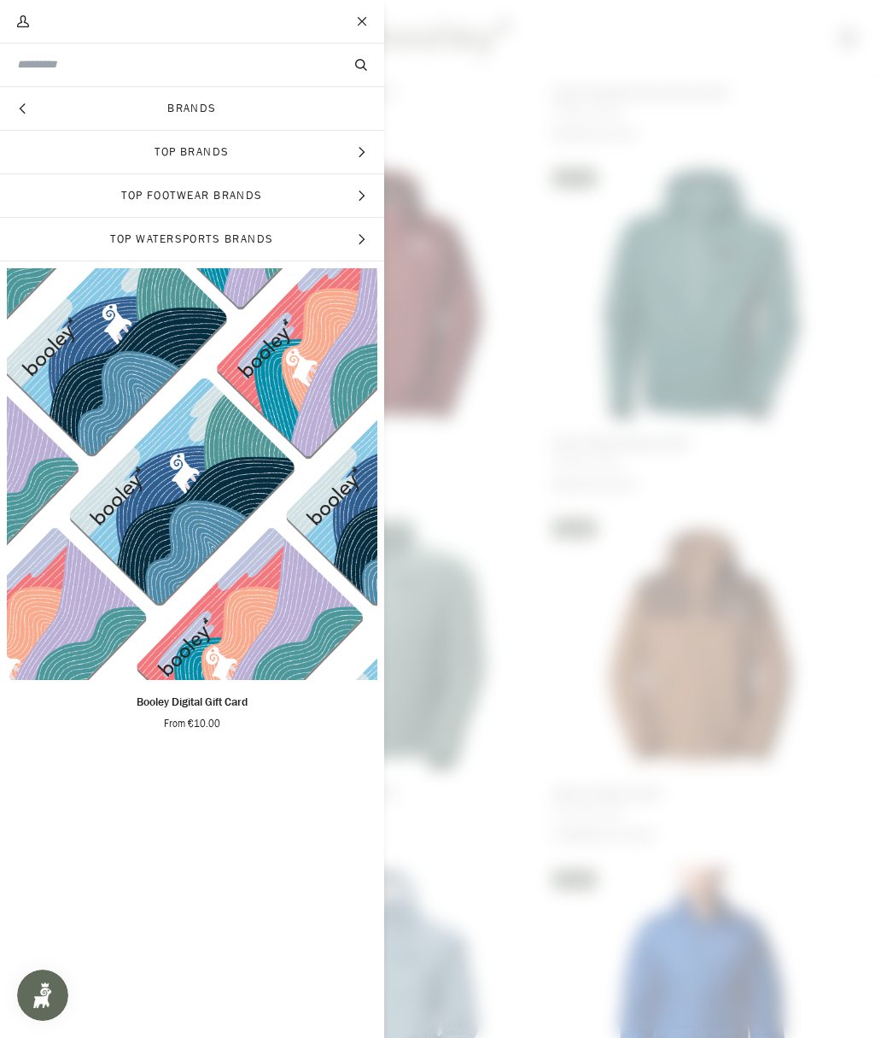
click at [116, 105] on link "Brands" at bounding box center [192, 108] width 384 height 43
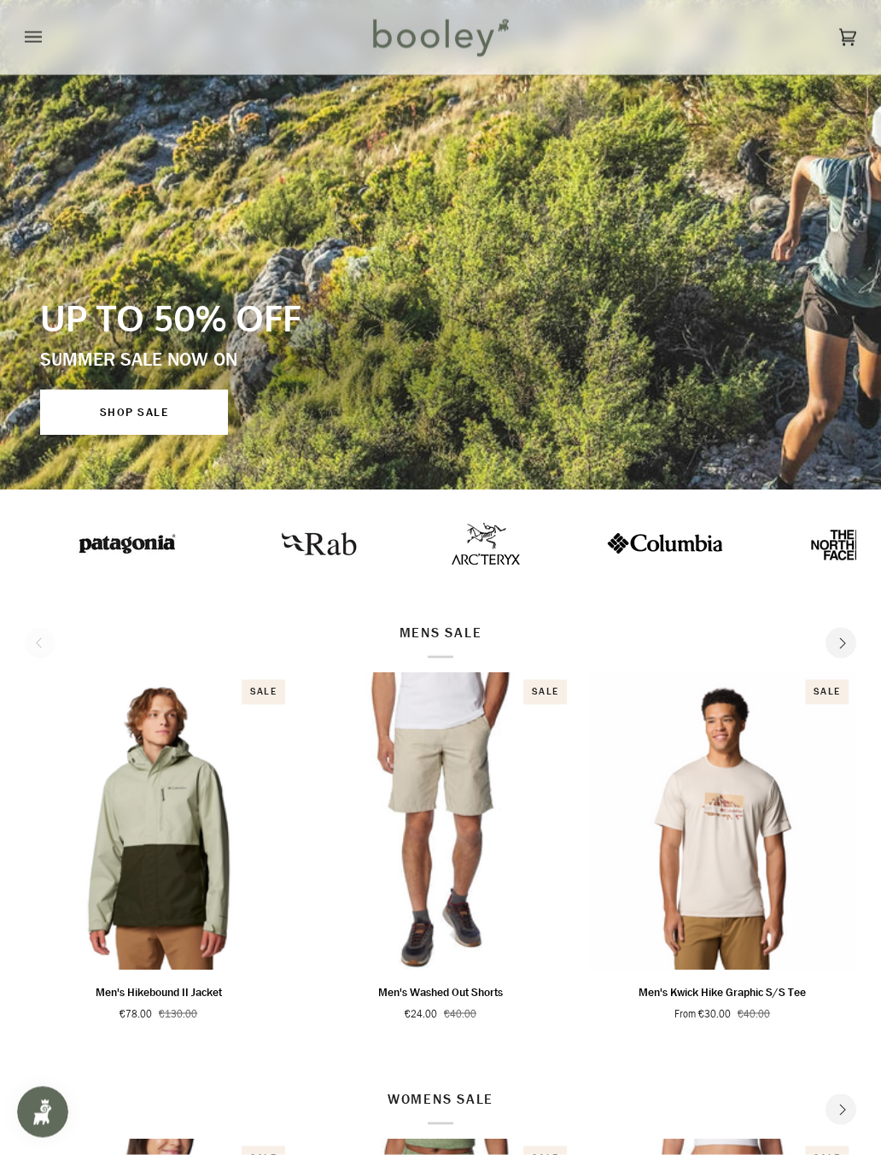
scroll to position [306, 0]
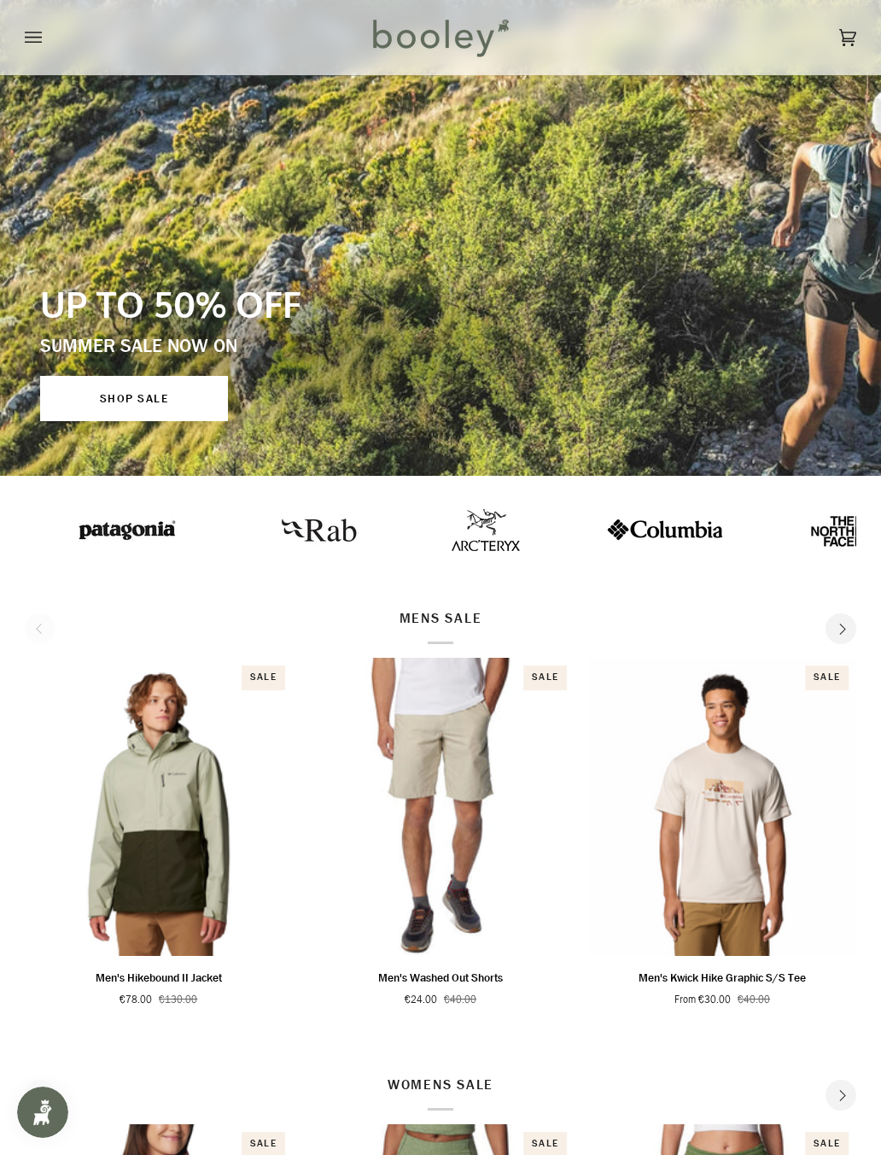
click at [637, 528] on img at bounding box center [662, 529] width 120 height 24
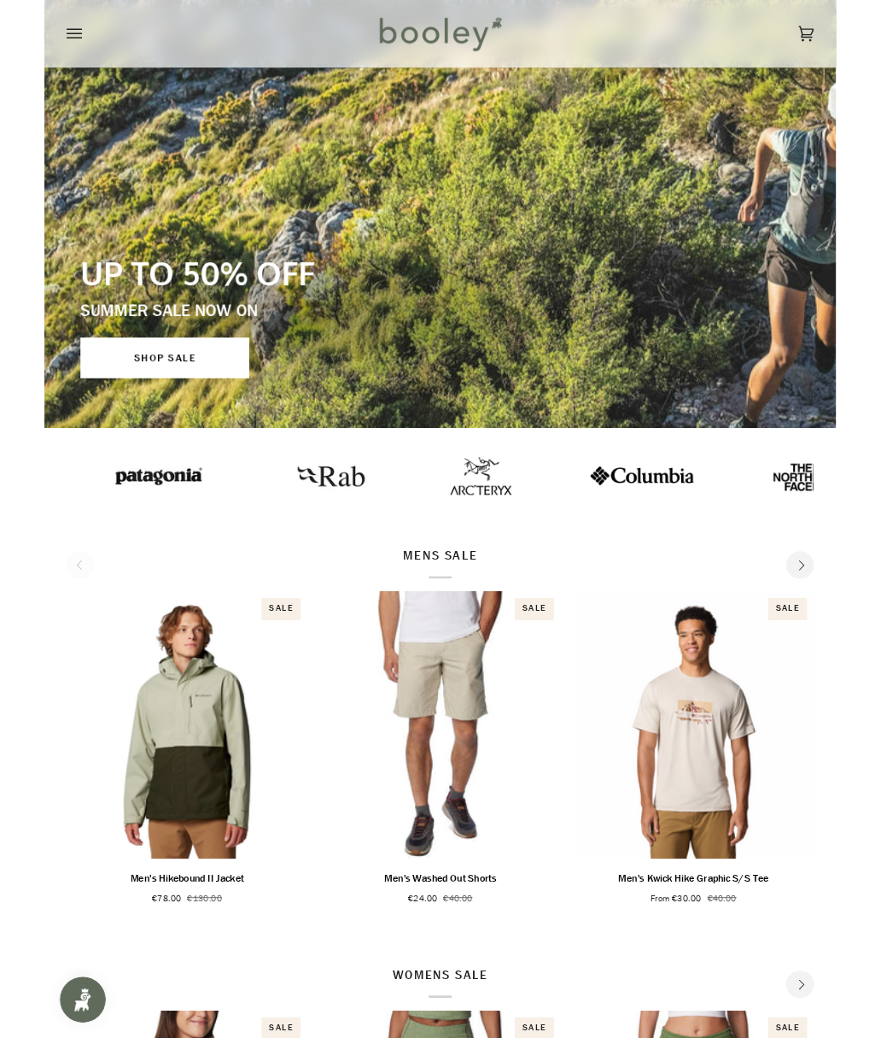
scroll to position [354, 0]
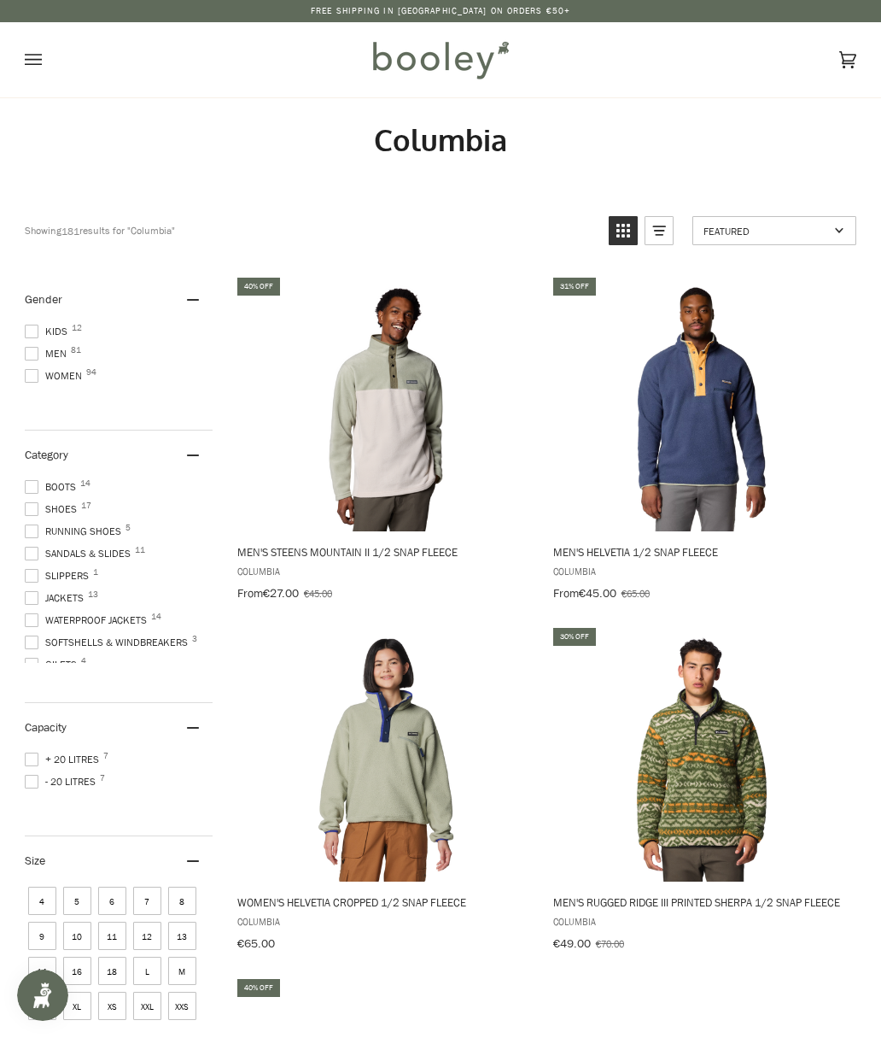
click at [50, 358] on span "Men 81" at bounding box center [48, 353] width 47 height 15
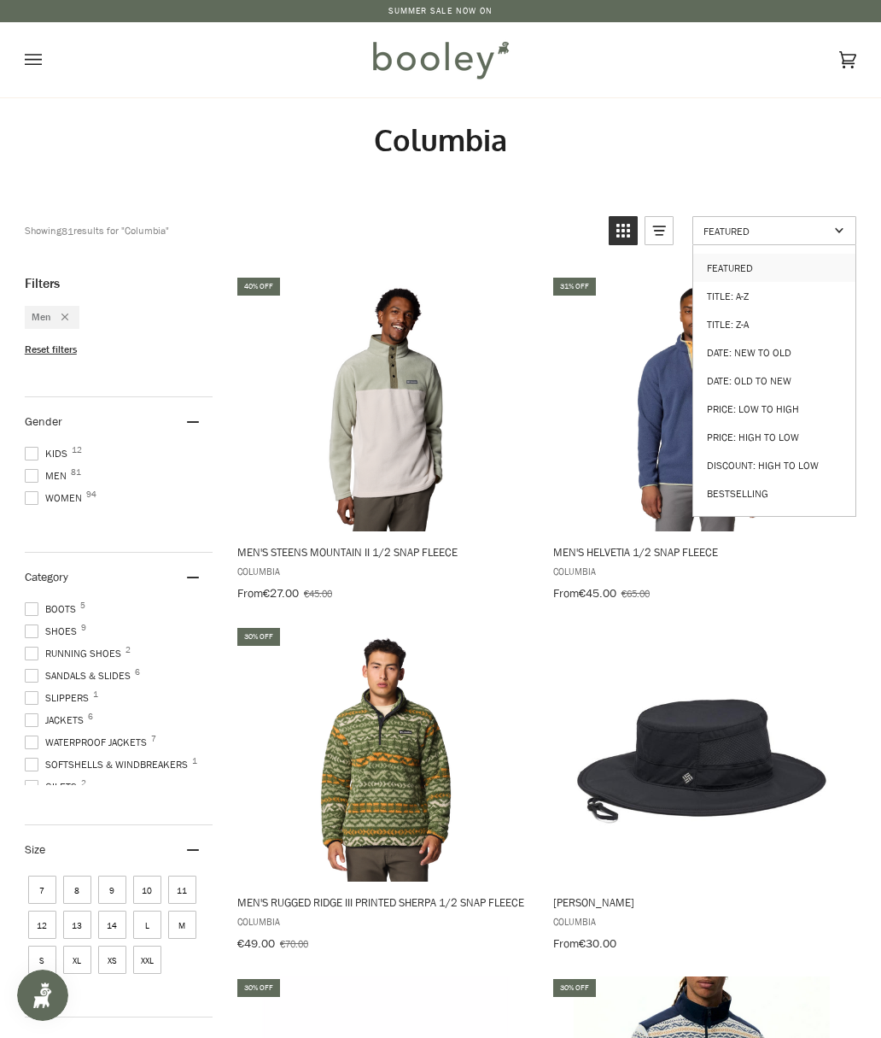
click at [804, 427] on link "Price: High to Low" at bounding box center [774, 437] width 162 height 28
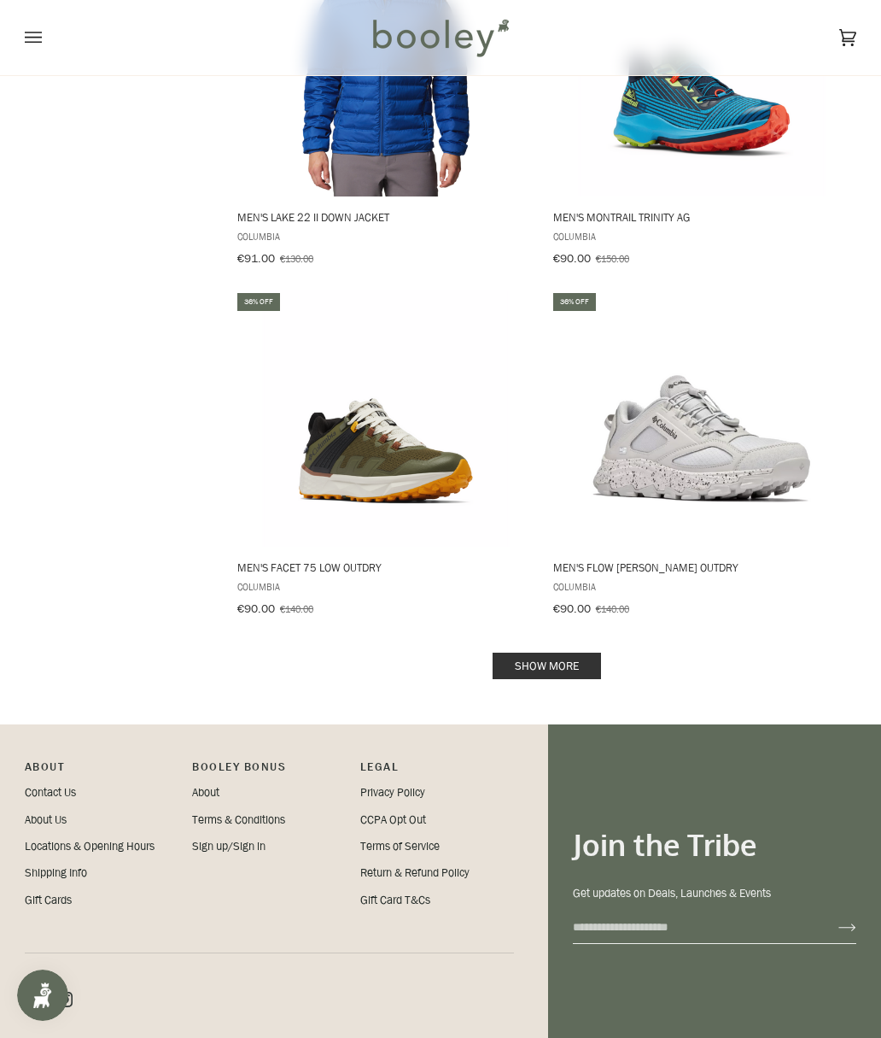
scroll to position [3136, 0]
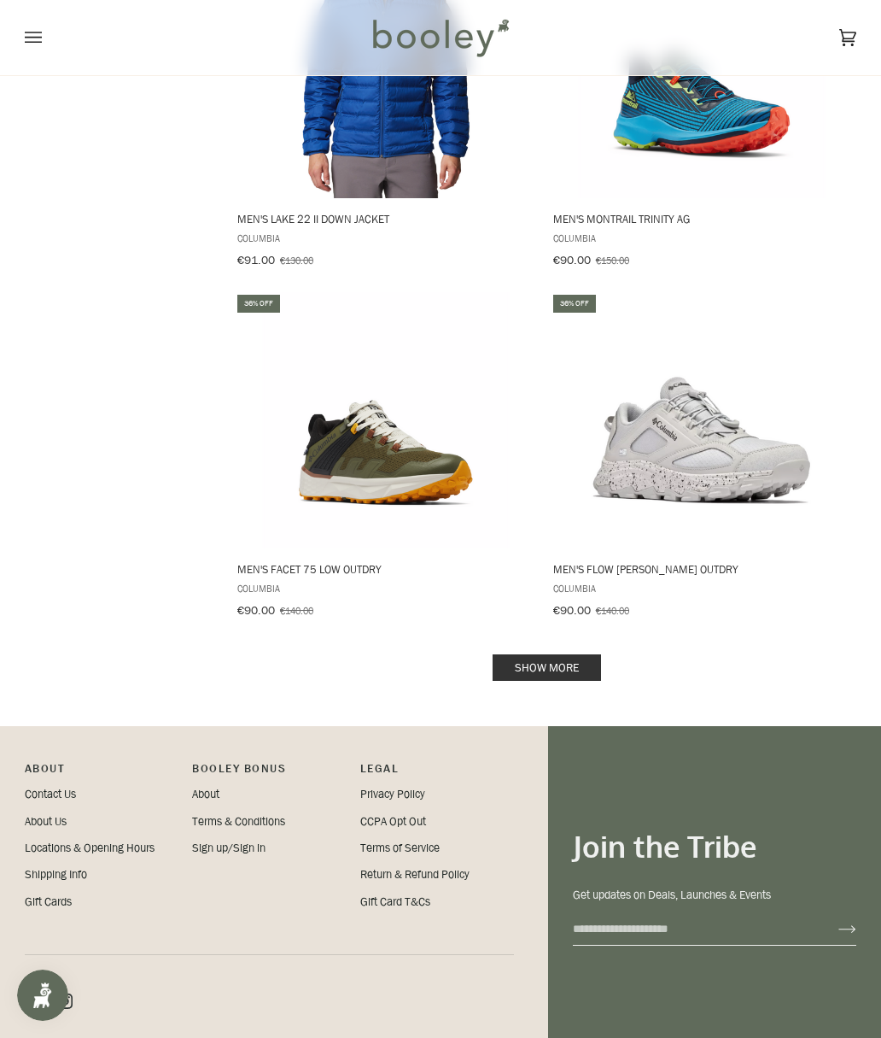
click at [599, 654] on link "Show more" at bounding box center [547, 667] width 108 height 26
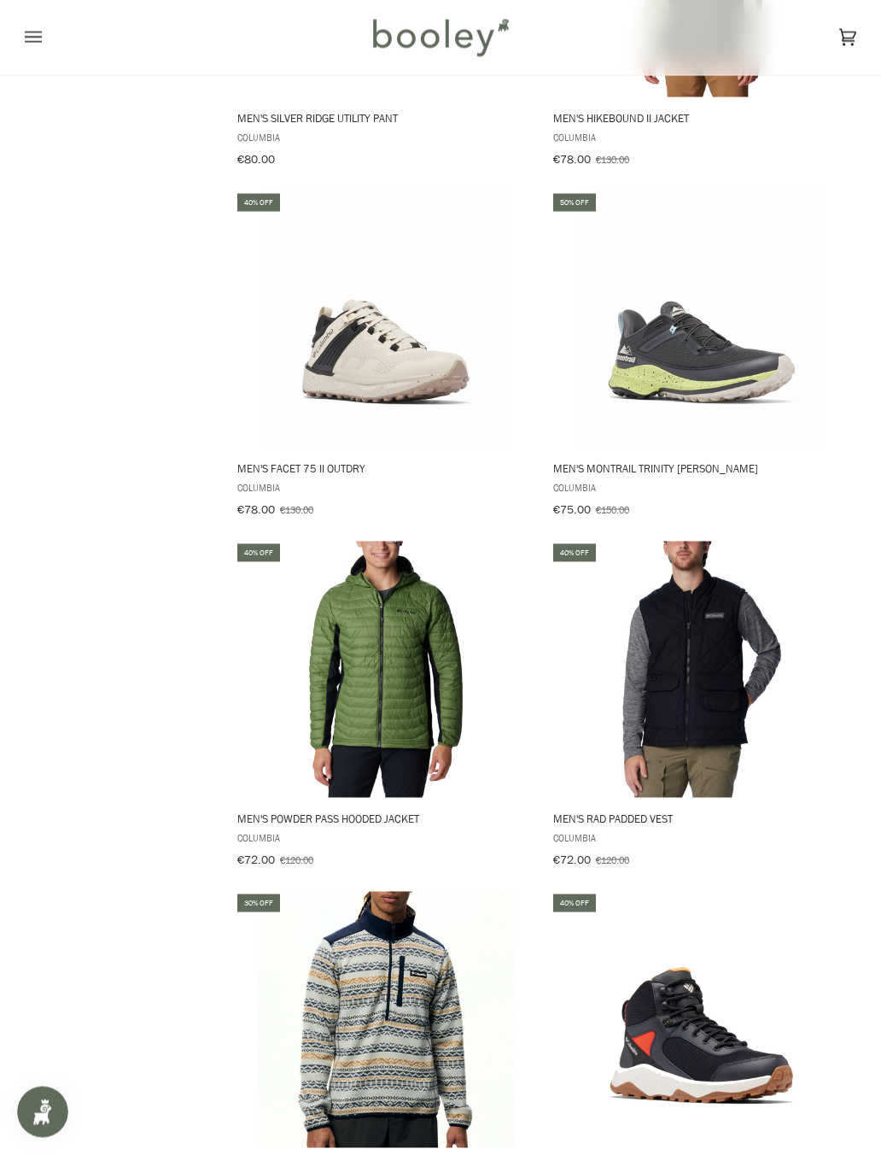
scroll to position [4989, 0]
click at [352, 676] on img "Men's Powder Pass Hooded Jacket" at bounding box center [386, 669] width 256 height 256
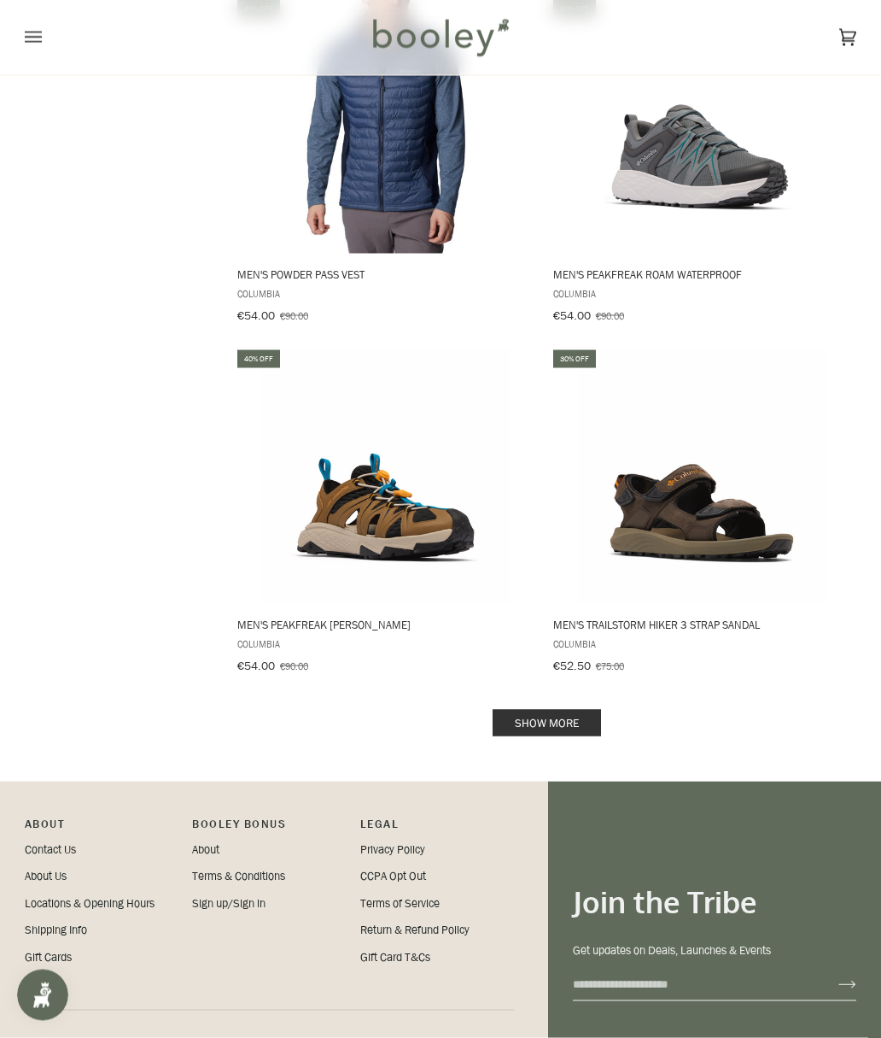
scroll to position [6683, 0]
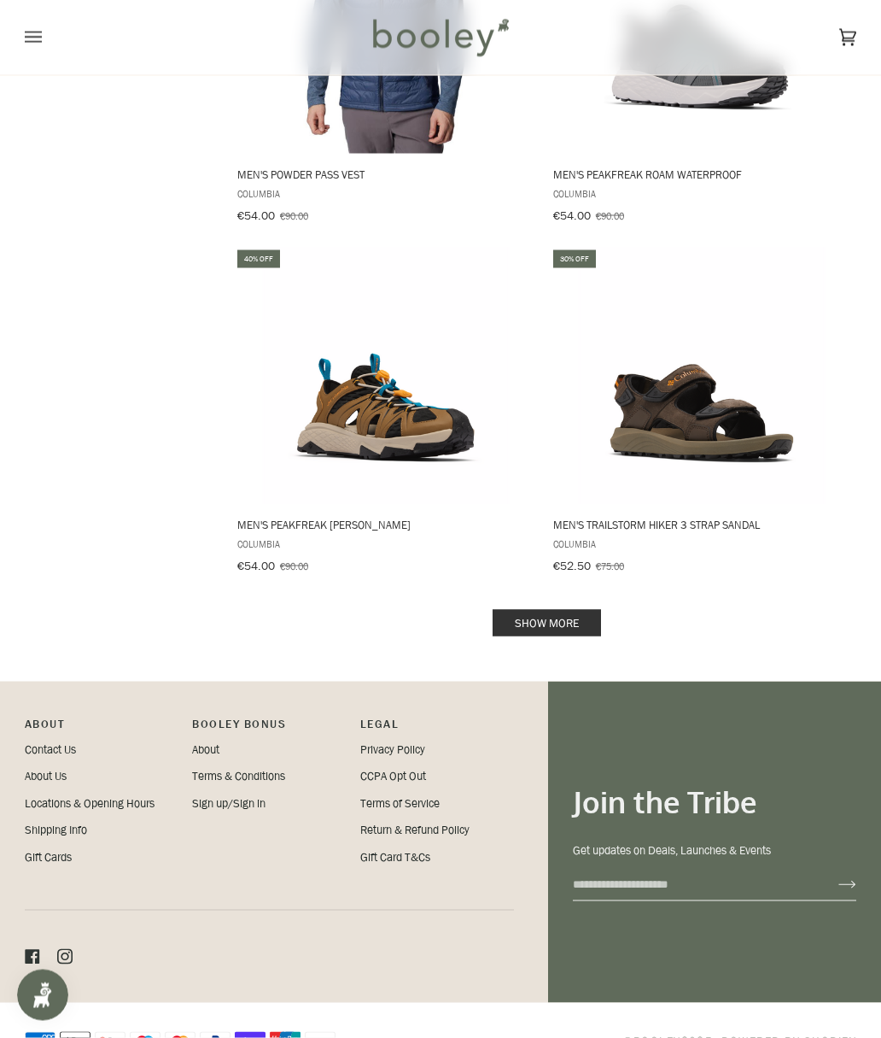
click at [535, 610] on link "Show more" at bounding box center [547, 623] width 108 height 26
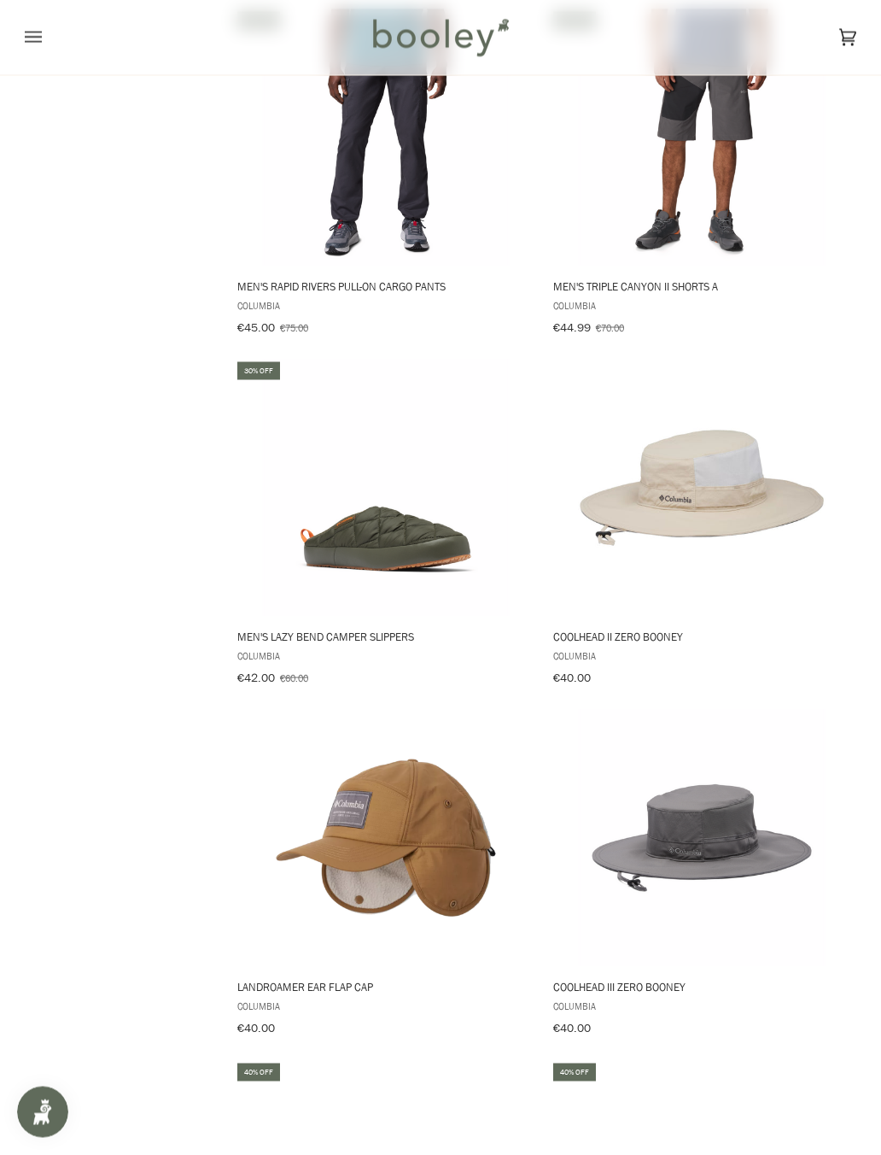
scroll to position [9027, 0]
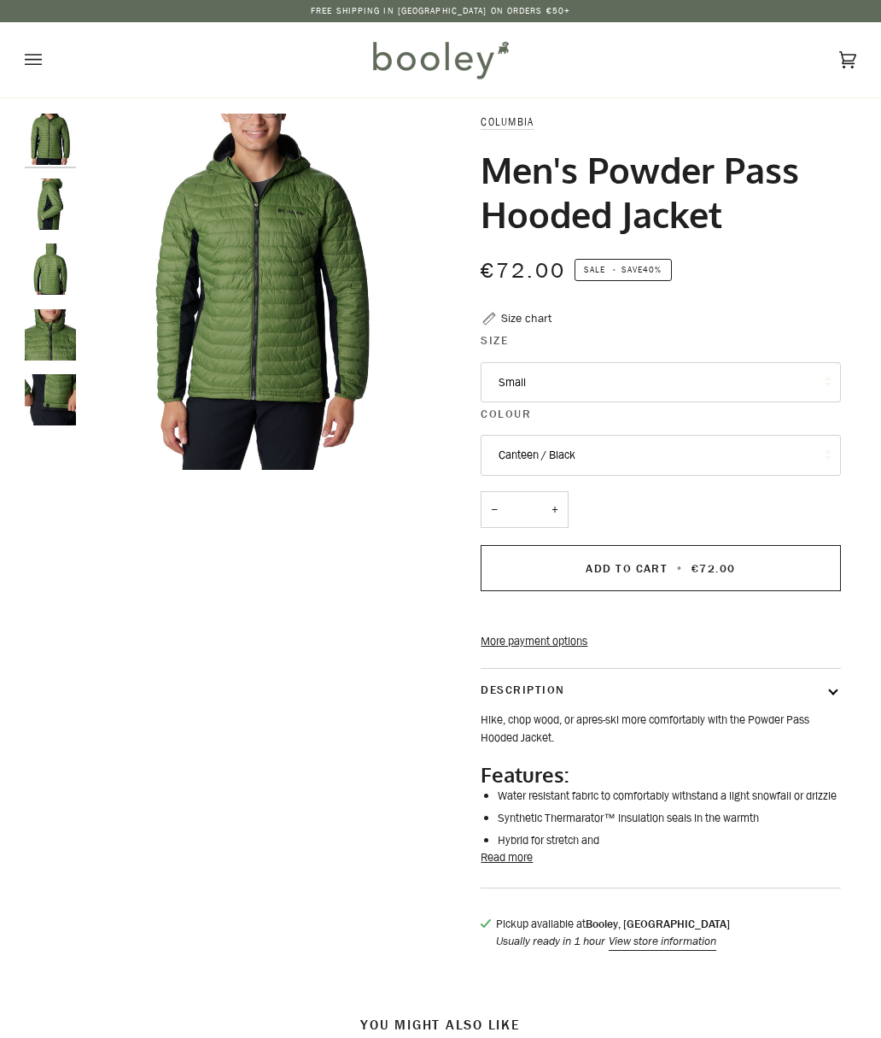
click at [790, 383] on button "Small" at bounding box center [661, 382] width 360 height 41
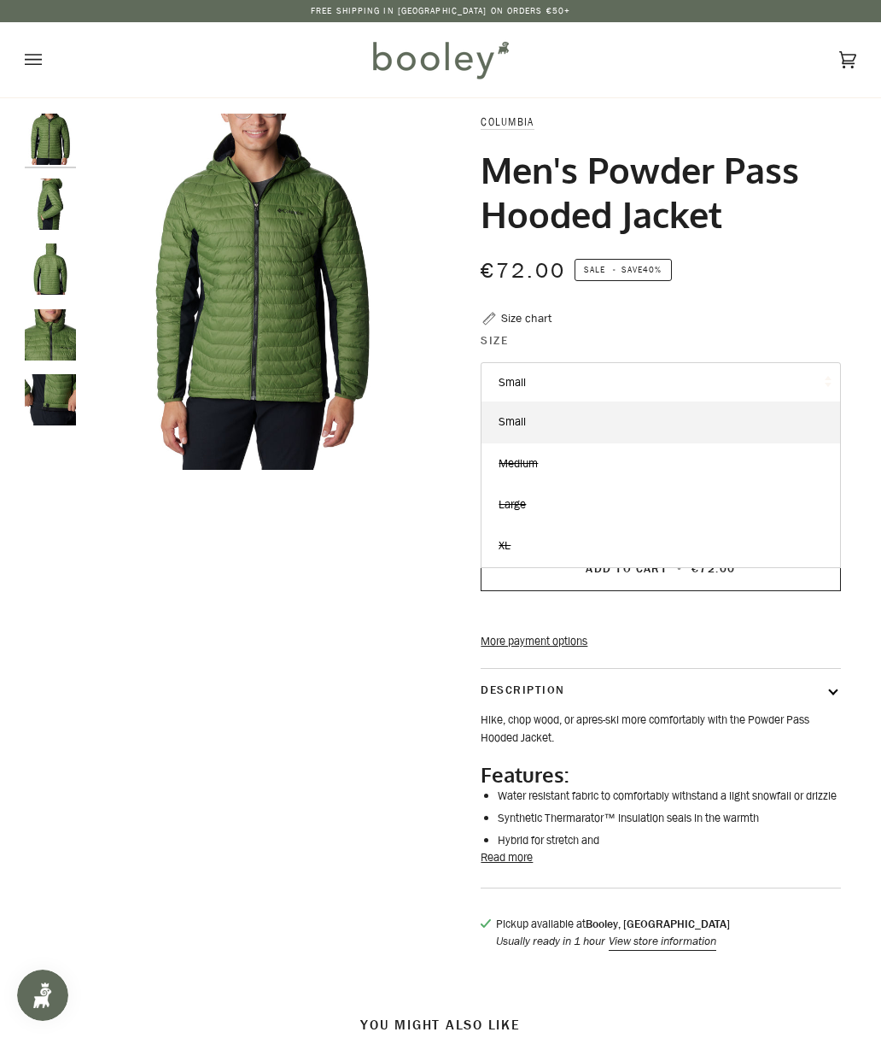
click at [102, 572] on div "Zoom Zoom Zoom" at bounding box center [441, 541] width 832 height 854
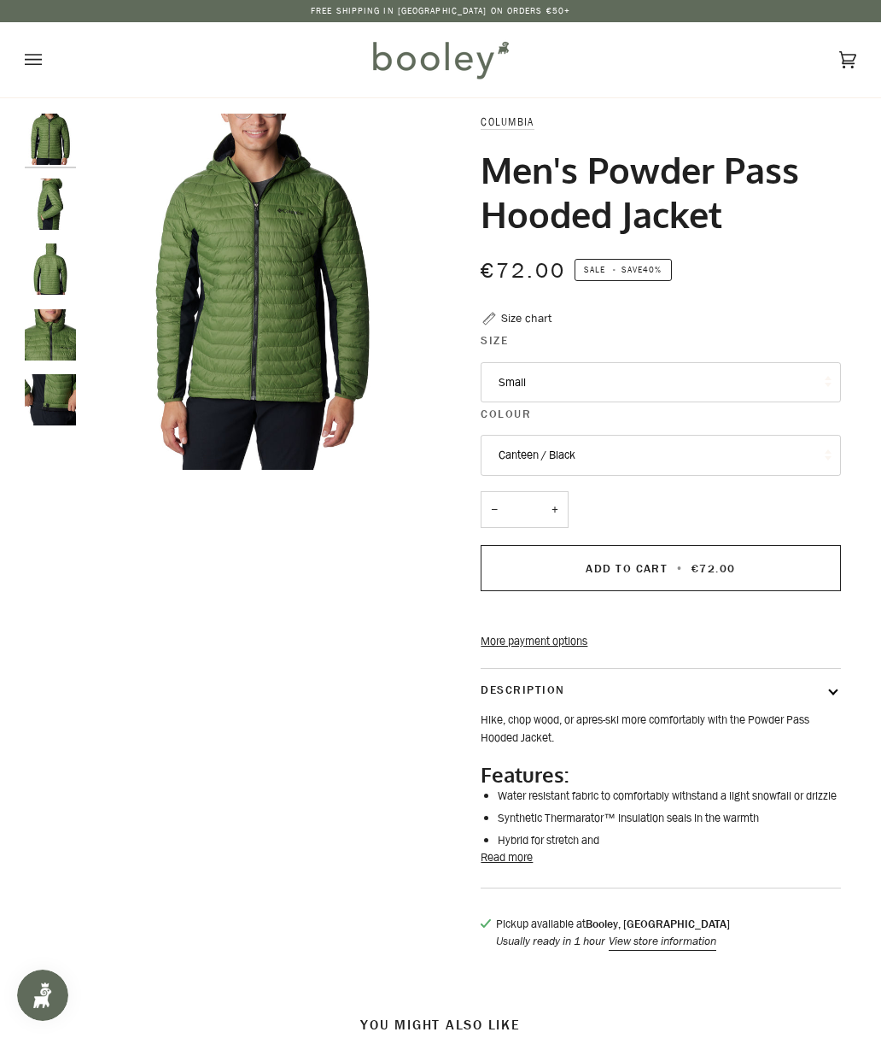
click at [826, 343] on legend "Size" at bounding box center [661, 345] width 360 height 26
click at [747, 457] on button "Canteen / Black" at bounding box center [661, 455] width 360 height 41
